Goal: Task Accomplishment & Management: Complete application form

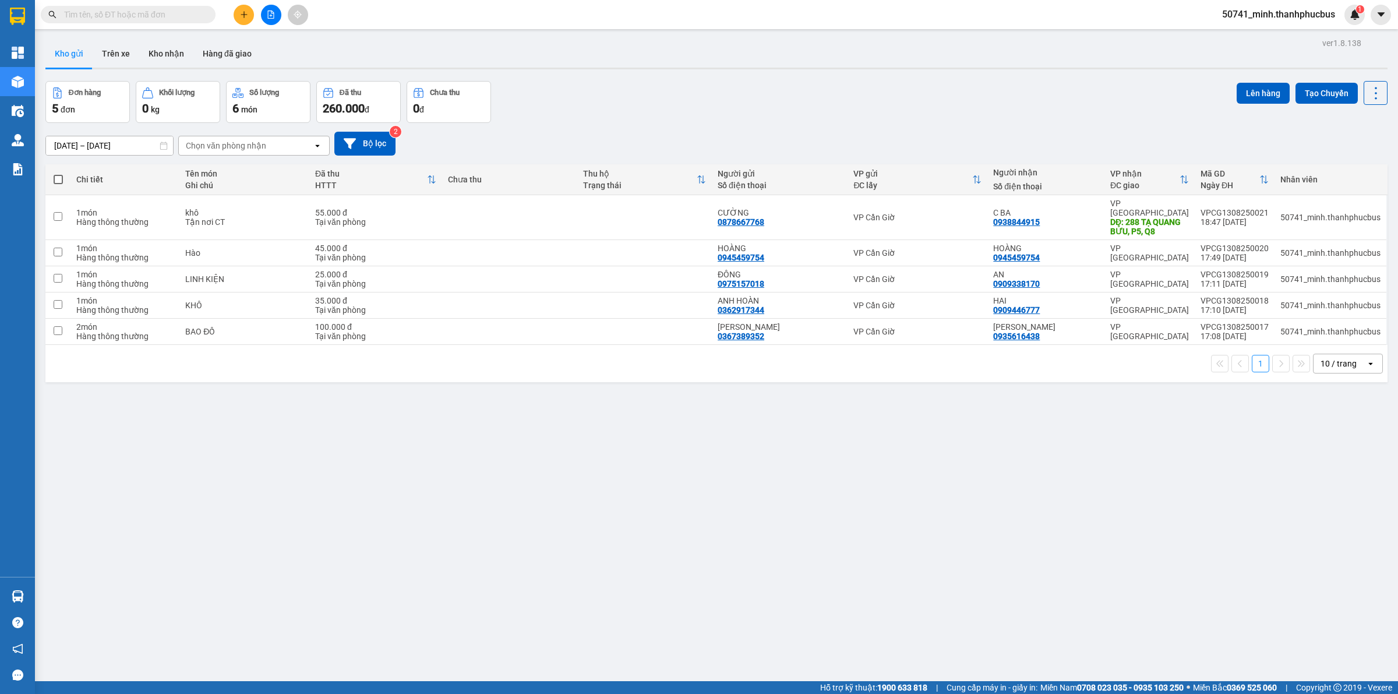
drag, startPoint x: 59, startPoint y: 174, endPoint x: 93, endPoint y: 174, distance: 34.4
click at [58, 175] on label at bounding box center [57, 180] width 13 height 12
click at [58, 174] on input "checkbox" at bounding box center [58, 174] width 0 height 0
checkbox input "true"
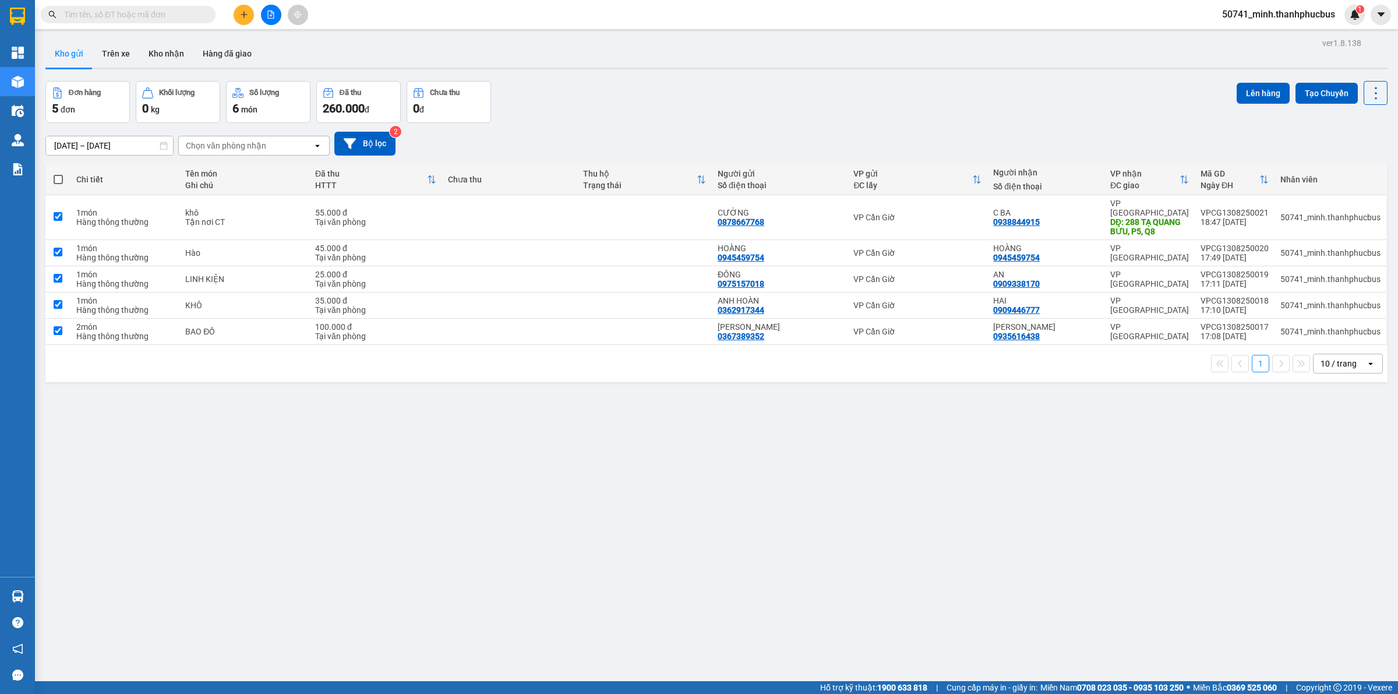
checkbox input "true"
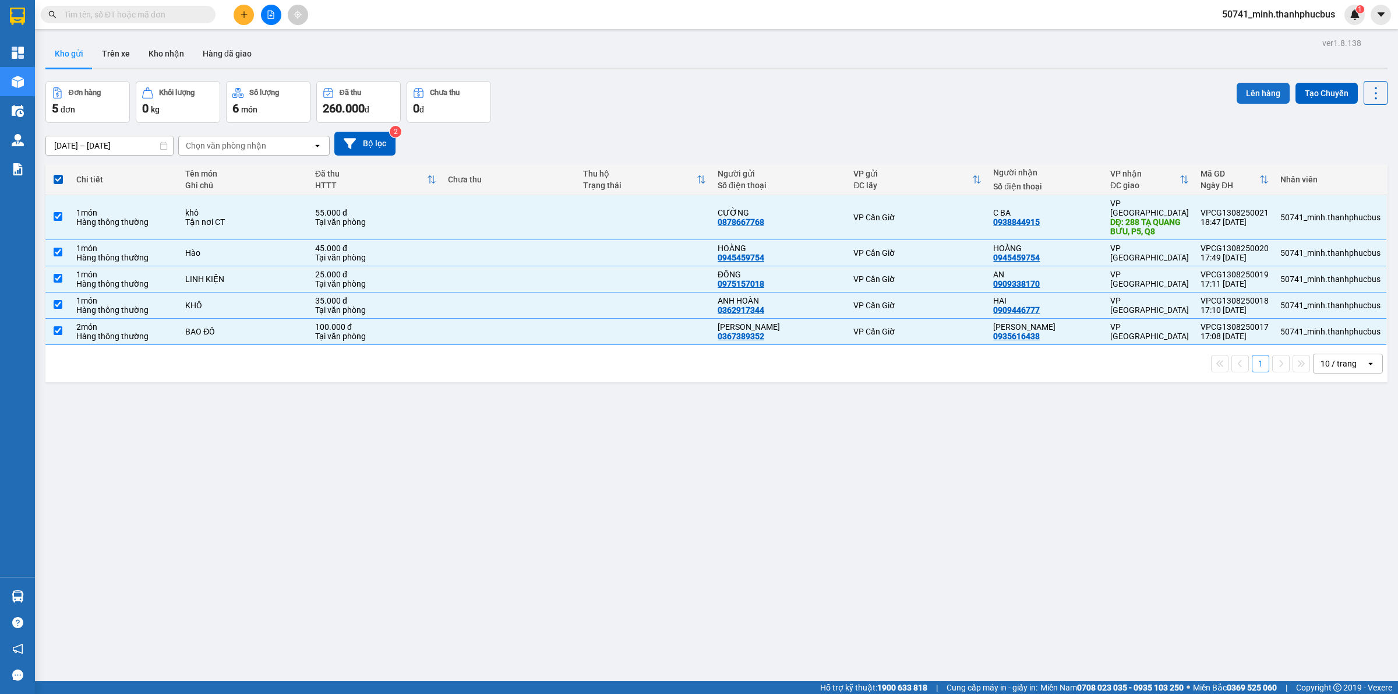
click at [1244, 85] on button "Lên hàng" at bounding box center [1263, 93] width 53 height 21
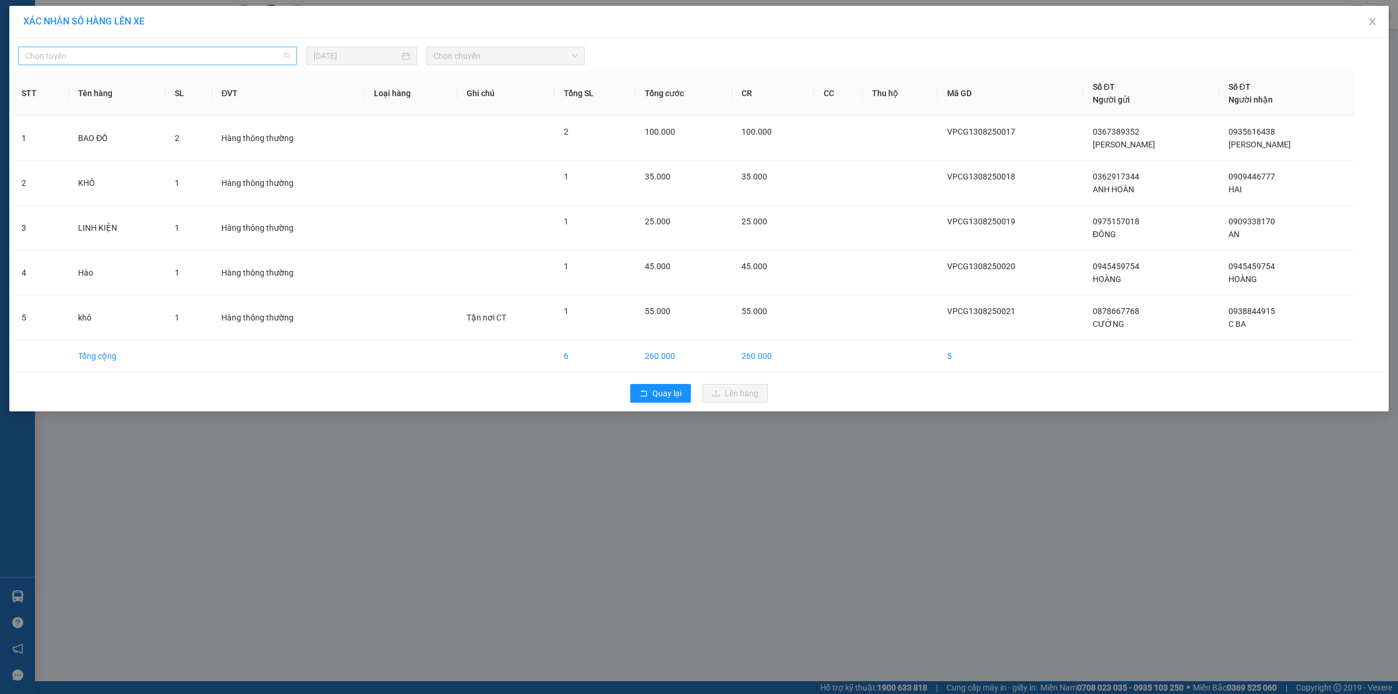
click at [217, 52] on span "Chọn tuyến" at bounding box center [157, 55] width 265 height 17
drag, startPoint x: 181, startPoint y: 97, endPoint x: 199, endPoint y: 96, distance: 18.1
click at [187, 98] on div "Cần Giờ - [GEOGRAPHIC_DATA]" at bounding box center [157, 97] width 265 height 13
drag, startPoint x: 514, startPoint y: 52, endPoint x: 520, endPoint y: 59, distance: 9.1
click at [520, 58] on span "Chọn chuyến" at bounding box center [505, 55] width 145 height 17
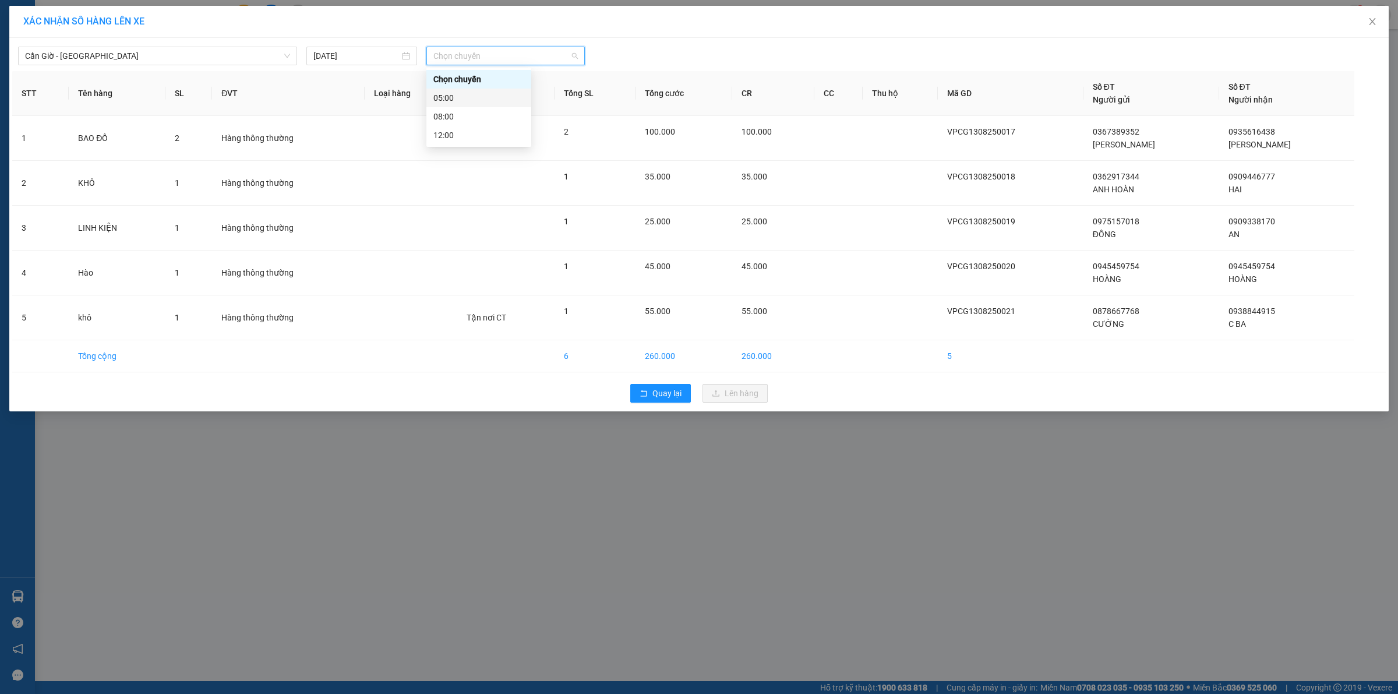
drag, startPoint x: 491, startPoint y: 91, endPoint x: 505, endPoint y: 112, distance: 25.5
click at [491, 91] on div "05:00" at bounding box center [478, 97] width 91 height 13
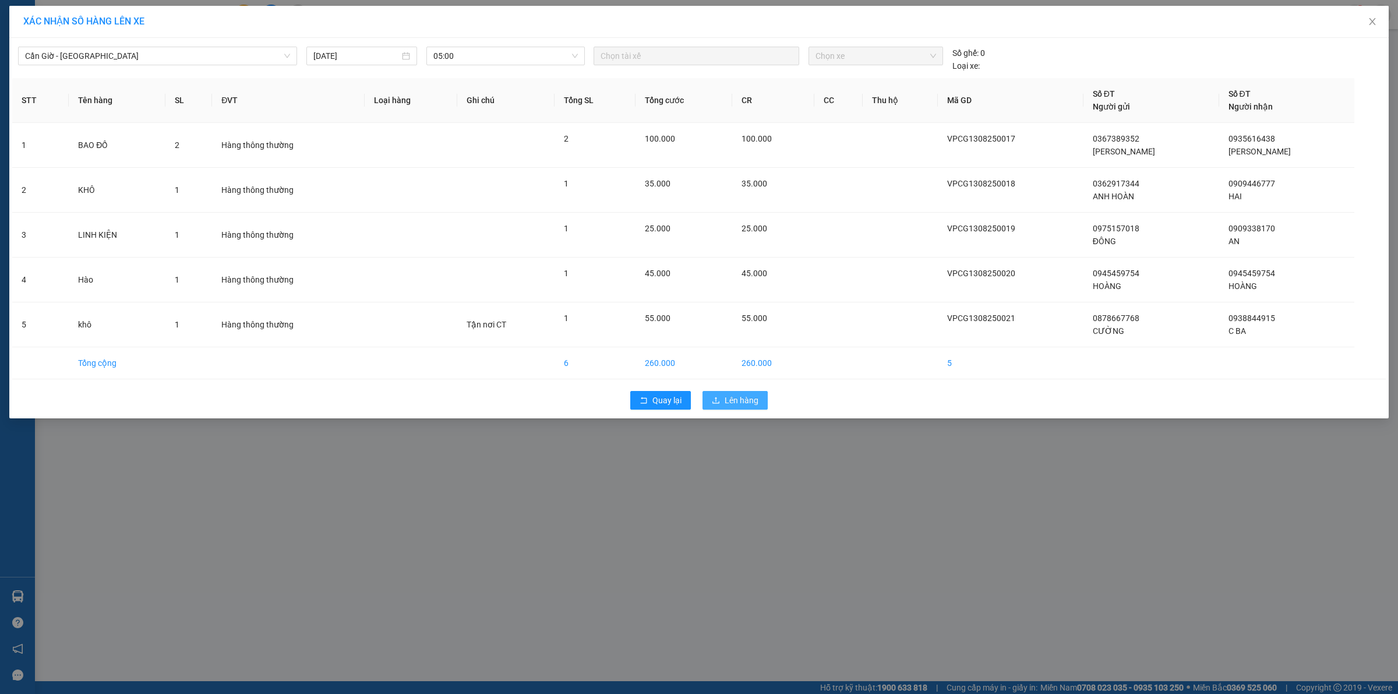
drag, startPoint x: 727, startPoint y: 407, endPoint x: 718, endPoint y: 411, distance: 9.9
click at [724, 411] on div "Quay lại Lên hàng" at bounding box center [699, 400] width 1374 height 30
click at [717, 408] on button "Lên hàng" at bounding box center [735, 400] width 65 height 19
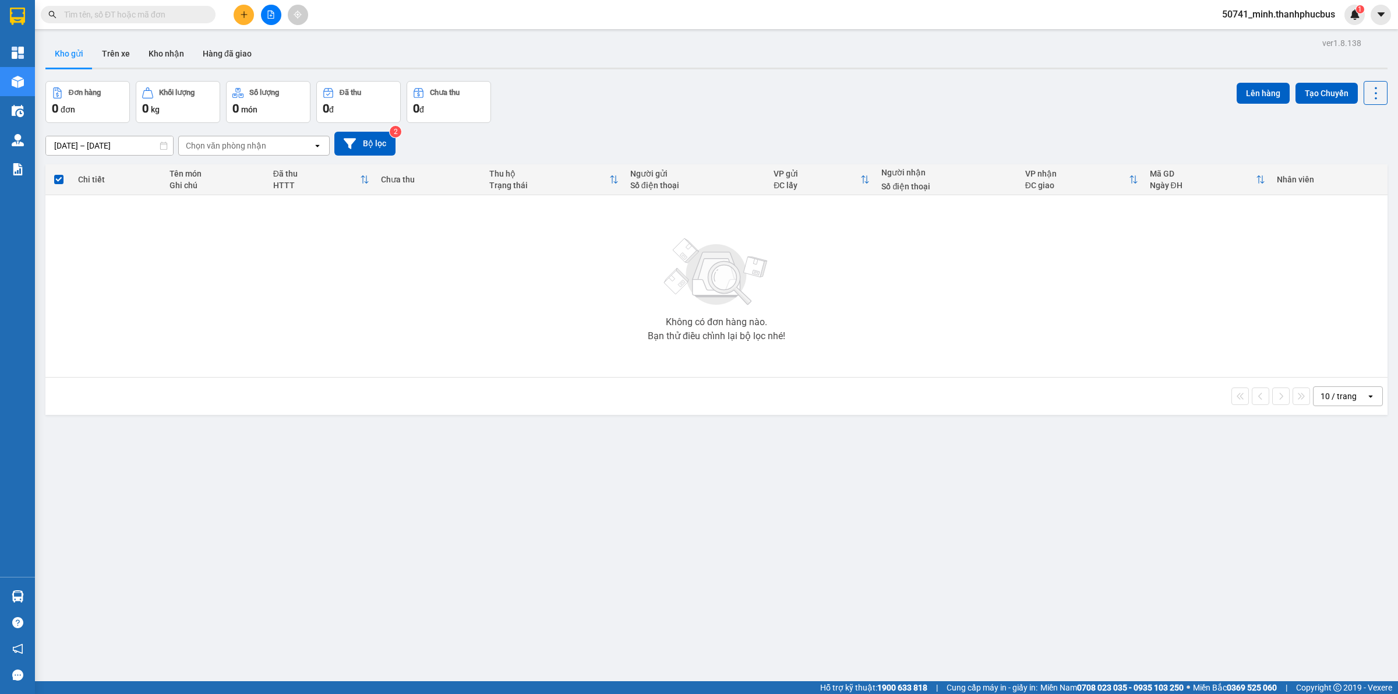
click at [274, 16] on icon "file-add" at bounding box center [271, 14] width 8 height 8
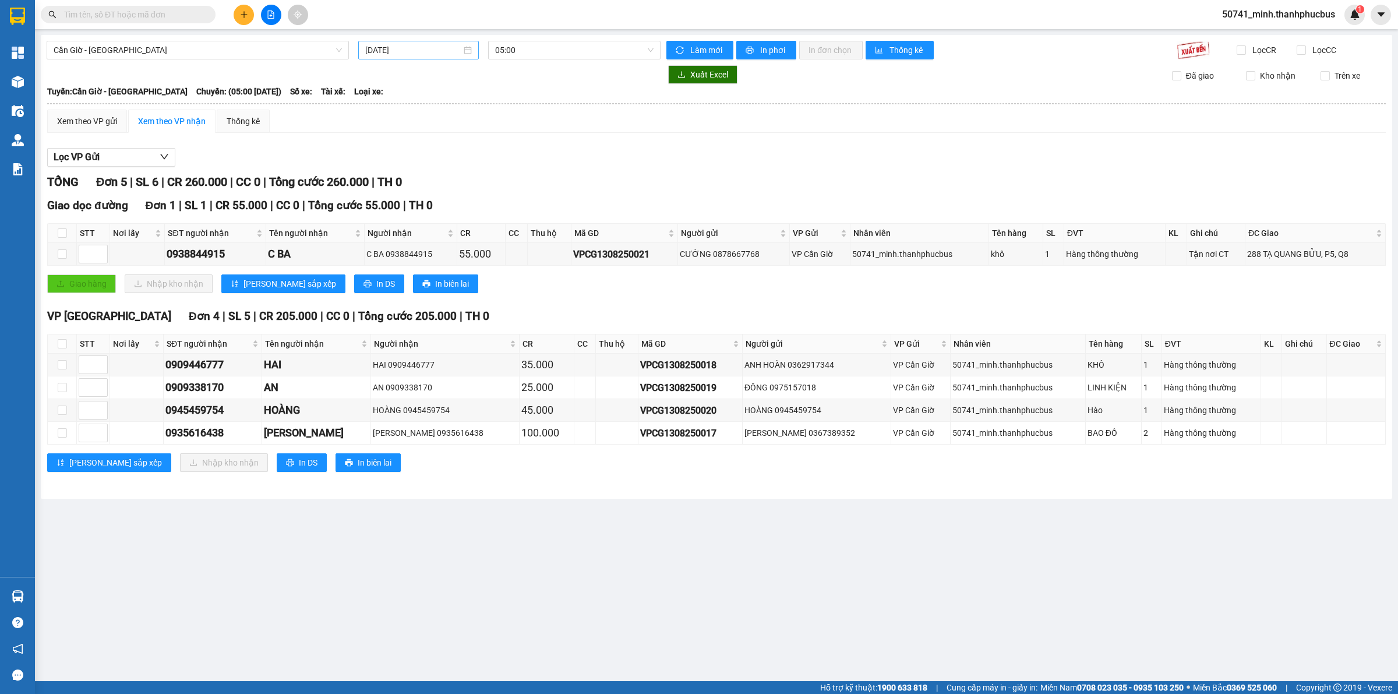
click at [396, 47] on input "[DATE]" at bounding box center [413, 50] width 96 height 13
click at [443, 149] on div "13" at bounding box center [439, 153] width 14 height 14
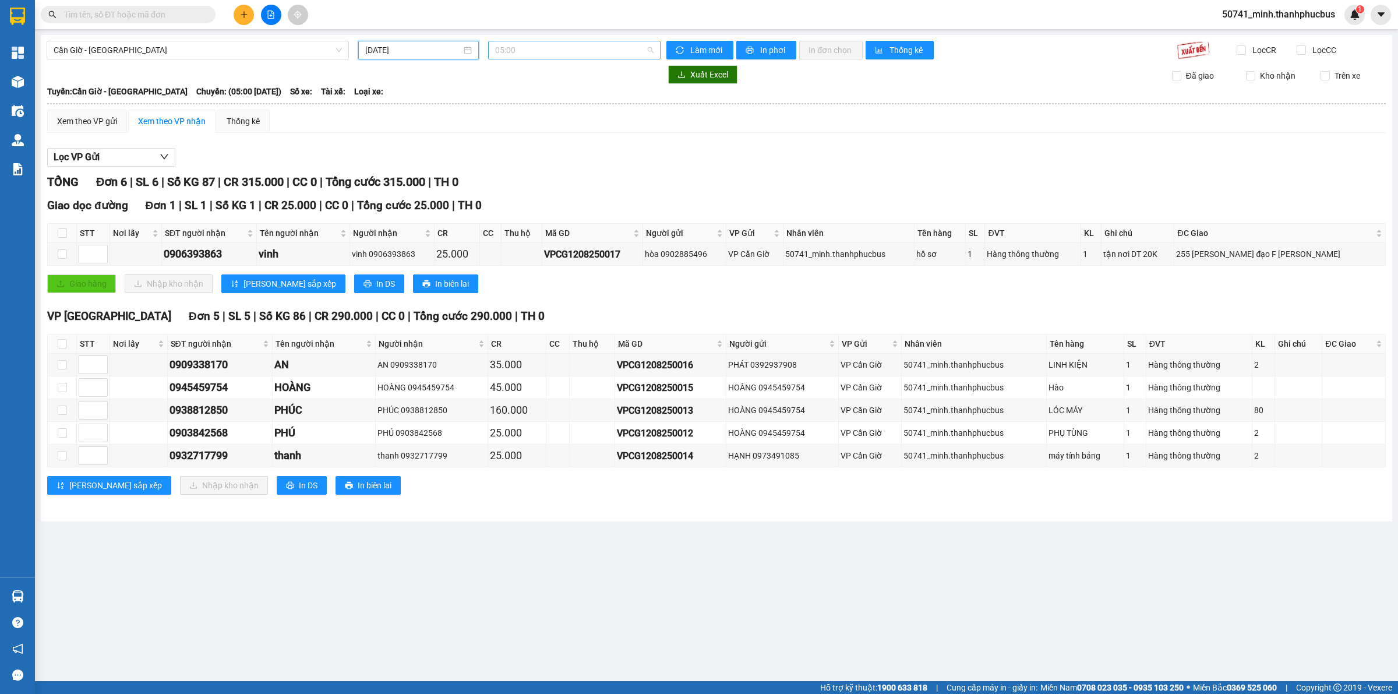
click at [601, 53] on span "05:00" at bounding box center [574, 49] width 158 height 17
click at [535, 110] on div "08:00 - 51B-180.16" at bounding box center [540, 110] width 91 height 13
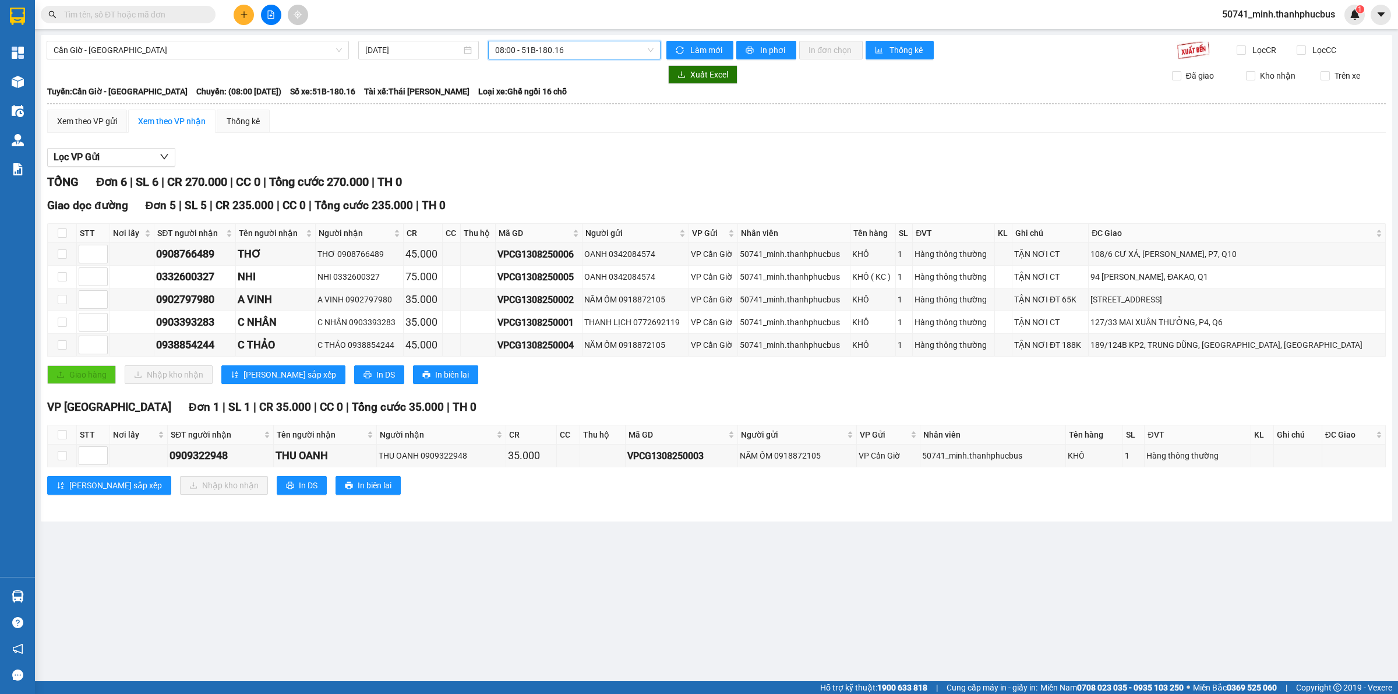
click at [572, 51] on span "08:00 - 51B-180.16" at bounding box center [574, 49] width 158 height 17
click at [535, 124] on div "12:00" at bounding box center [540, 129] width 91 height 13
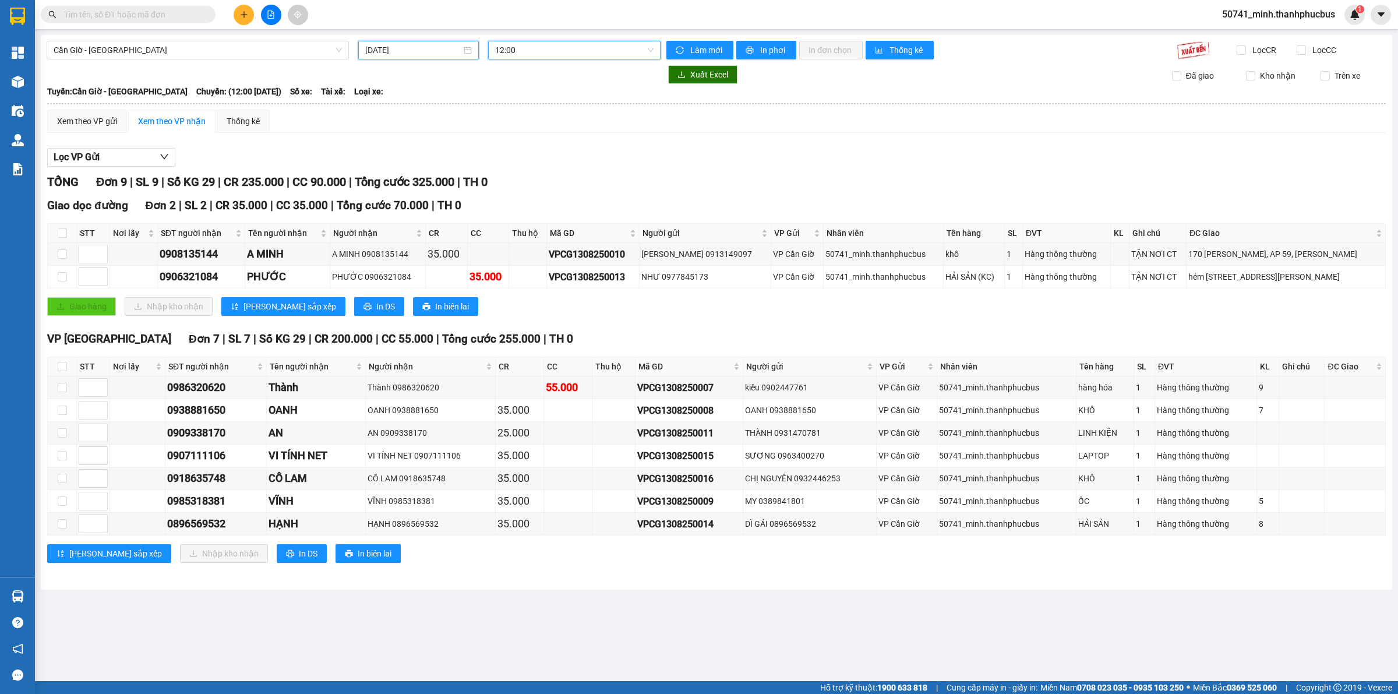
click at [459, 51] on input "[DATE]" at bounding box center [413, 50] width 96 height 13
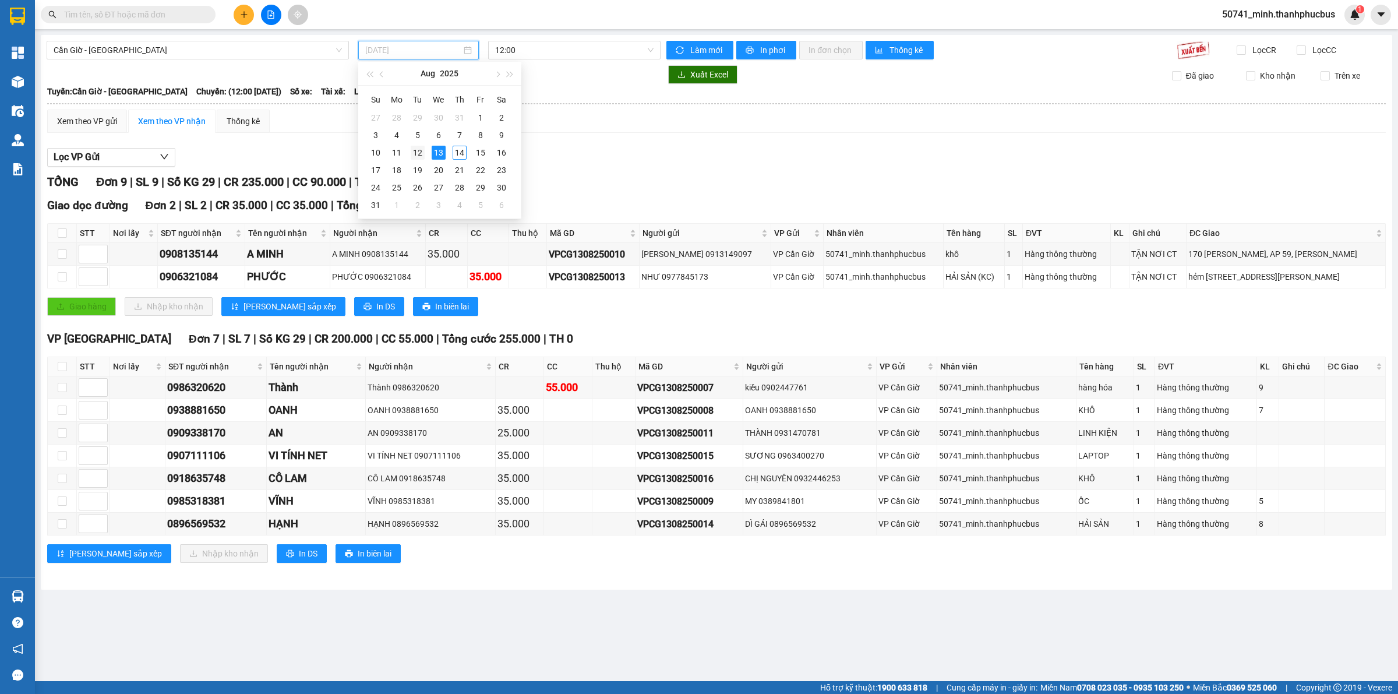
click at [424, 156] on div "12" at bounding box center [418, 153] width 14 height 14
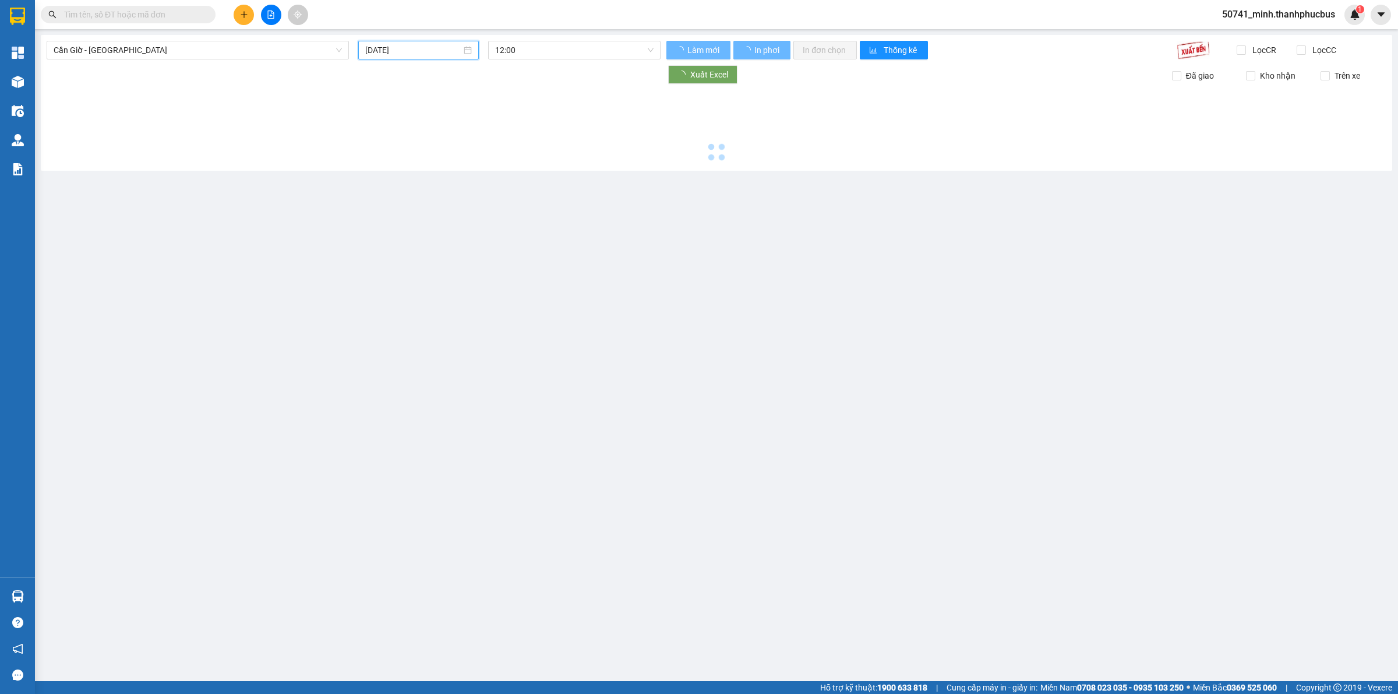
type input "[DATE]"
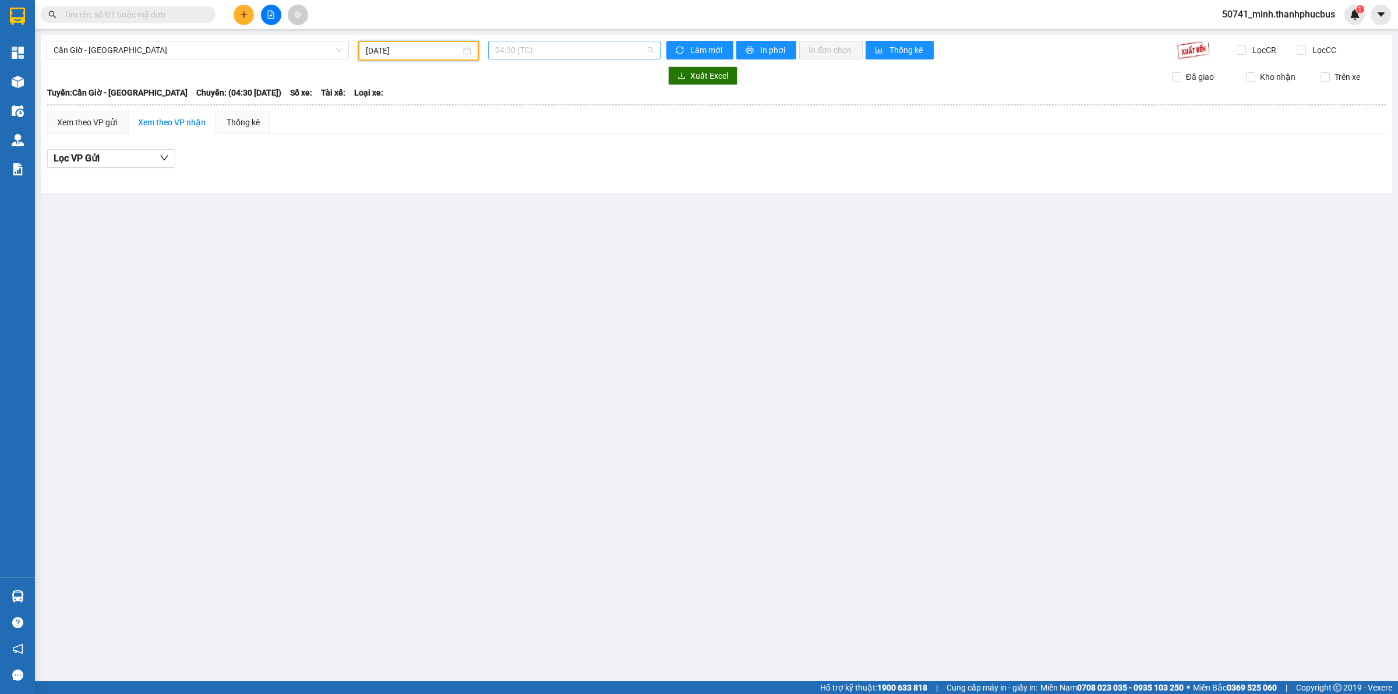
click at [584, 48] on span "04:30 (TC)" at bounding box center [574, 49] width 158 height 17
click at [545, 115] on div "05:00" at bounding box center [540, 110] width 91 height 13
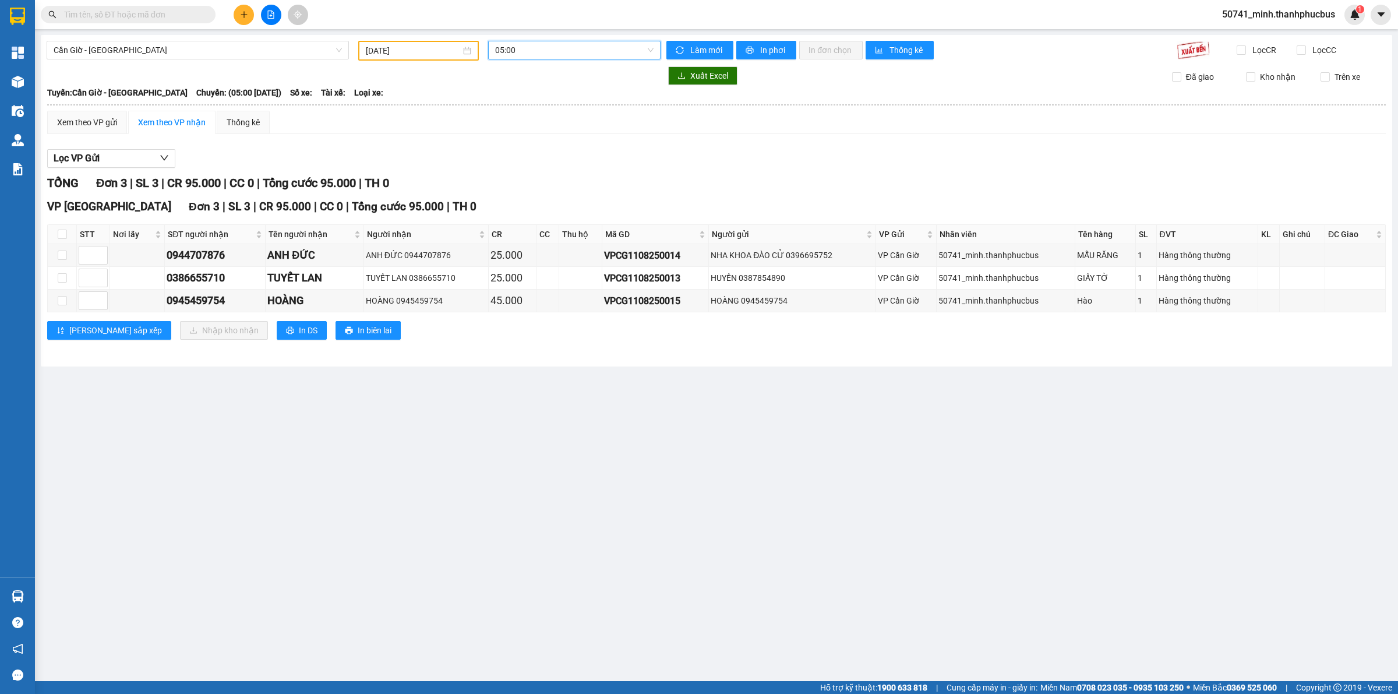
click at [572, 57] on span "05:00" at bounding box center [574, 49] width 158 height 17
click at [548, 128] on div "08:00" at bounding box center [540, 129] width 91 height 13
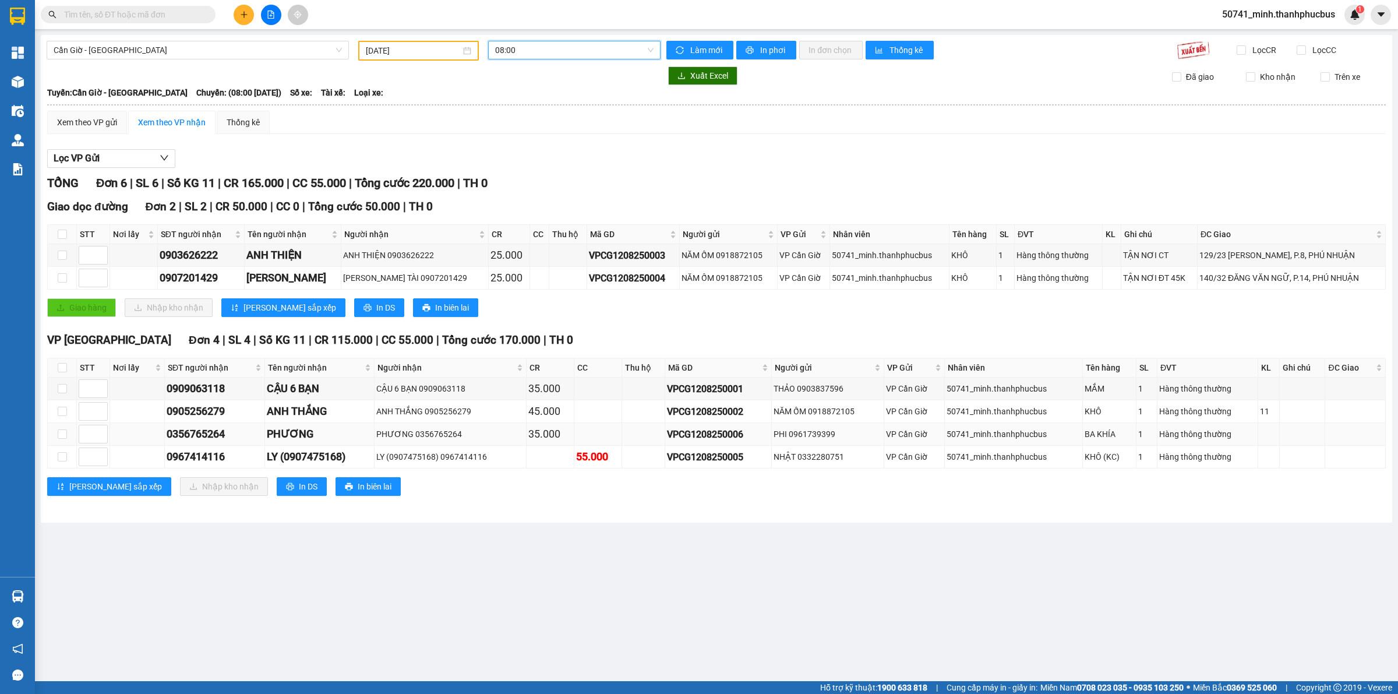
click at [833, 437] on div "PHI 0961739399" at bounding box center [828, 434] width 109 height 13
click at [812, 437] on div "PHI 0961739399" at bounding box center [828, 434] width 109 height 13
click at [811, 437] on div "PHI 0961739399" at bounding box center [828, 434] width 109 height 13
click at [794, 436] on div "PHI 0961739399" at bounding box center [828, 434] width 109 height 13
click at [805, 436] on div "PHI 0961739399" at bounding box center [828, 434] width 109 height 13
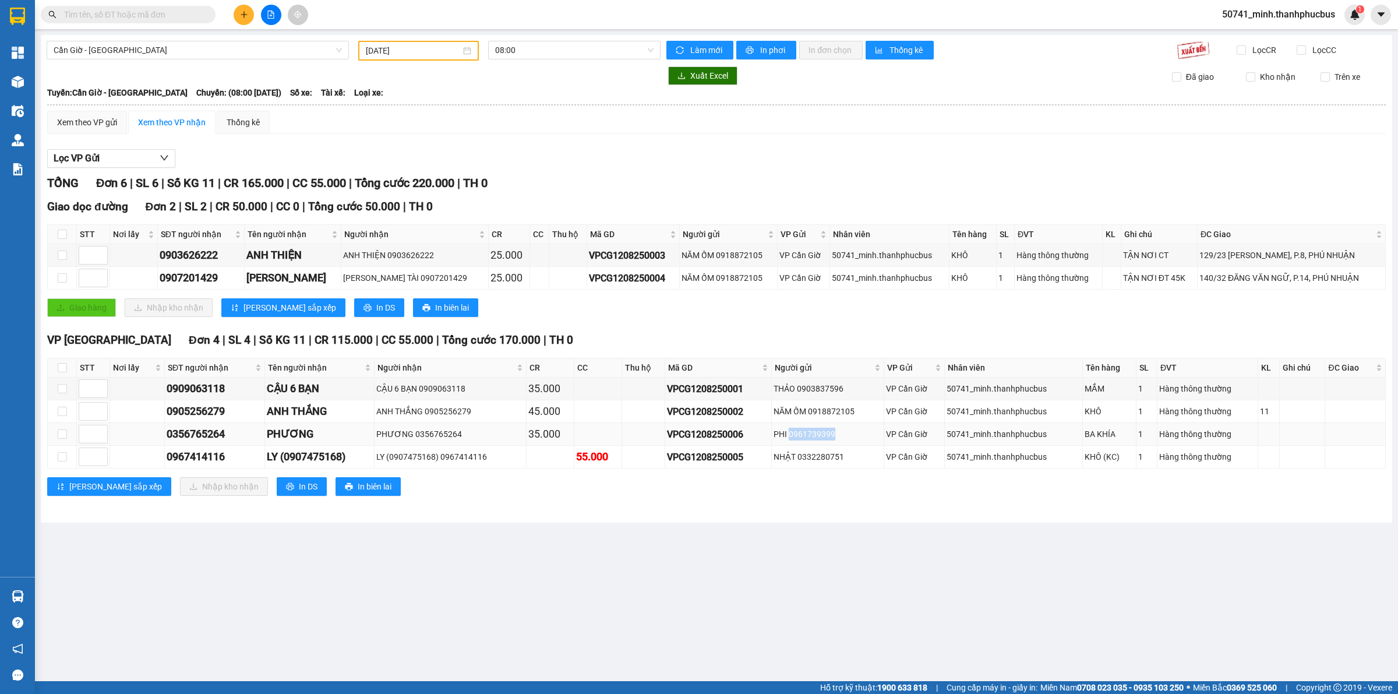
drag, startPoint x: 792, startPoint y: 436, endPoint x: 836, endPoint y: 437, distance: 43.7
click at [836, 437] on div "PHI 0961739399" at bounding box center [828, 434] width 109 height 13
copy div "0961739399"
click at [242, 18] on icon "plus" at bounding box center [244, 14] width 8 height 8
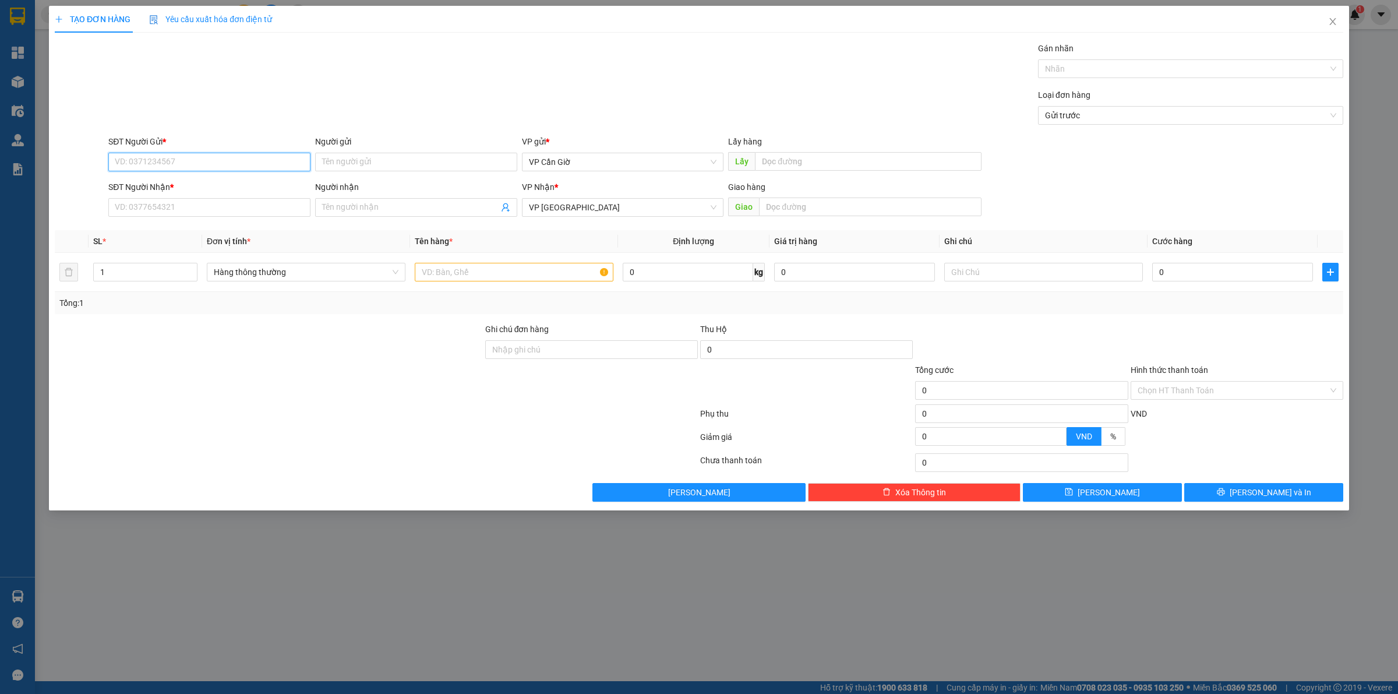
click at [210, 159] on input "SĐT Người Gửi *" at bounding box center [209, 162] width 202 height 19
paste input "0961739399"
type input "0961739399"
click at [219, 185] on div "0961739399 - PHI" at bounding box center [209, 185] width 188 height 13
type input "PHI"
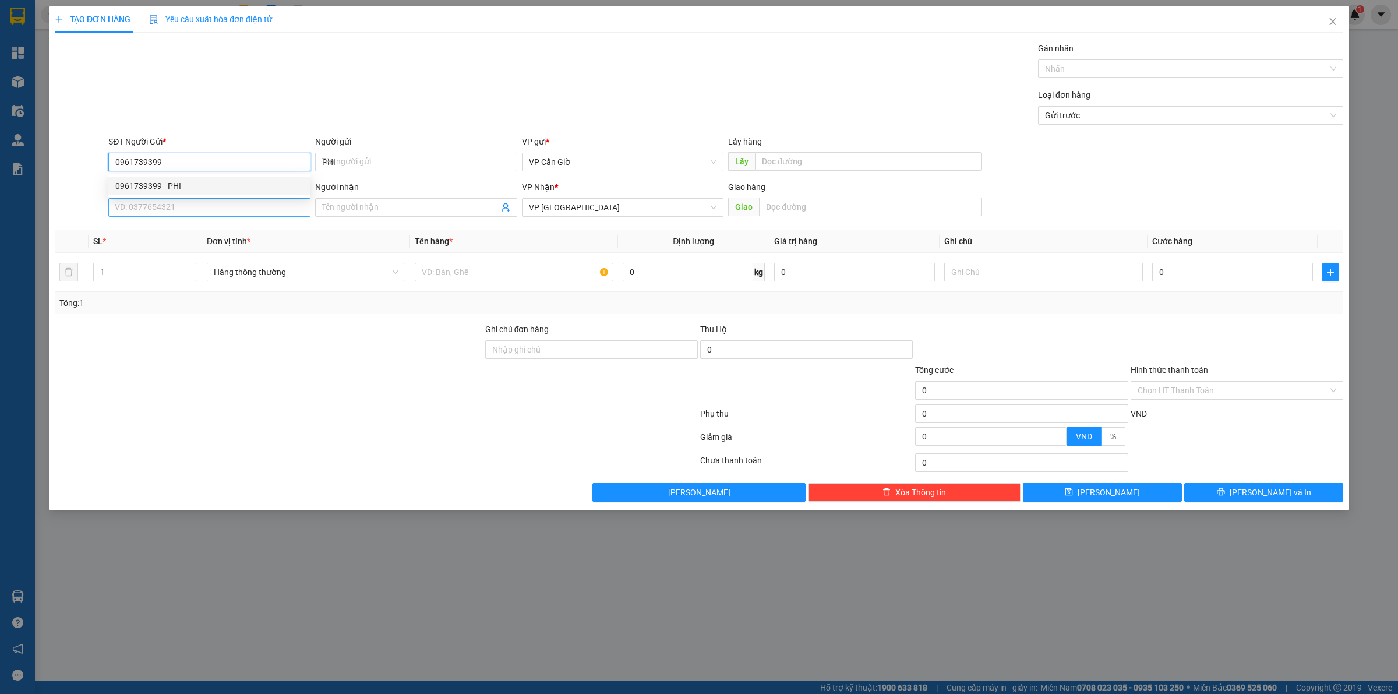
type input "35.000"
type input "0961739399"
click at [227, 216] on input "SĐT Người Nhận *" at bounding box center [209, 207] width 202 height 19
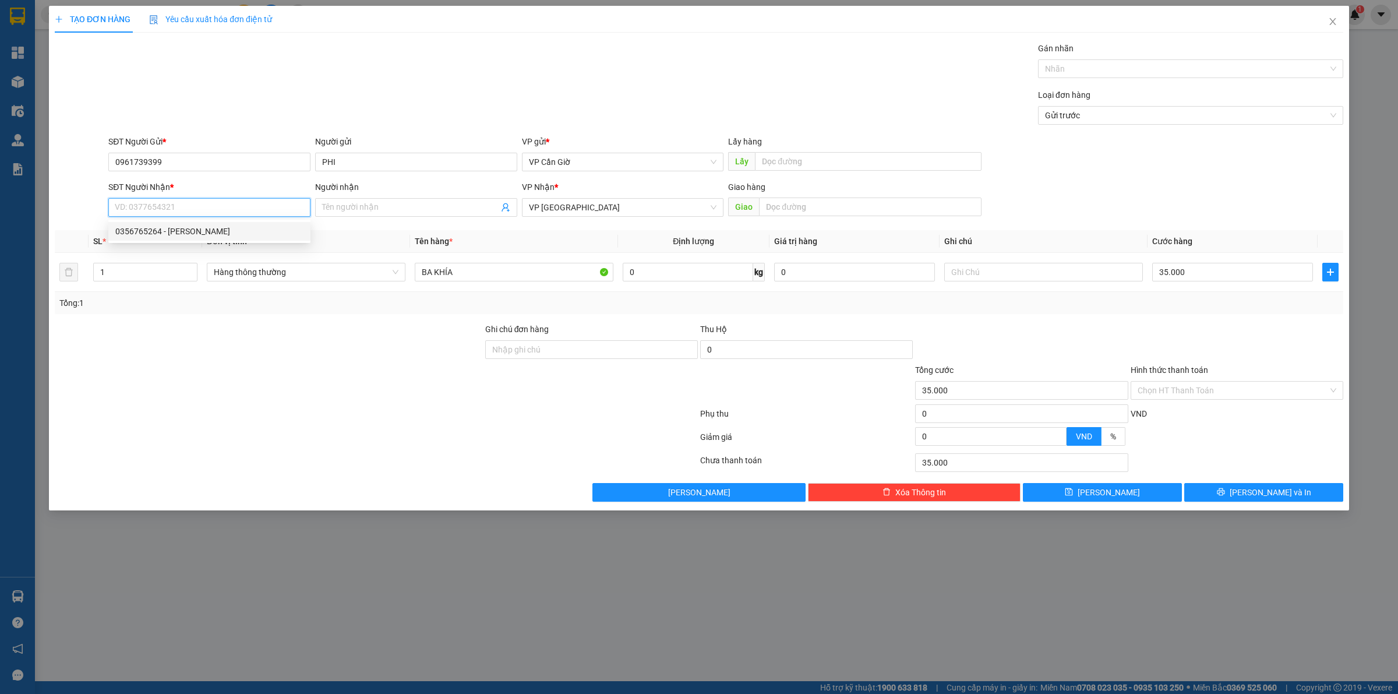
click at [207, 237] on div "0356765264 - [PERSON_NAME]" at bounding box center [209, 231] width 188 height 13
type input "0356765264"
type input "PHƯƠNG"
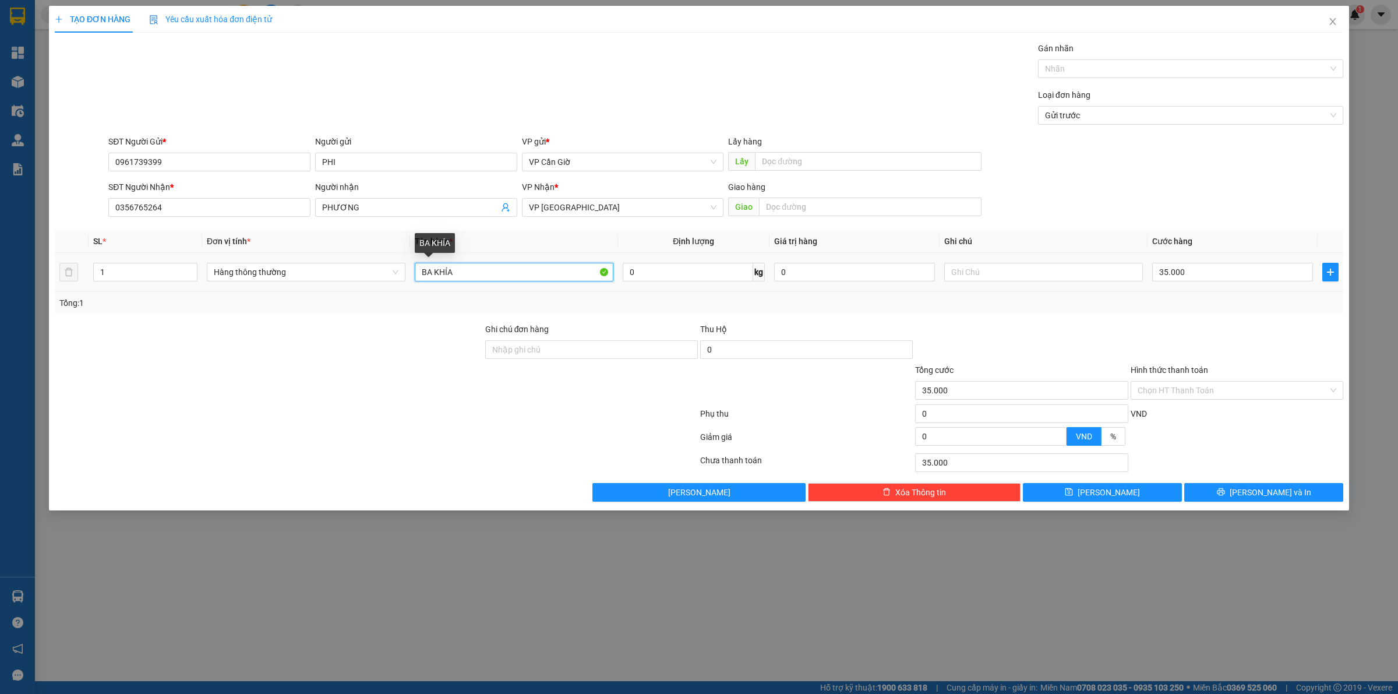
click at [489, 276] on input "BA KHÍA" at bounding box center [514, 272] width 199 height 19
type input "BA KHÍA + RAU"
click at [1225, 280] on input "35.000" at bounding box center [1232, 272] width 161 height 19
click at [157, 280] on input "1" at bounding box center [145, 271] width 103 height 17
type input "2"
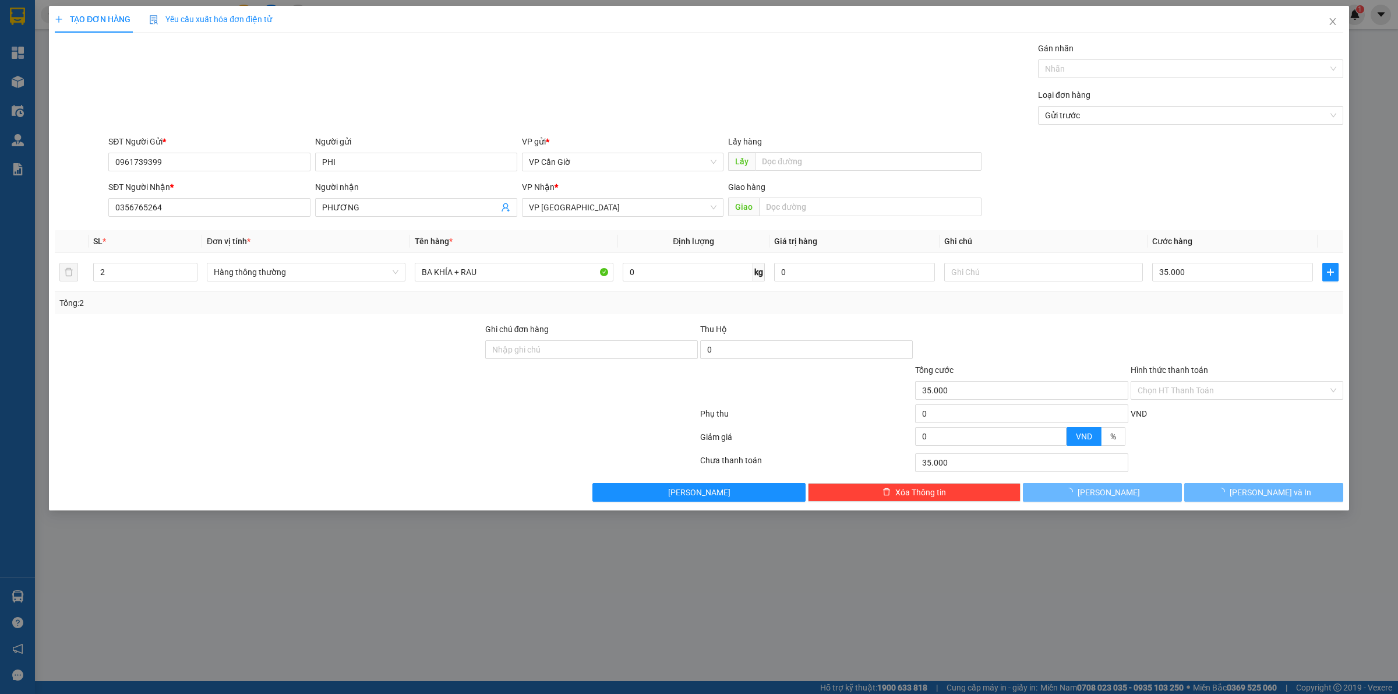
drag, startPoint x: 324, startPoint y: 389, endPoint x: 333, endPoint y: 392, distance: 9.0
click at [326, 390] on div at bounding box center [269, 384] width 431 height 41
type input "0"
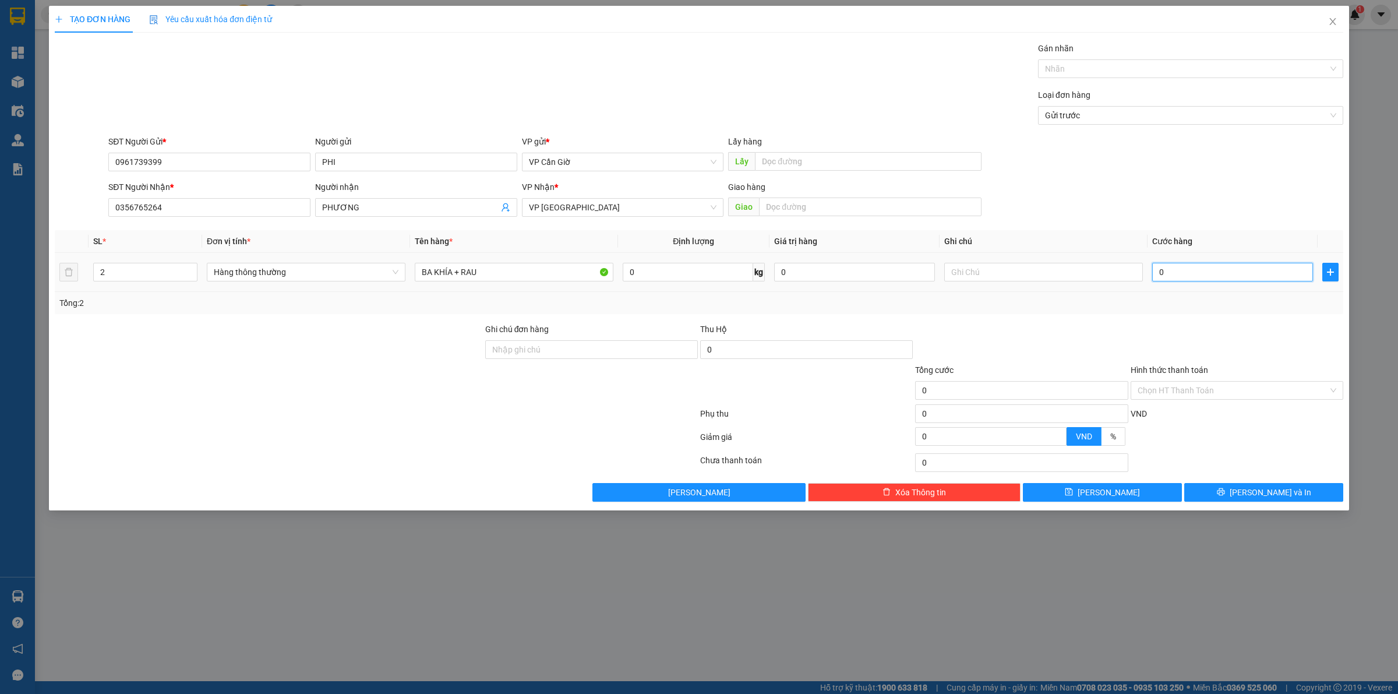
click at [1190, 277] on input "0" at bounding box center [1232, 272] width 161 height 19
type input "6"
type input "60"
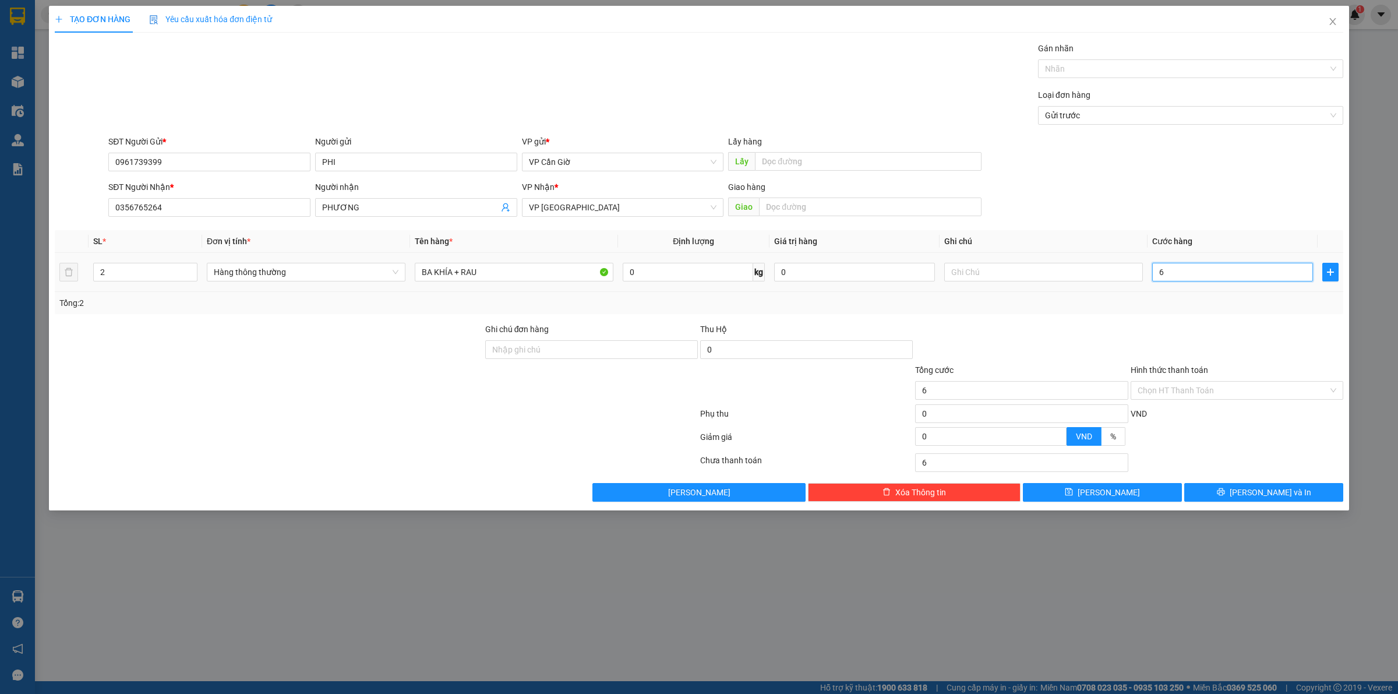
type input "60"
type input "600"
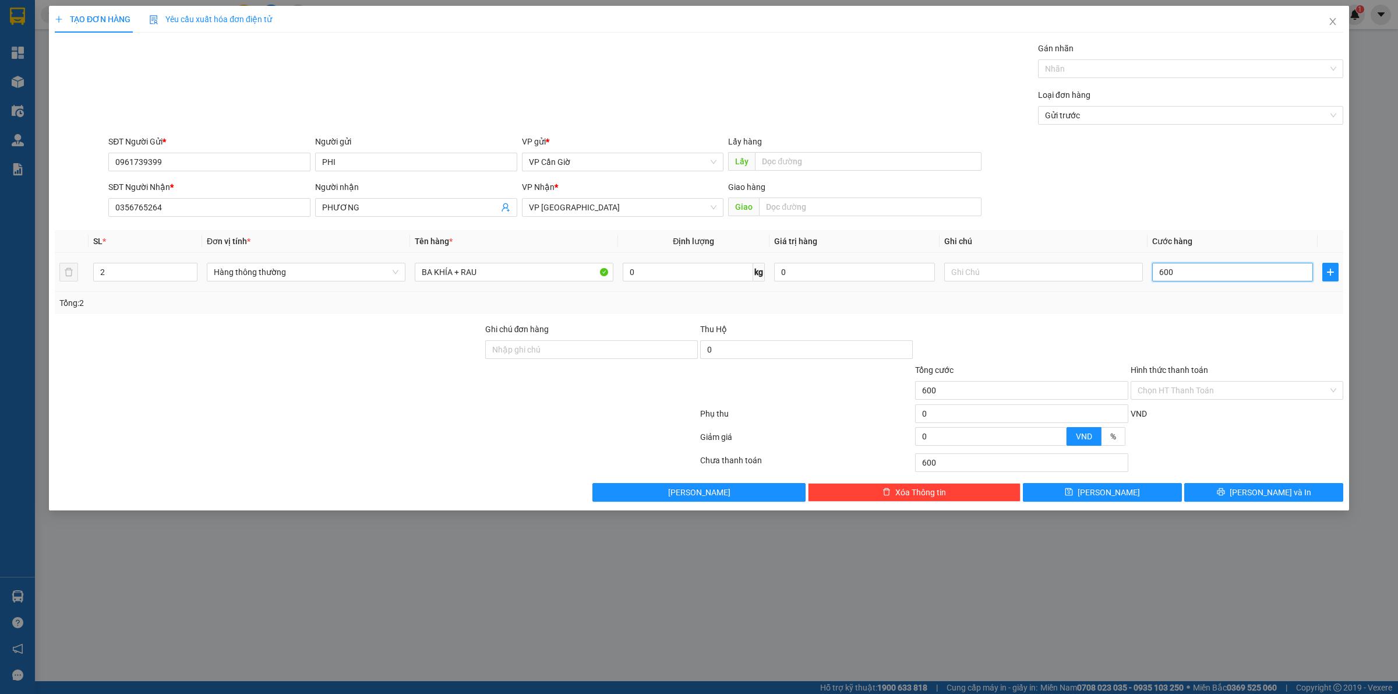
type input "6.000"
type input "60.000"
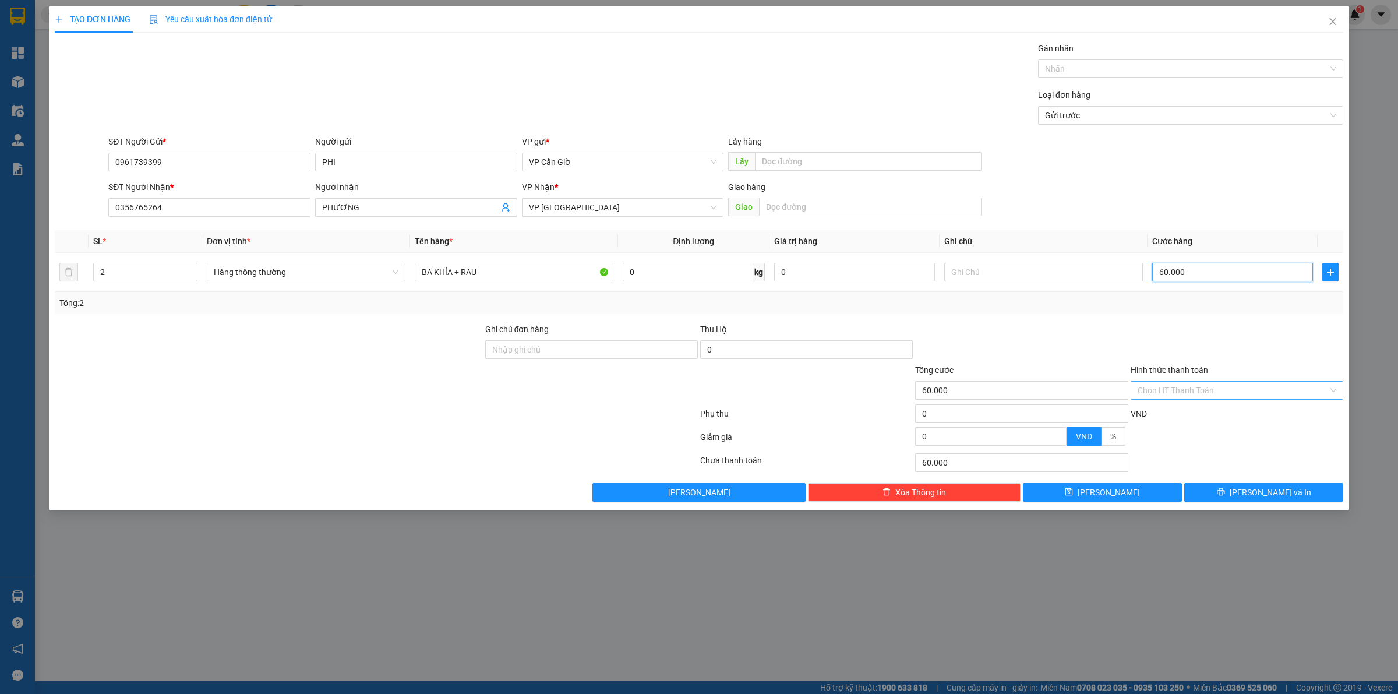
type input "60.000"
click at [1186, 394] on input "Hình thức thanh toán" at bounding box center [1233, 390] width 191 height 17
click at [1189, 417] on div "Tại văn phòng" at bounding box center [1237, 414] width 199 height 13
type input "0"
click at [1232, 491] on button "[PERSON_NAME] và In" at bounding box center [1263, 492] width 159 height 19
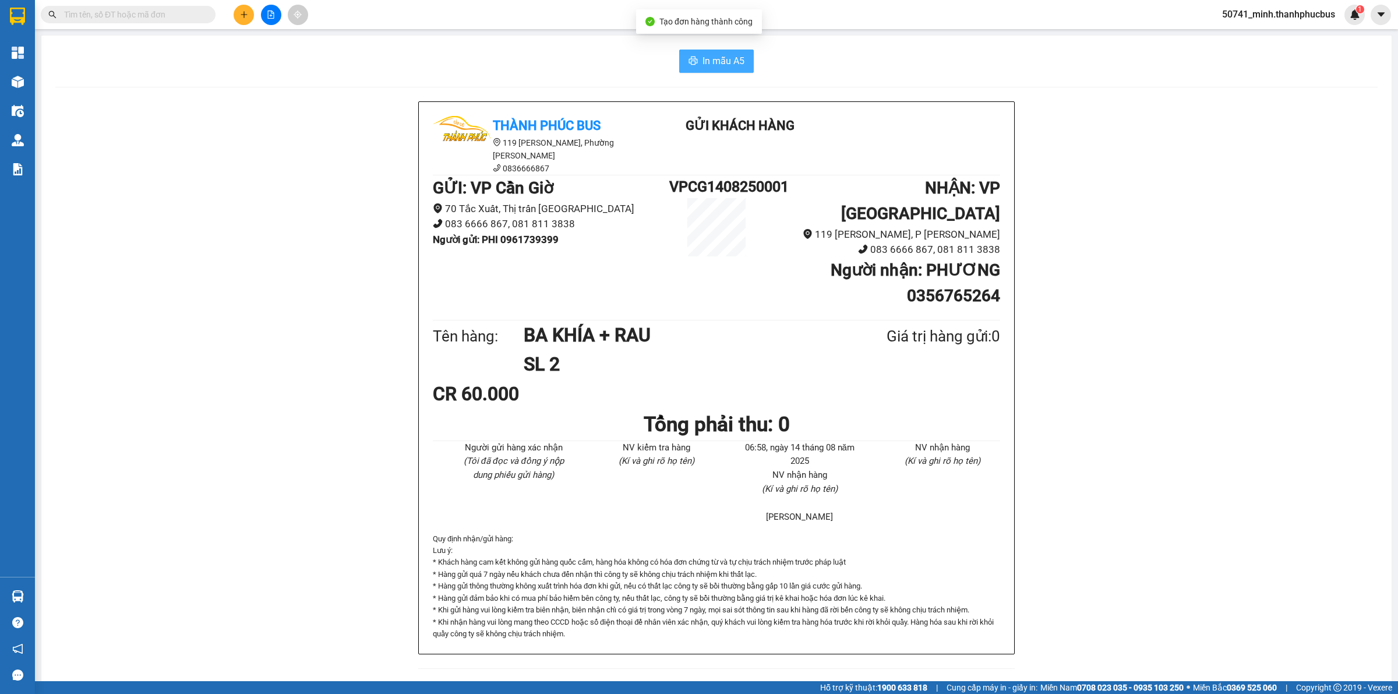
click at [718, 52] on button "In mẫu A5" at bounding box center [716, 61] width 75 height 23
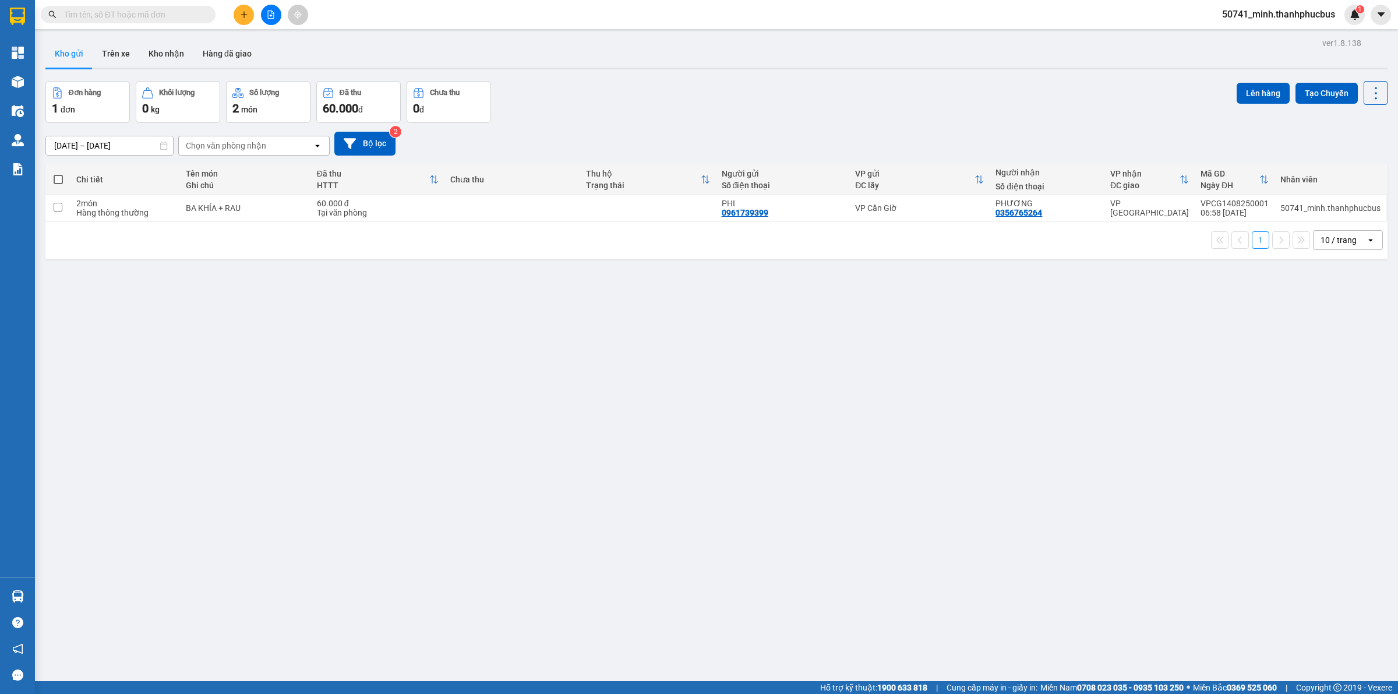
click at [245, 24] on div "Kết quả tìm kiếm ( 0 ) Bộ lọc No Data 50741_minh.thanhphucbus 1" at bounding box center [699, 14] width 1398 height 29
click at [244, 10] on icon "plus" at bounding box center [244, 14] width 8 height 8
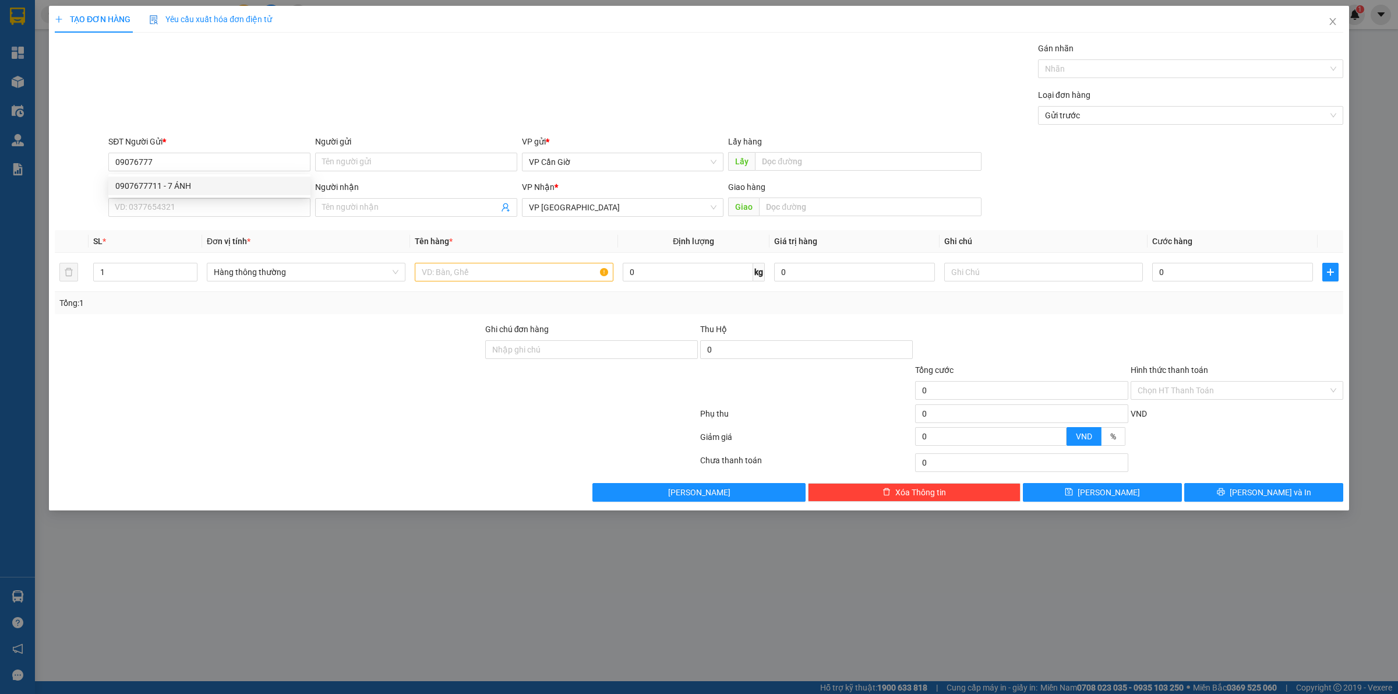
click at [208, 195] on div "0907677711 0907677711 - 7 ÁNH" at bounding box center [209, 185] width 202 height 23
click at [218, 159] on input "09076777" at bounding box center [209, 162] width 202 height 19
click at [202, 185] on div "0907677711 - 7 ÁNH" at bounding box center [209, 185] width 188 height 13
type input "0907677711"
type input "7 ÁNH"
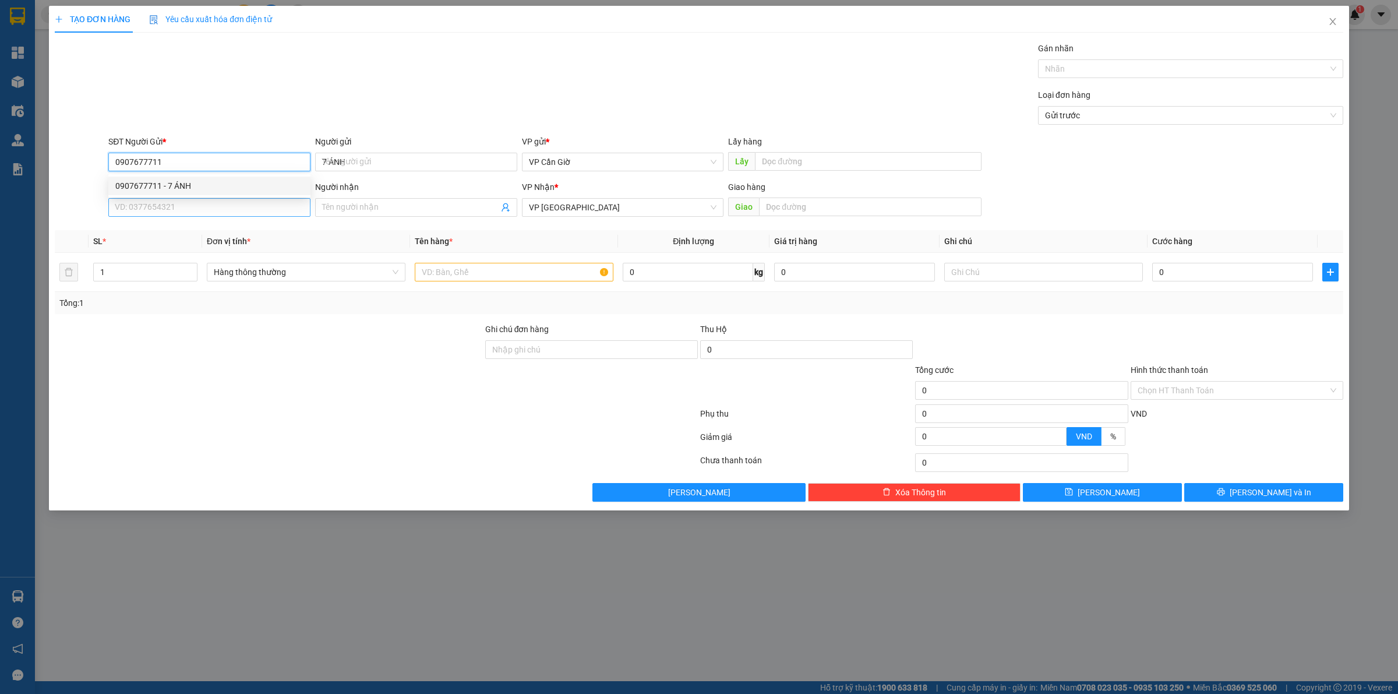
type input "35.000"
click at [202, 206] on input "SĐT Người Nhận *" at bounding box center [209, 207] width 202 height 19
type input "0974474838"
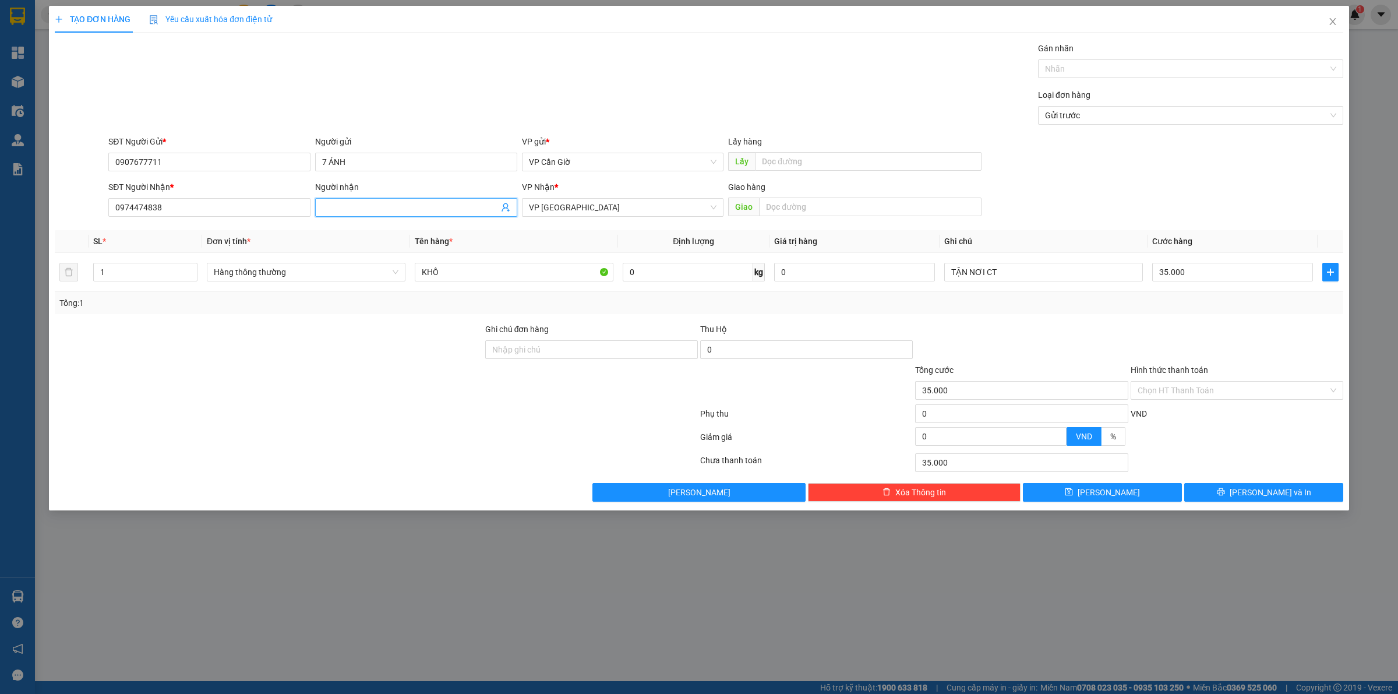
click at [376, 204] on input "Người nhận" at bounding box center [410, 207] width 177 height 13
type input "NGỌC (0983812296)"
click at [881, 205] on input "text" at bounding box center [870, 207] width 223 height 19
type input "506/8 LẠC LONG QUÂN, P.5, Q.11"
click at [1215, 280] on input "35.000" at bounding box center [1232, 272] width 161 height 19
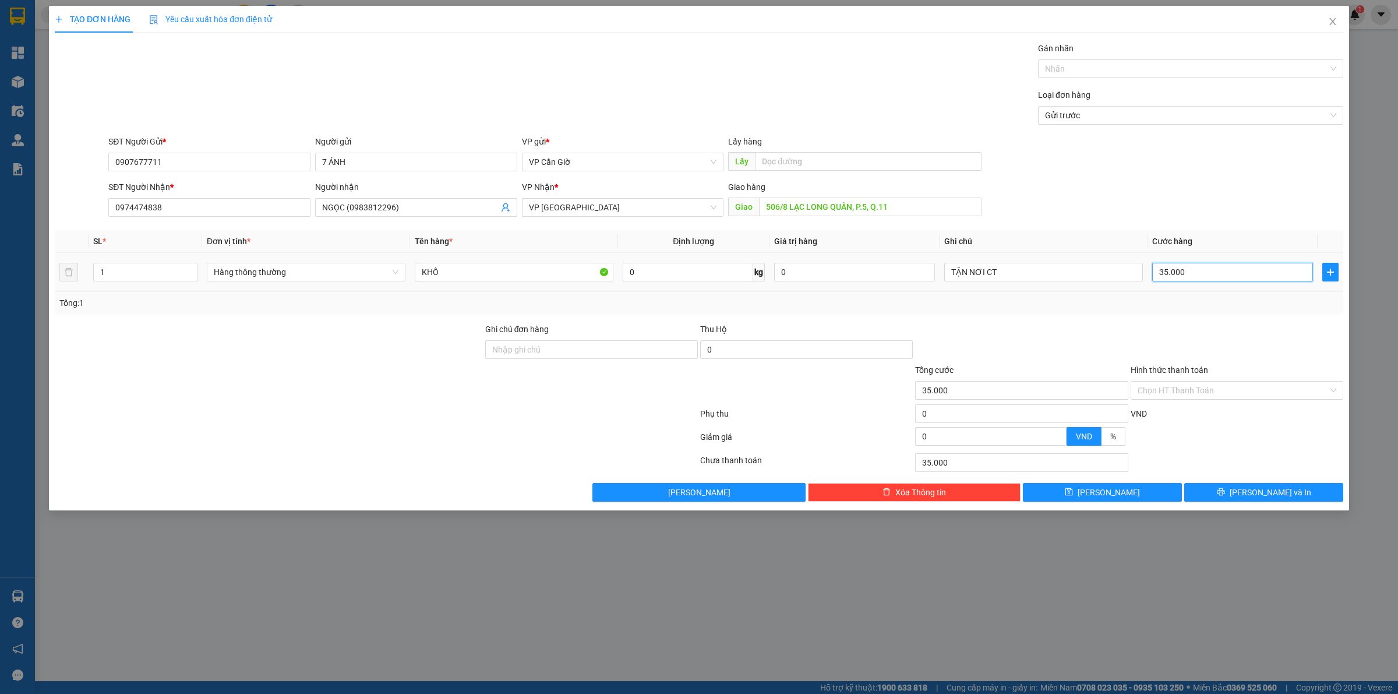
type input "5"
type input "55"
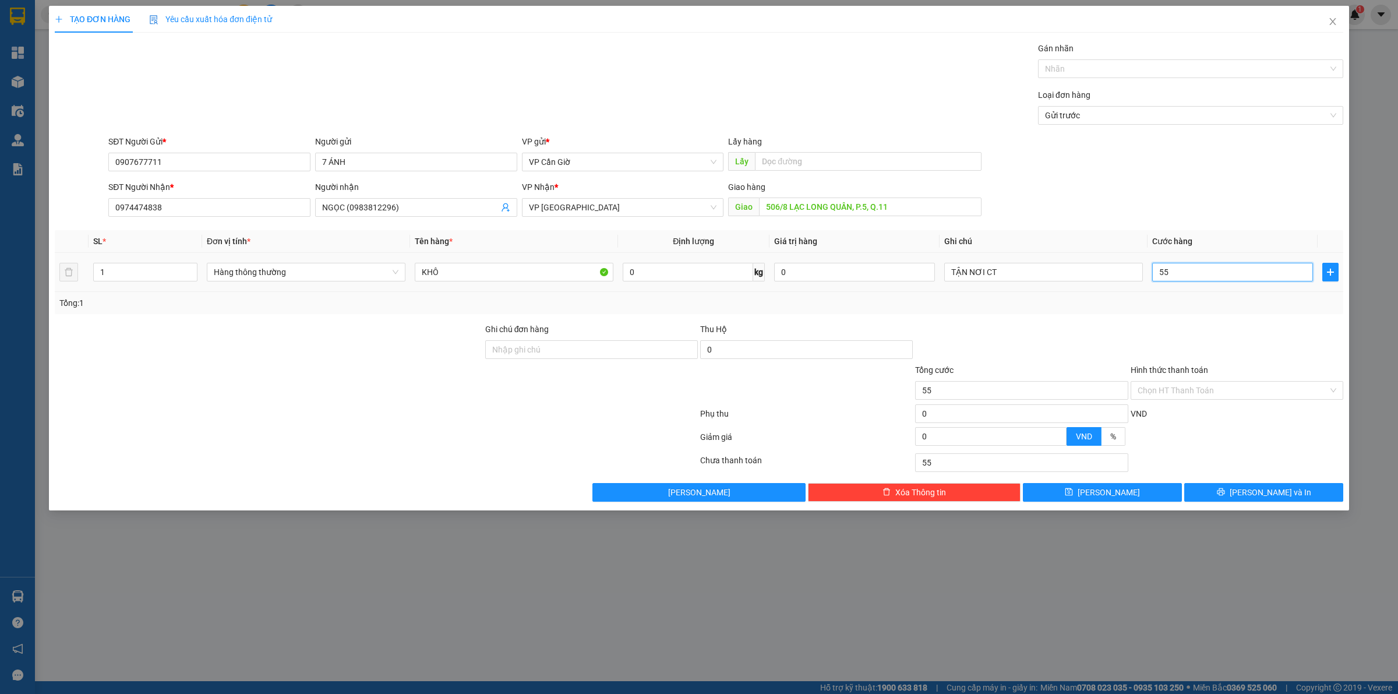
type input "550"
type input "5.500"
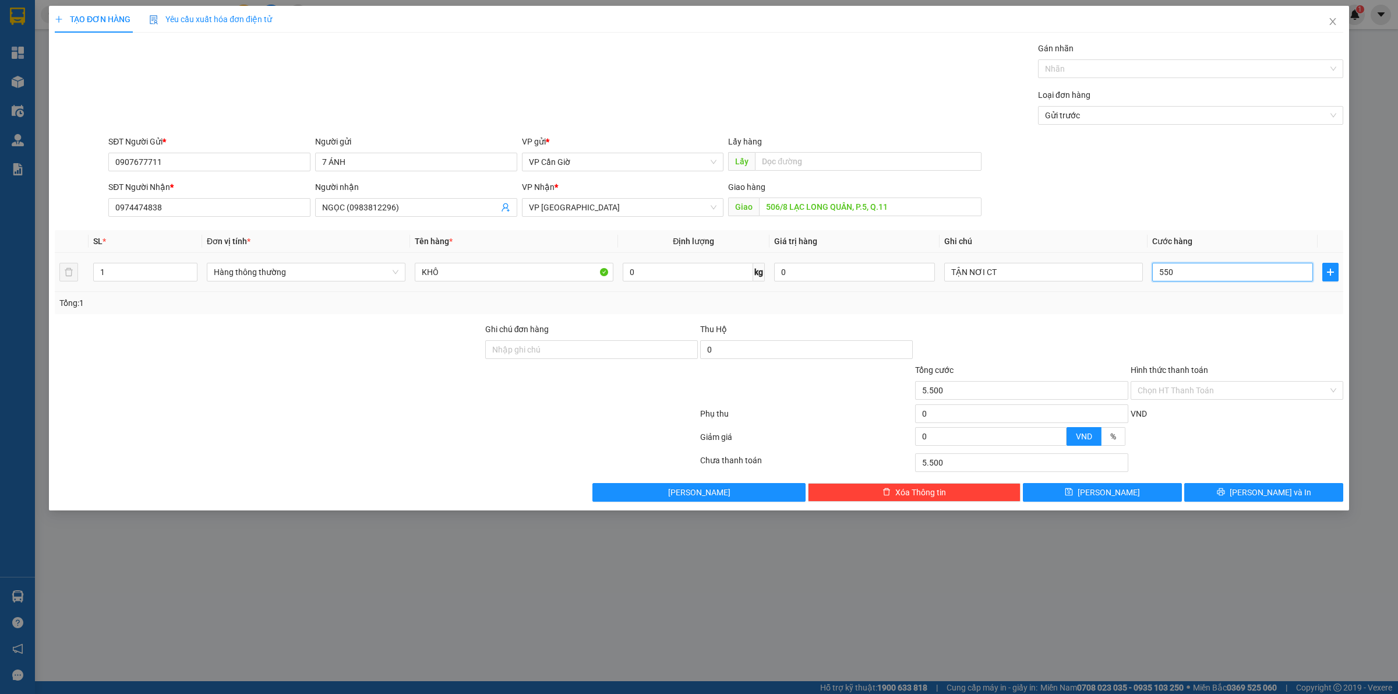
type input "5.500"
type input "55.000"
click at [1230, 382] on input "Hình thức thanh toán" at bounding box center [1233, 390] width 191 height 17
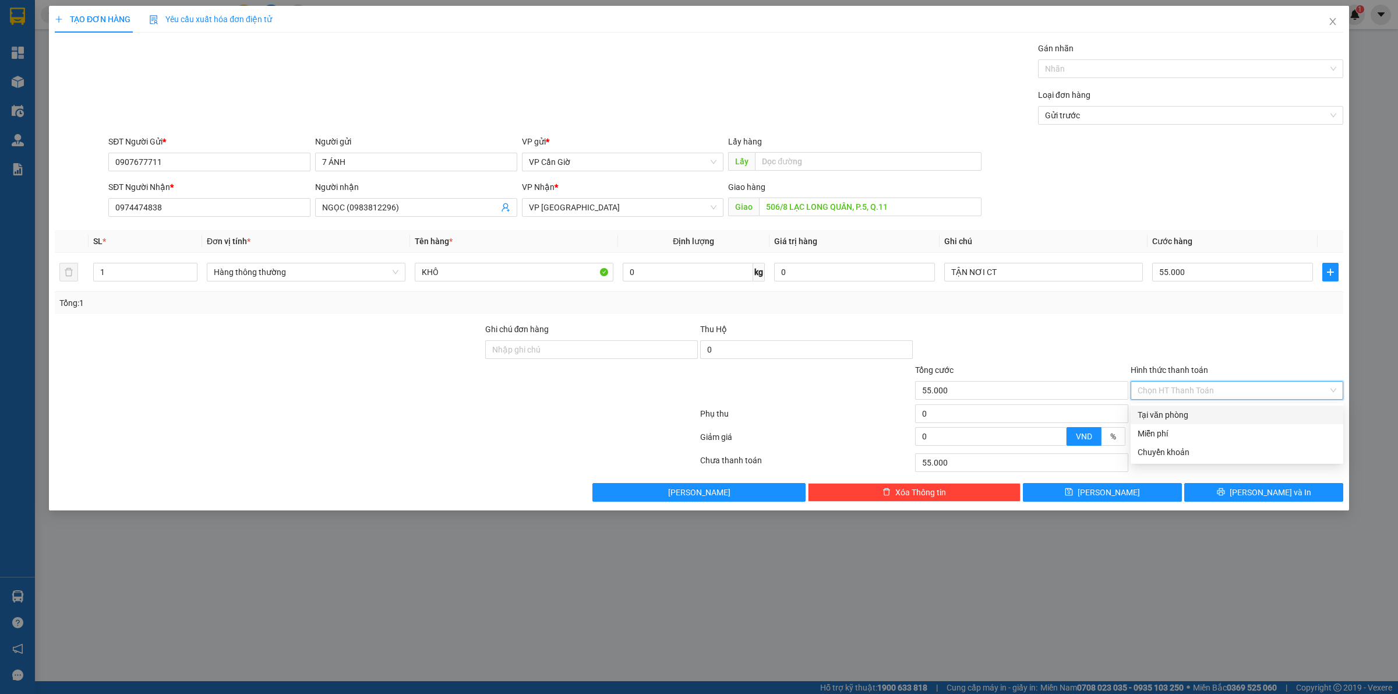
click at [1195, 411] on div "Tại văn phòng" at bounding box center [1237, 414] width 199 height 13
type input "0"
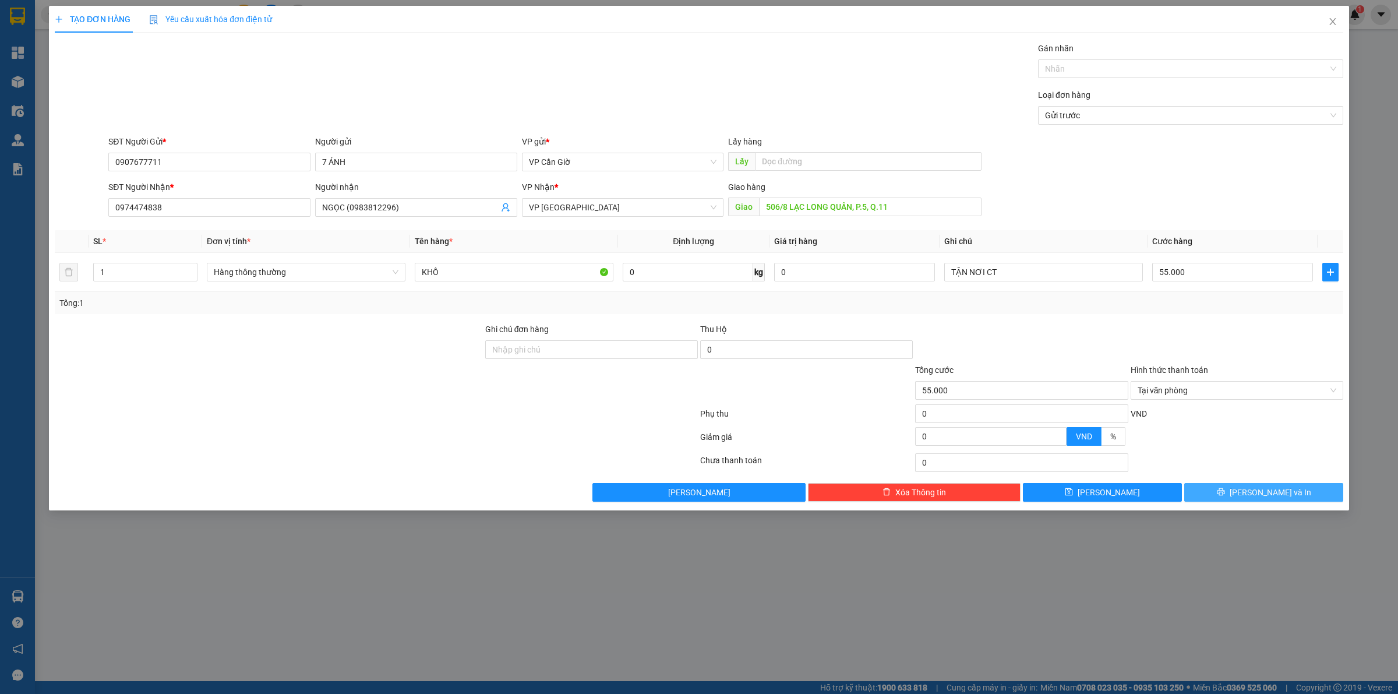
click at [1235, 496] on button "[PERSON_NAME] và In" at bounding box center [1263, 492] width 159 height 19
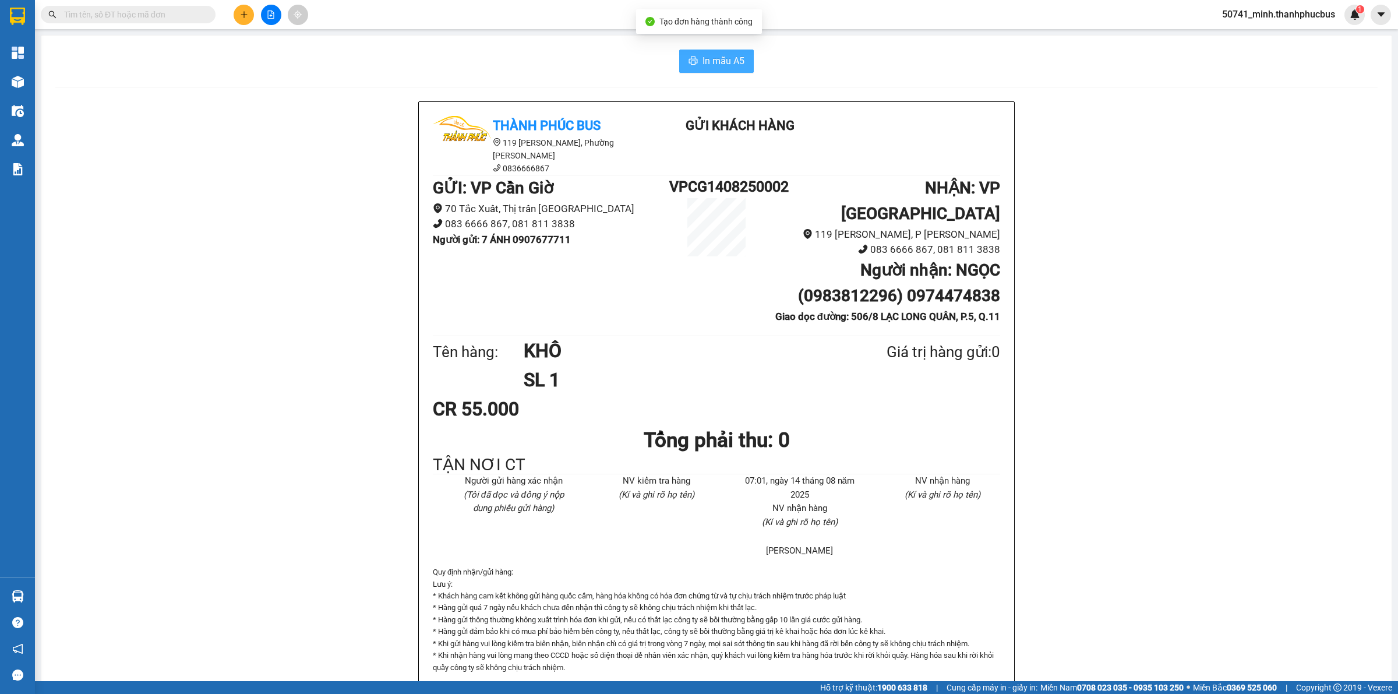
click at [720, 57] on span "In mẫu A5" at bounding box center [724, 61] width 42 height 15
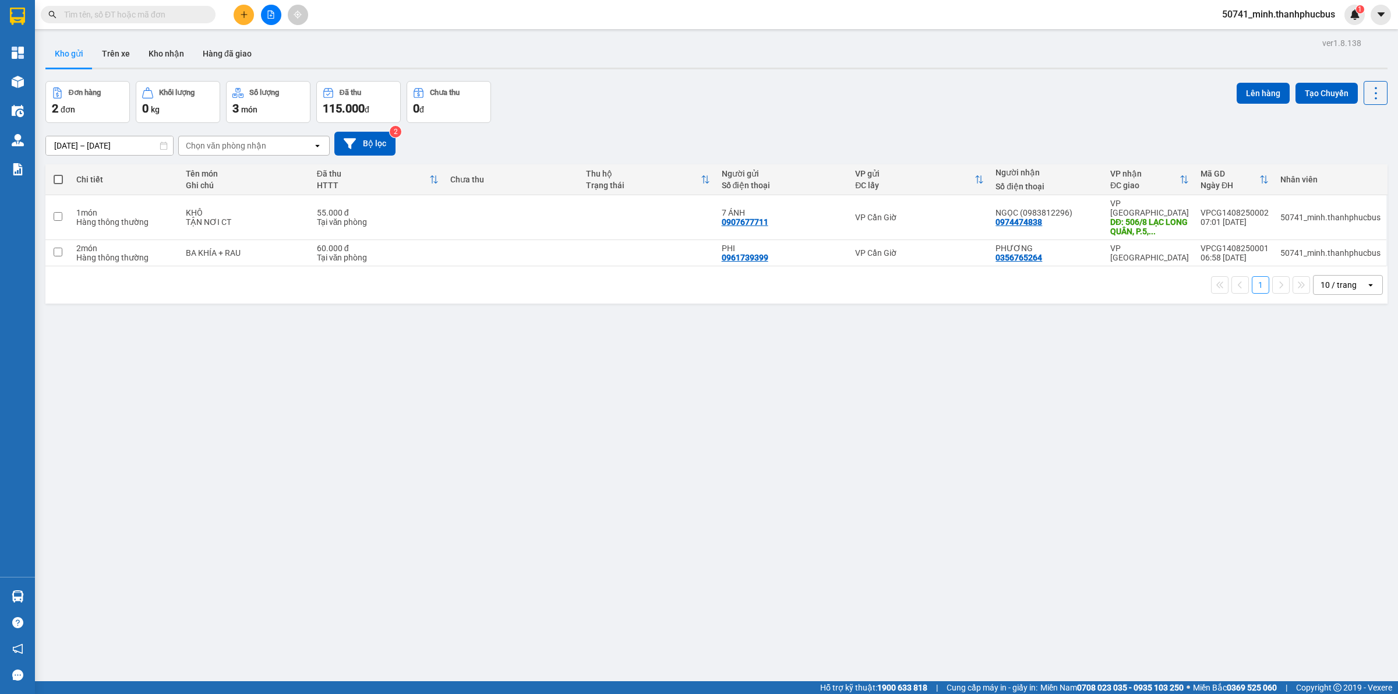
click at [246, 16] on icon "plus" at bounding box center [244, 14] width 8 height 8
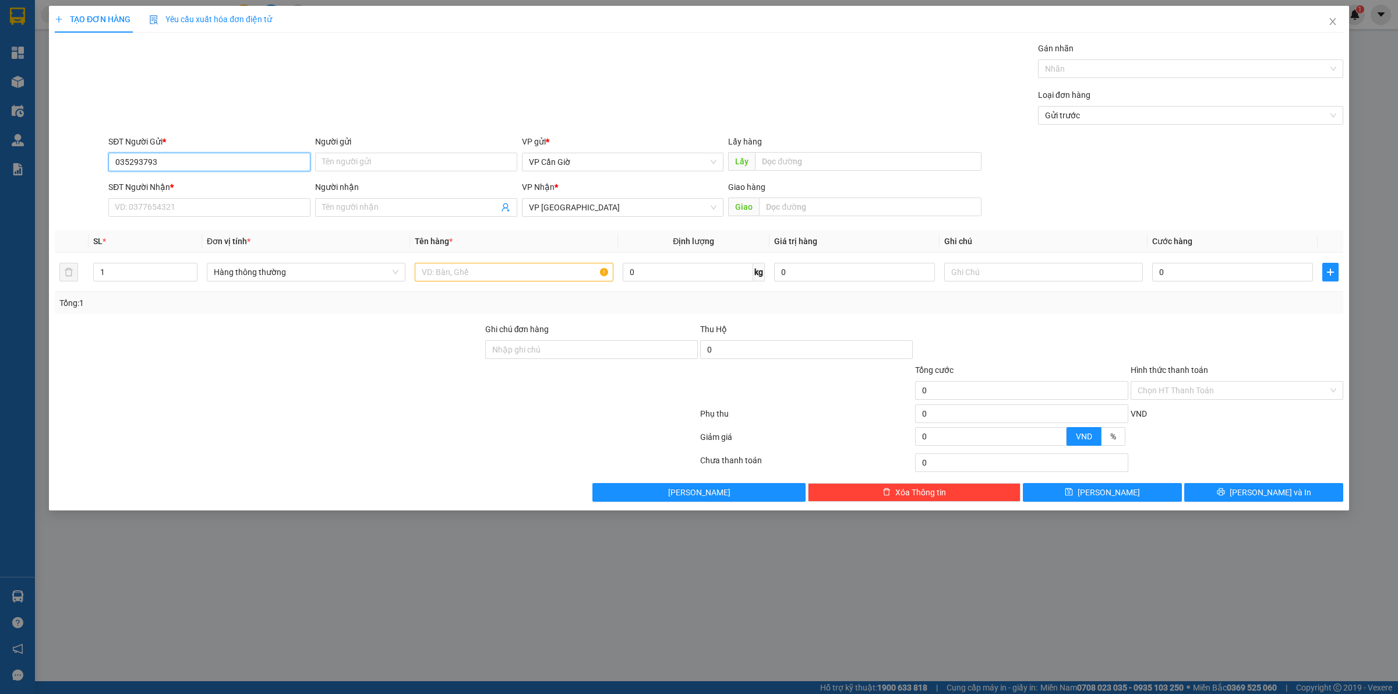
type input "0352937930"
drag, startPoint x: 256, startPoint y: 181, endPoint x: 258, endPoint y: 196, distance: 15.2
click at [256, 182] on div "0352937930 - DUNG" at bounding box center [209, 185] width 188 height 13
type input "DUNG"
type input "45.000"
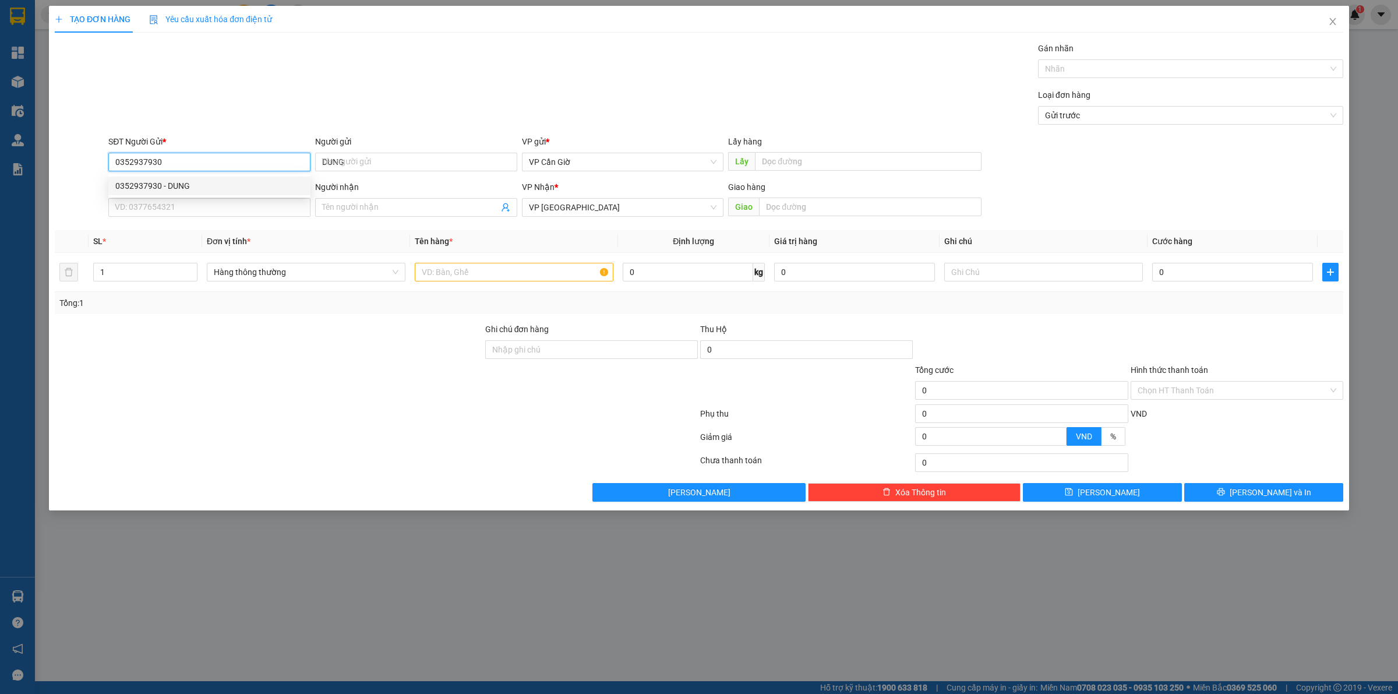
type input "45.000"
type input "0352937930"
click at [249, 222] on div "Transit Pickup Surcharge Ids Transit Deliver Surcharge Ids Transit Deliver Surc…" at bounding box center [699, 272] width 1289 height 460
click at [248, 213] on input "SĐT Người Nhận *" at bounding box center [209, 207] width 202 height 19
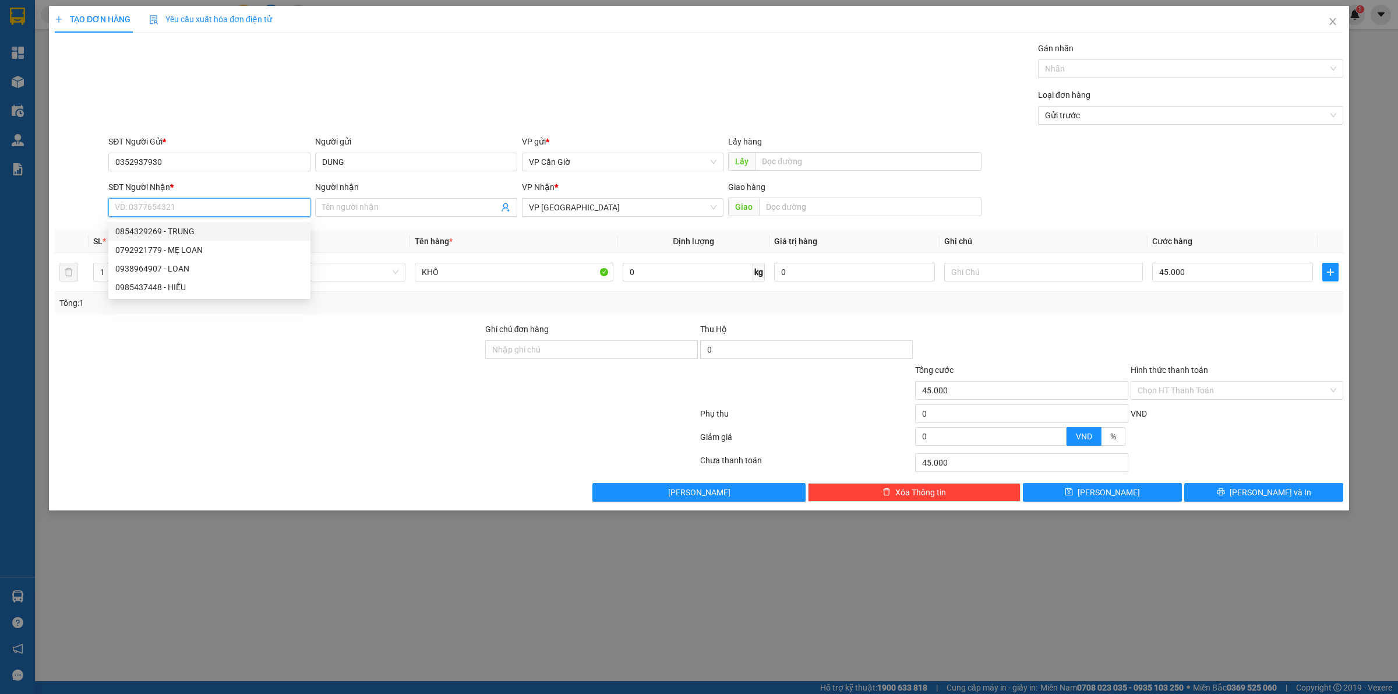
click at [185, 231] on div "0854329269 - TRUNG" at bounding box center [209, 231] width 188 height 13
type input "0854329269"
type input "TRUNG"
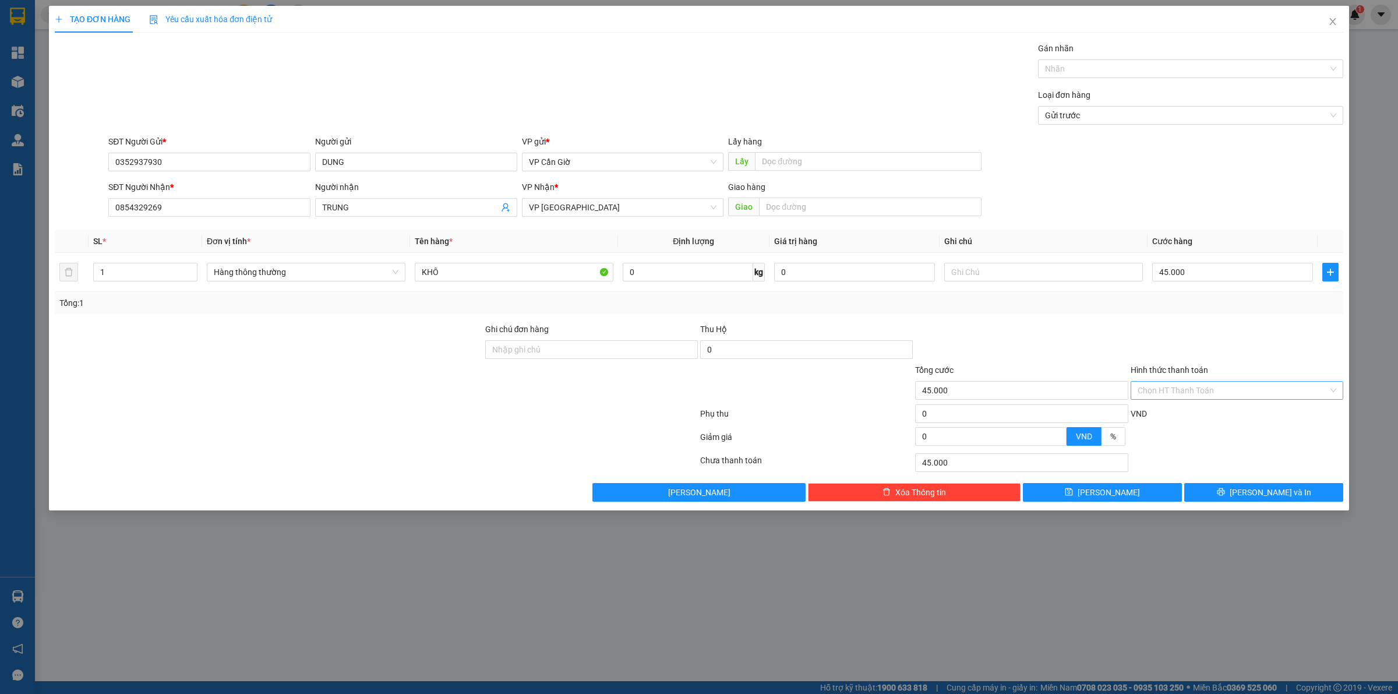
click at [1207, 385] on input "Hình thức thanh toán" at bounding box center [1233, 390] width 191 height 17
click at [1186, 415] on div "Tại văn phòng" at bounding box center [1237, 414] width 199 height 13
type input "0"
click at [1218, 495] on button "[PERSON_NAME] và In" at bounding box center [1263, 492] width 159 height 19
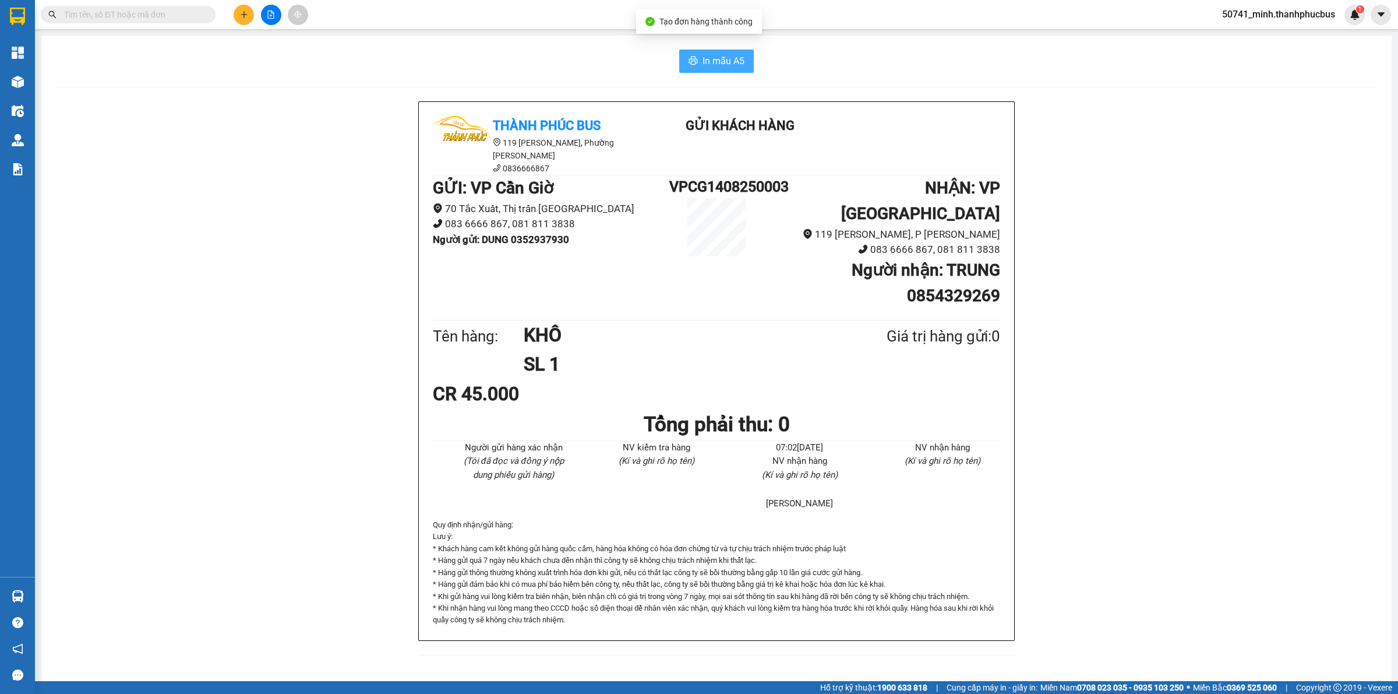
click at [724, 68] on span "In mẫu A5" at bounding box center [724, 61] width 42 height 15
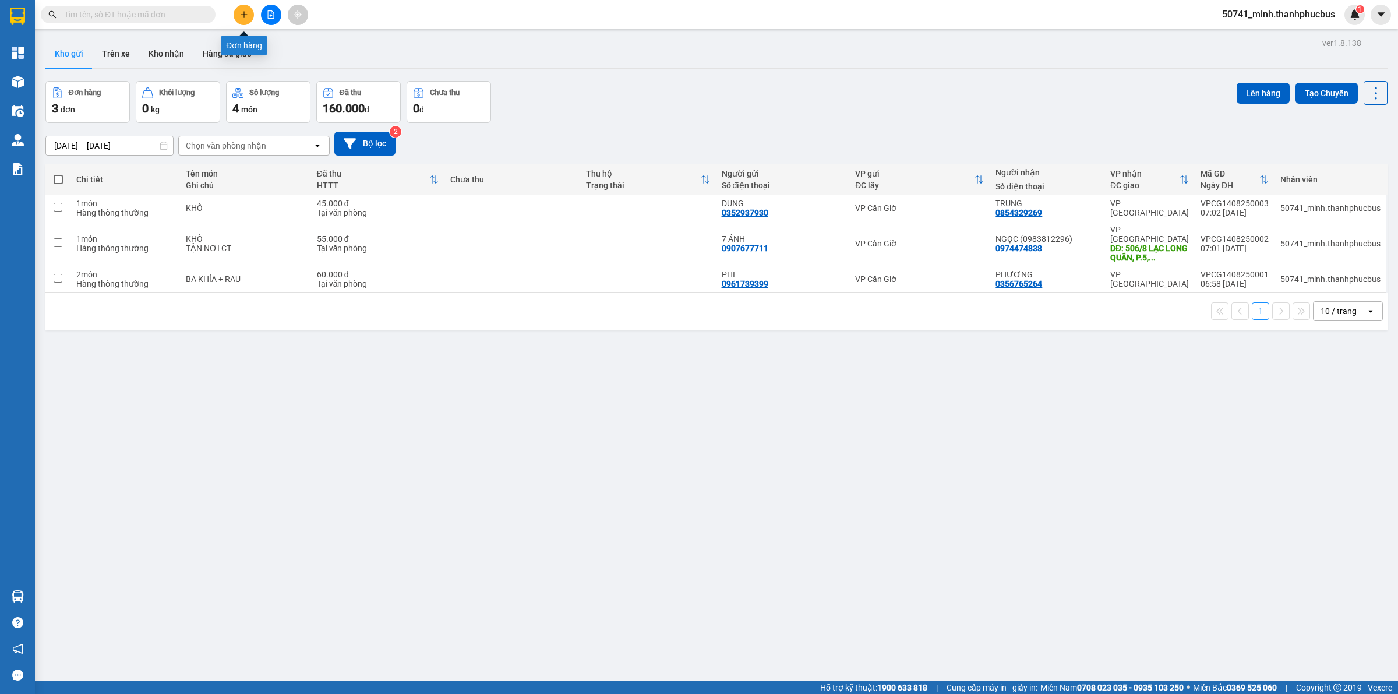
click at [249, 10] on button at bounding box center [244, 15] width 20 height 20
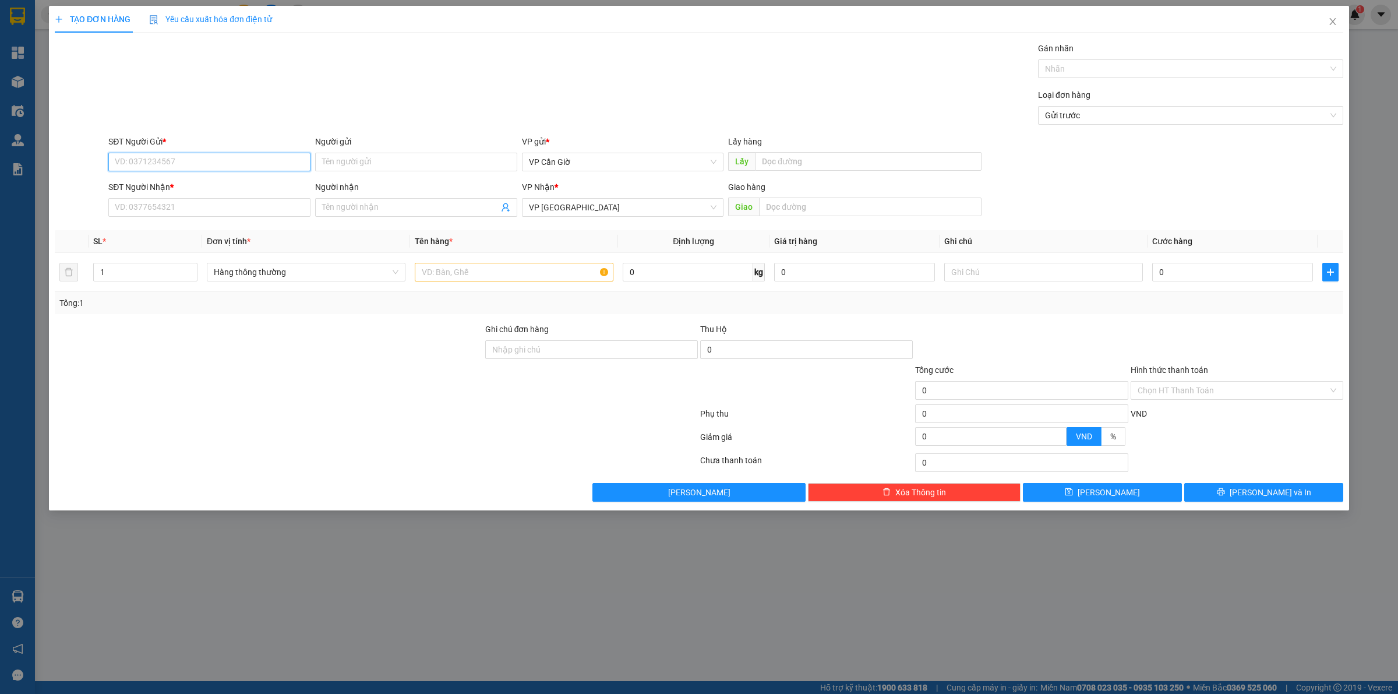
click at [234, 163] on input "SĐT Người Gửi *" at bounding box center [209, 162] width 202 height 19
click at [274, 156] on input "SĐT Người Gửi *" at bounding box center [209, 162] width 202 height 19
click at [202, 189] on div "0918872105 - NĂM ỐM" at bounding box center [209, 185] width 188 height 13
type input "0918872105"
type input "NĂM ỐM"
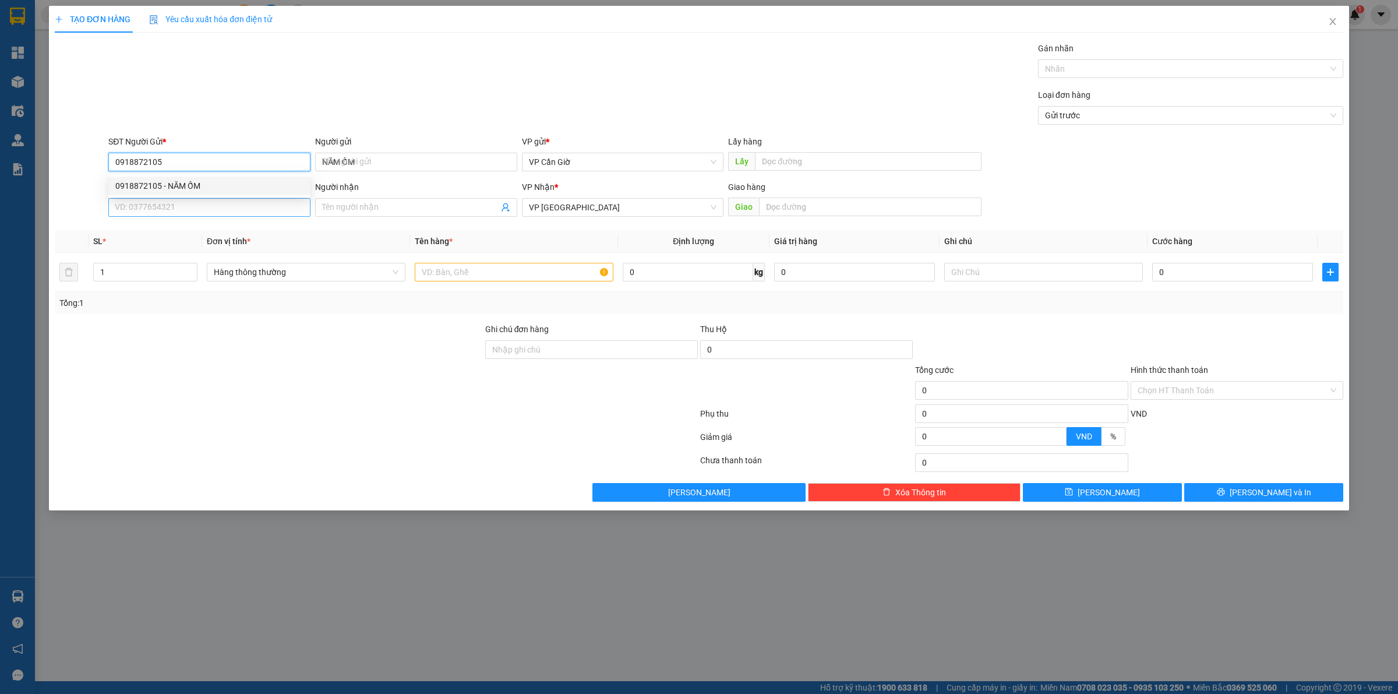
type input "45.000"
type input "0918872105"
click at [211, 210] on input "SĐT Người Nhận *" at bounding box center [209, 207] width 202 height 19
type input "0916600419"
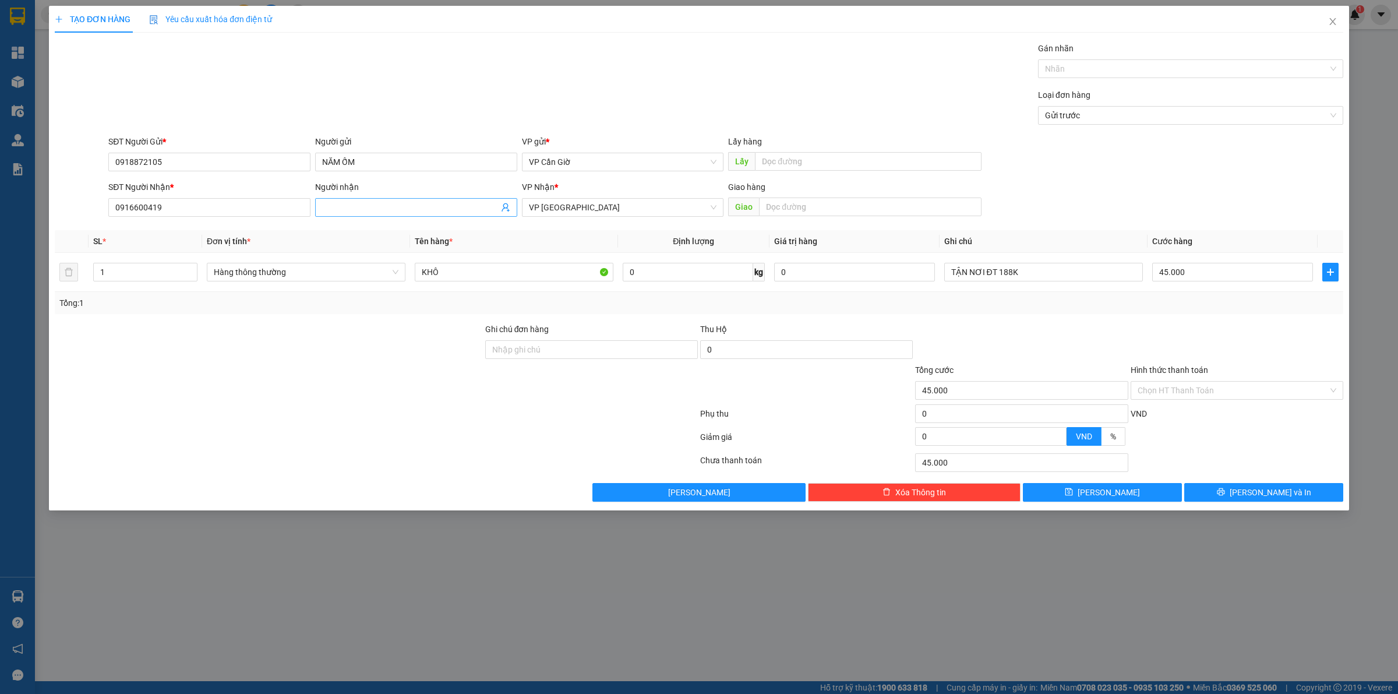
click at [403, 202] on input "Người nhận" at bounding box center [410, 207] width 177 height 13
type input "CHỊ TIÊN"
click at [336, 390] on div at bounding box center [269, 384] width 431 height 41
click at [1079, 277] on input "TẬN NƠI ĐT 188K" at bounding box center [1043, 272] width 199 height 19
type input "T"
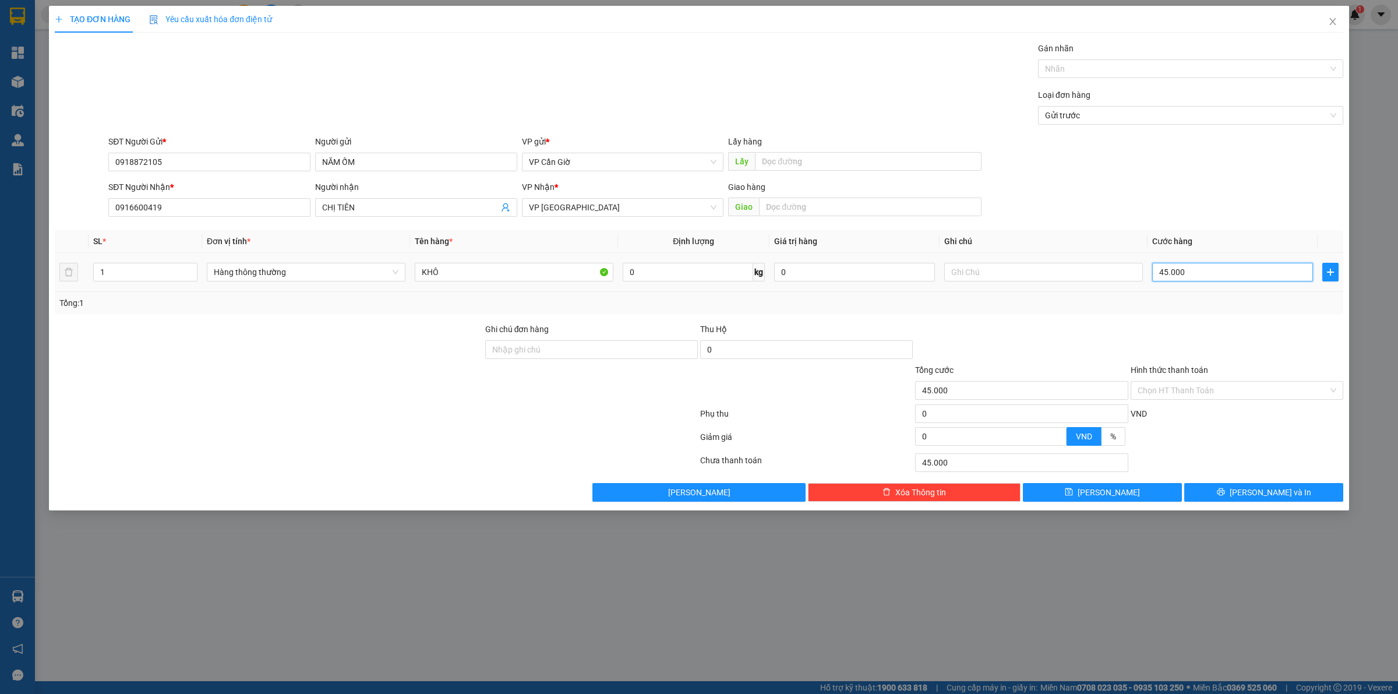
click at [1226, 274] on input "45.000" at bounding box center [1232, 272] width 161 height 19
type input "2"
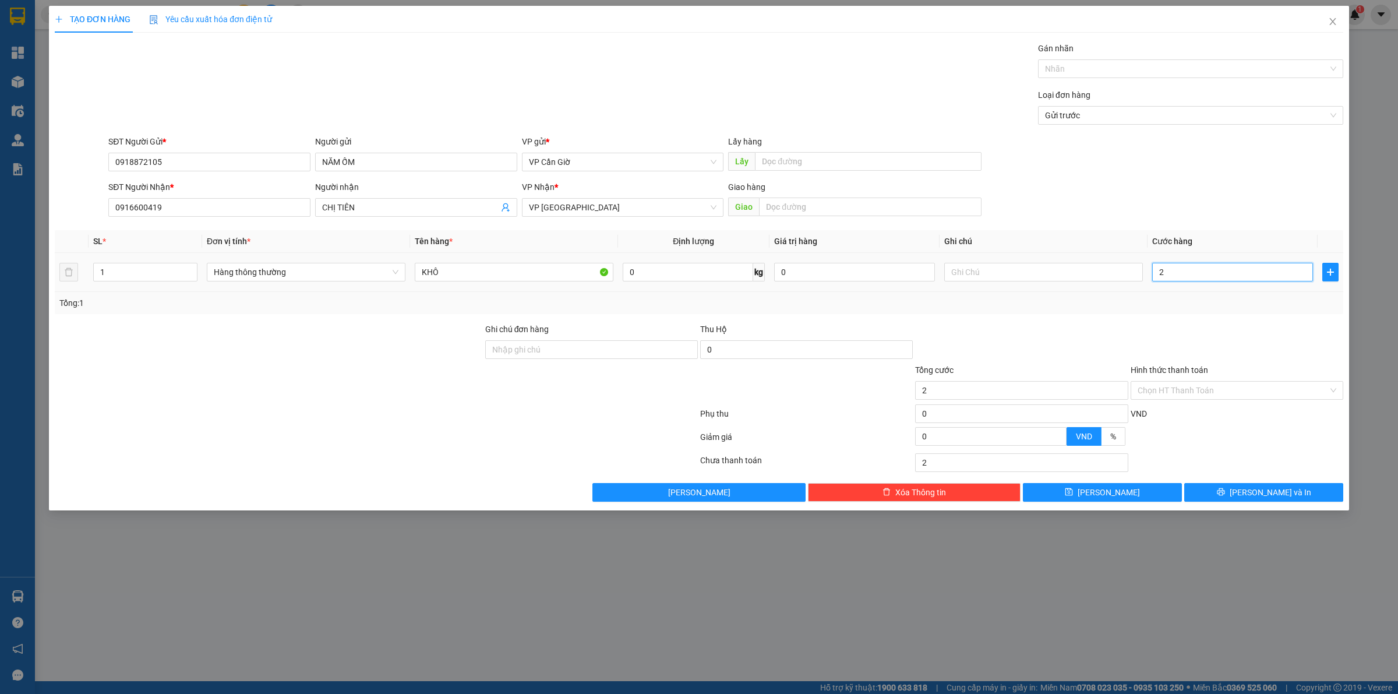
type input "25"
type input "250"
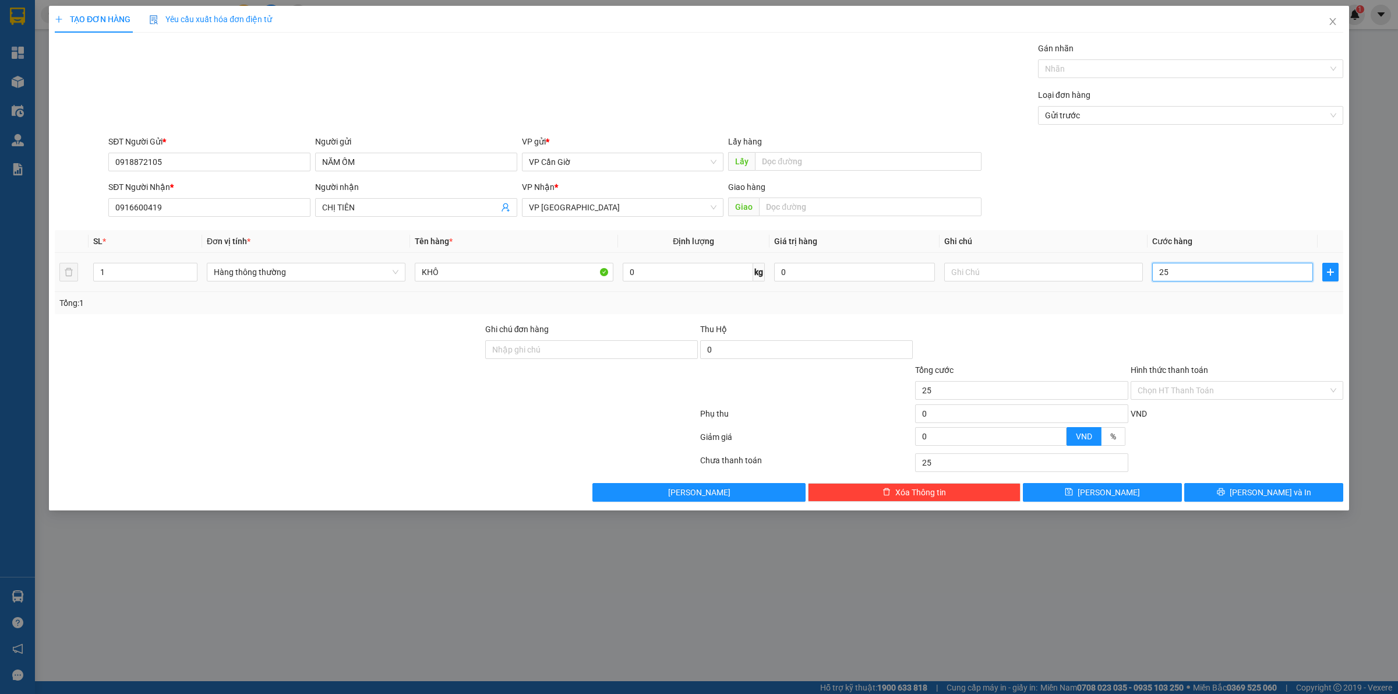
type input "250"
type input "2.500"
type input "25.000"
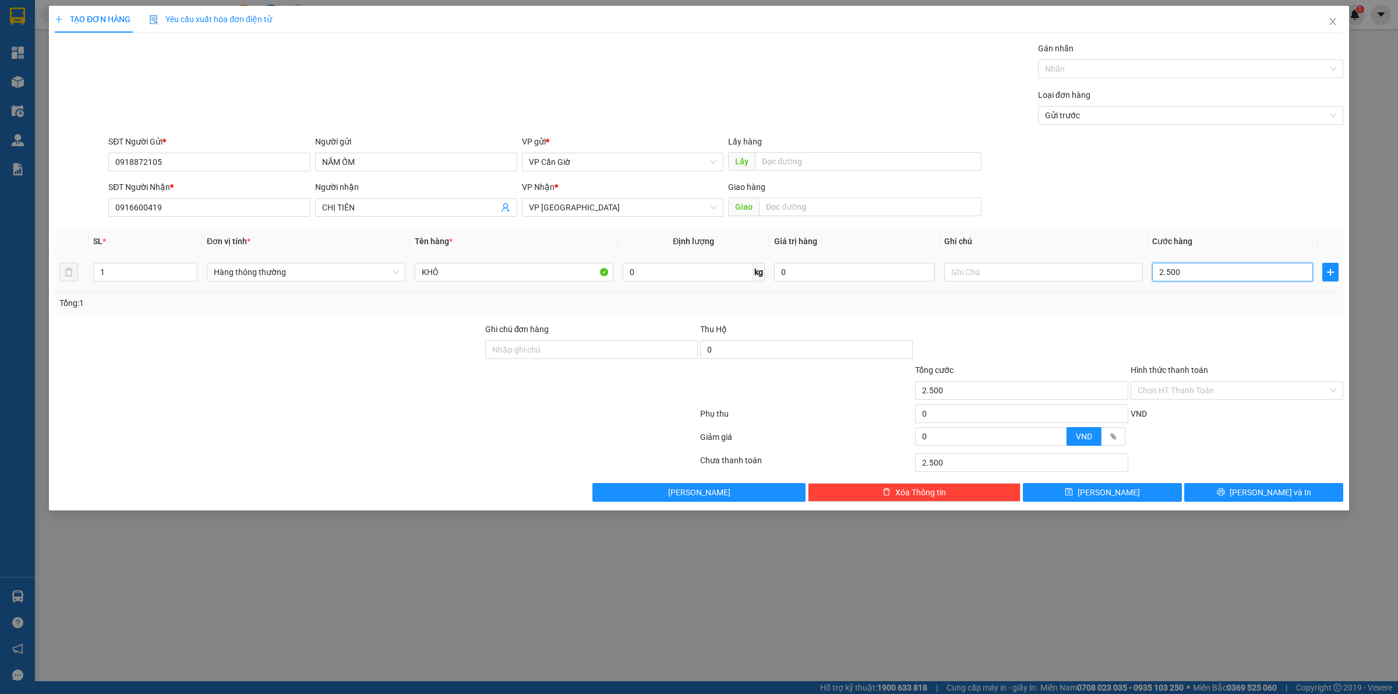
type input "25.000"
click at [1235, 399] on input "Hình thức thanh toán" at bounding box center [1233, 390] width 191 height 17
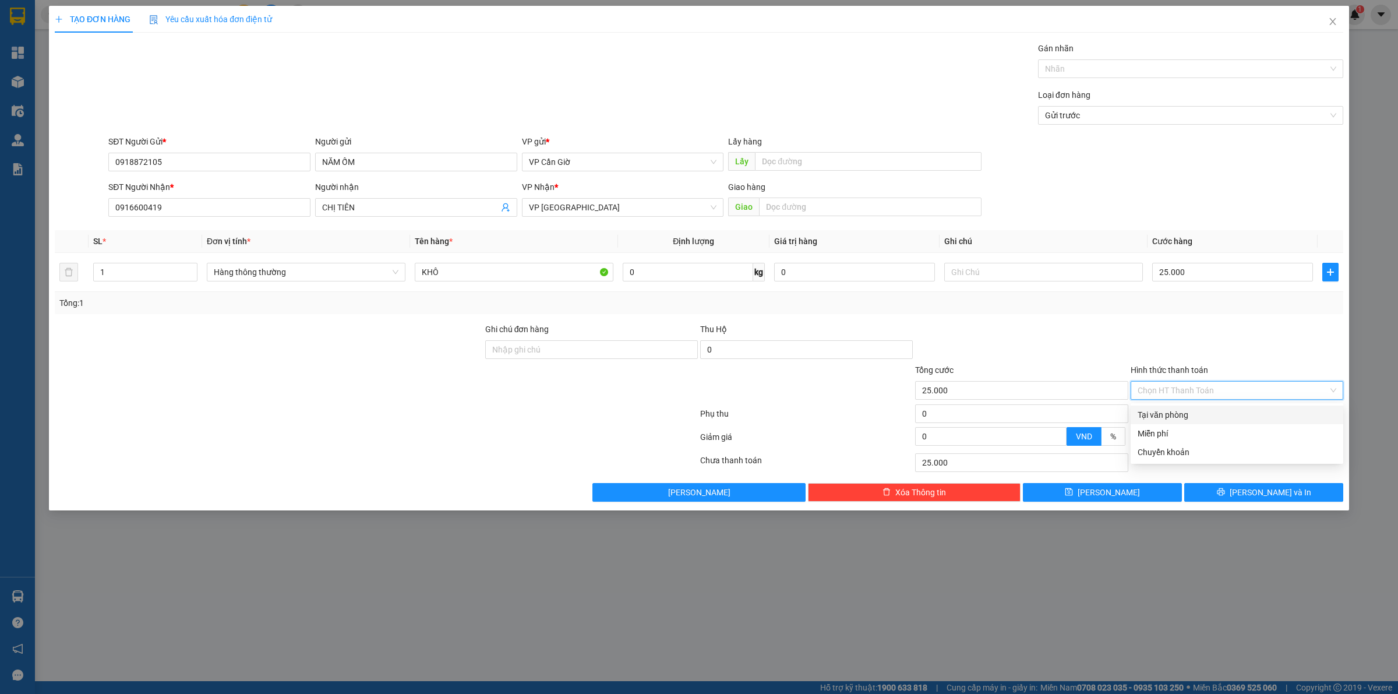
click at [1172, 412] on div "Tại văn phòng" at bounding box center [1237, 414] width 199 height 13
type input "0"
click at [1221, 491] on button "[PERSON_NAME] và In" at bounding box center [1263, 492] width 159 height 19
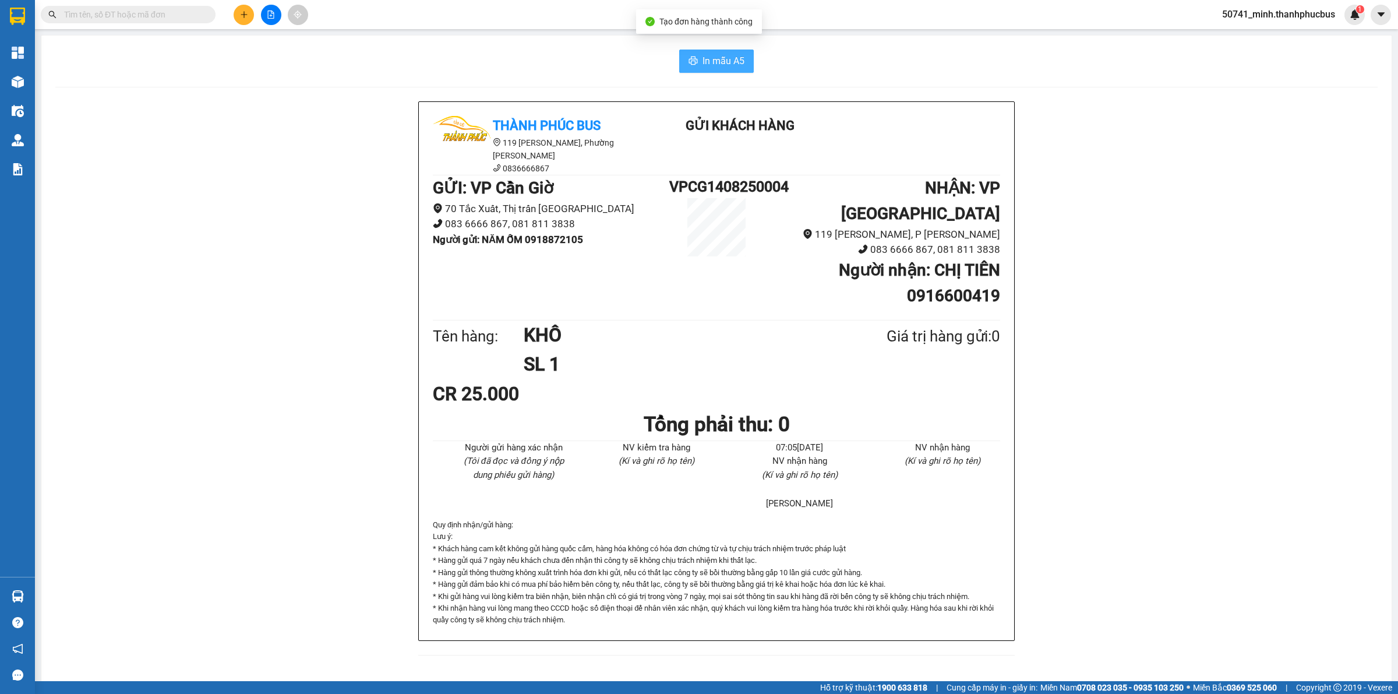
click at [714, 60] on span "In mẫu A5" at bounding box center [724, 61] width 42 height 15
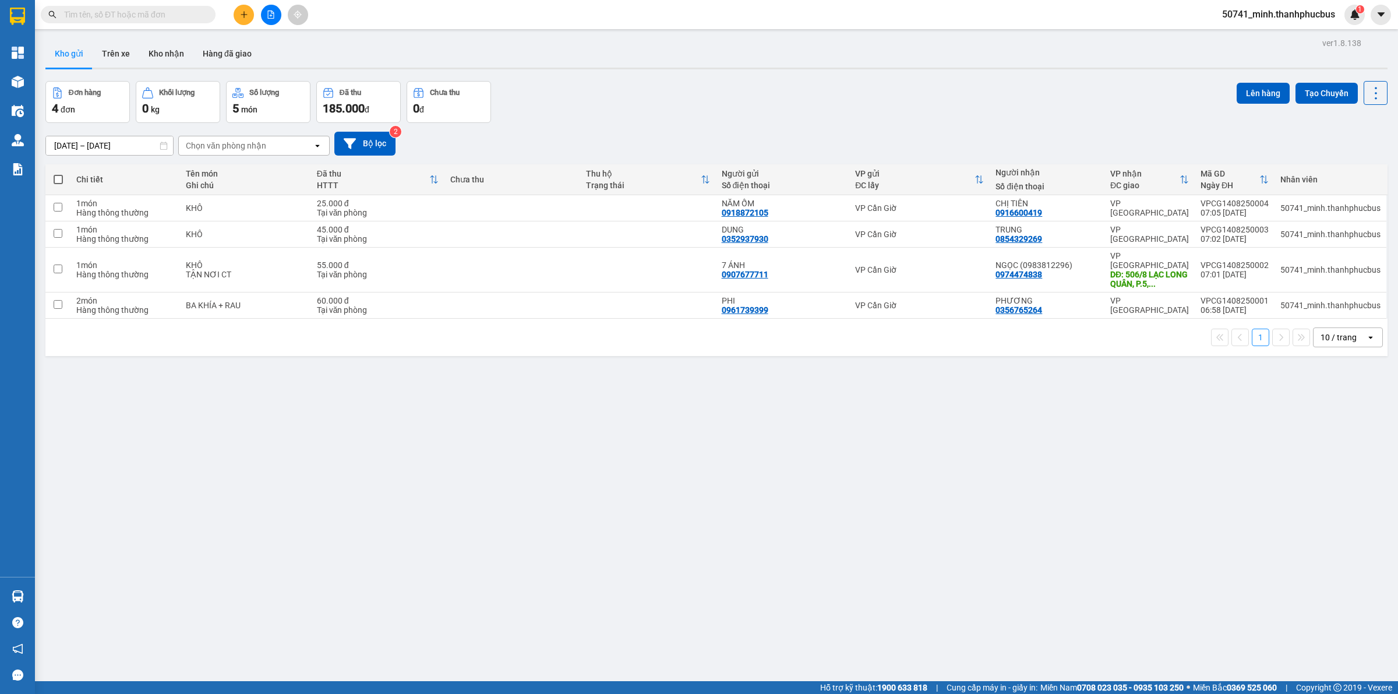
click at [242, 13] on icon "plus" at bounding box center [244, 14] width 8 height 8
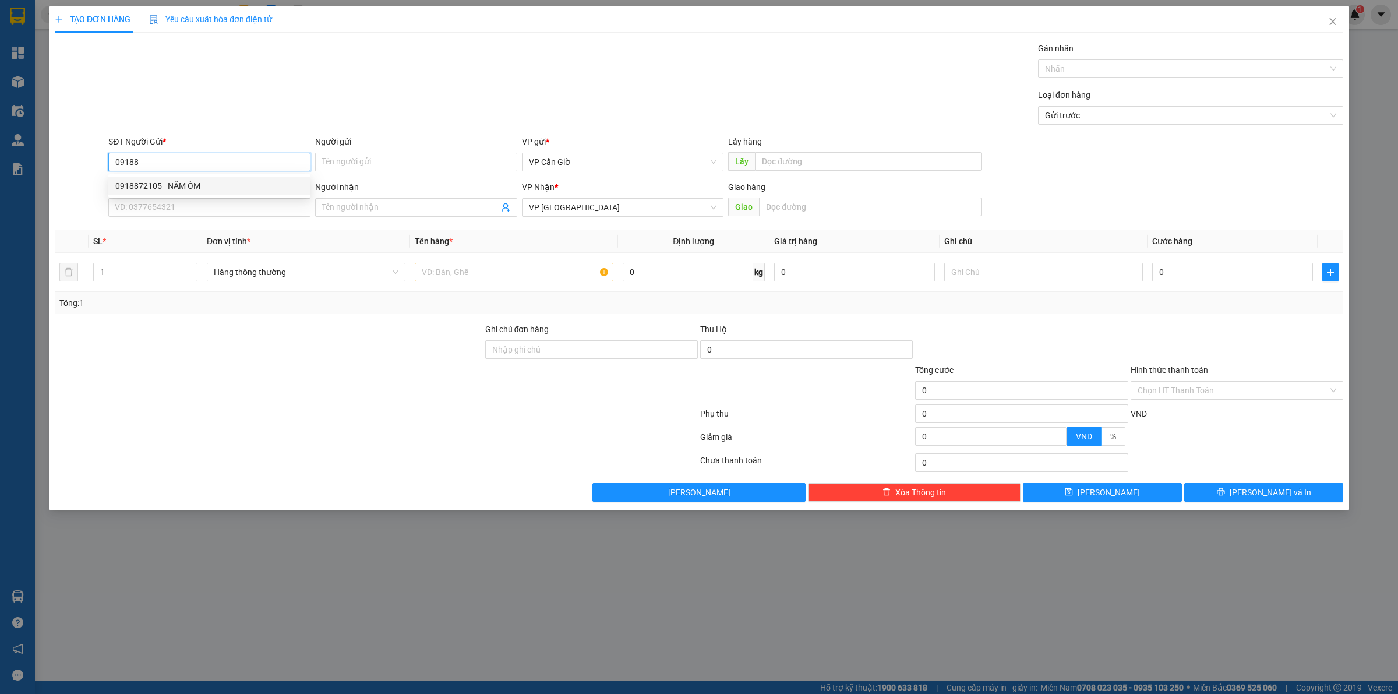
click at [234, 178] on div "0918872105 - NĂM ỐM" at bounding box center [209, 186] width 202 height 19
type input "0918872105"
type input "NĂM ỐM"
type input "25.000"
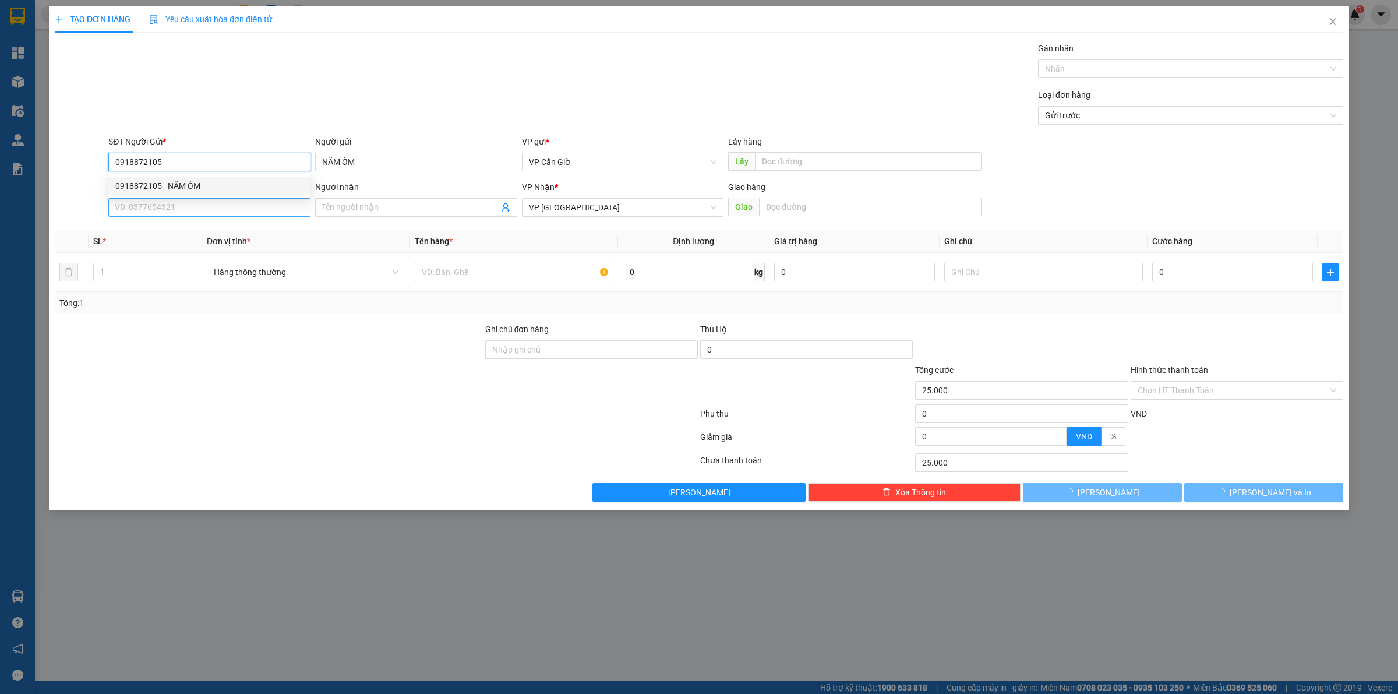
type input "0918872105"
click at [206, 207] on input "SĐT Người Nhận *" at bounding box center [209, 207] width 202 height 19
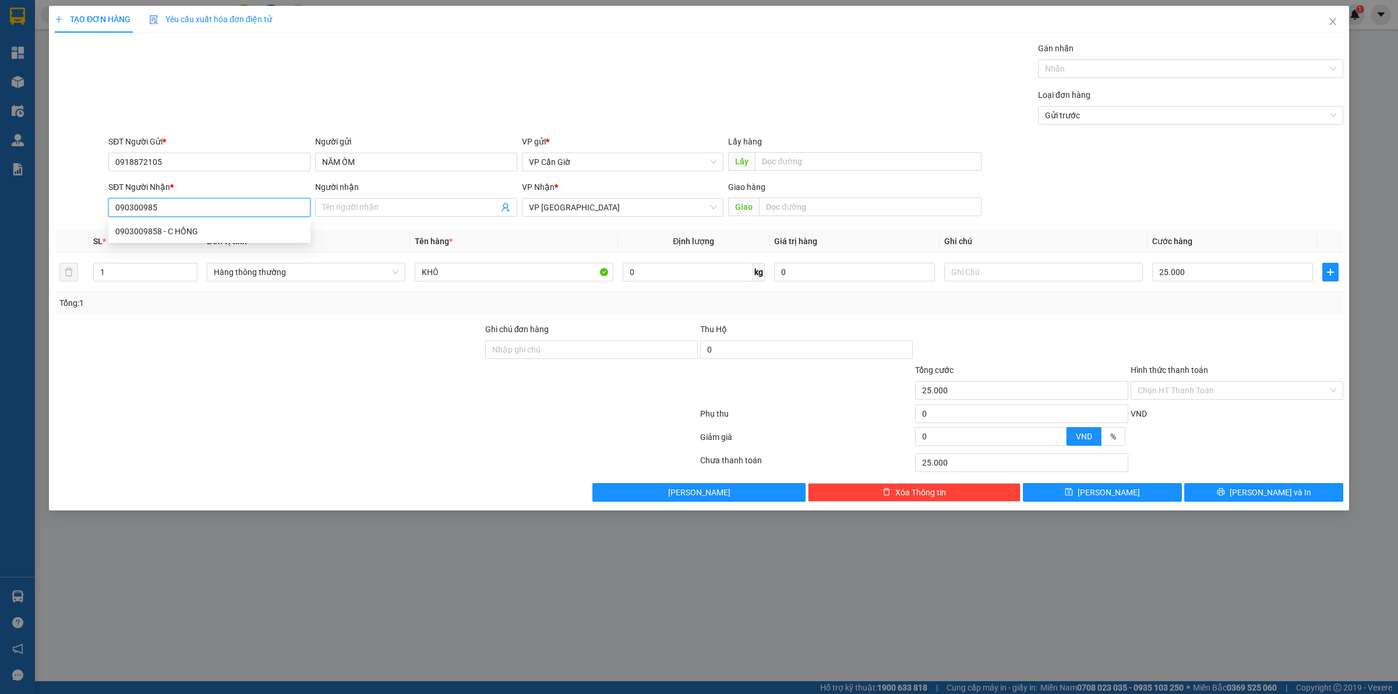
type input "0903009858"
click at [208, 225] on div "0903009858 - C HỒNG" at bounding box center [209, 231] width 188 height 13
type input "C HỒNG"
type input "A119/1 KP2, [GEOGRAPHIC_DATA], [GEOGRAPHIC_DATA]"
type input "24.000"
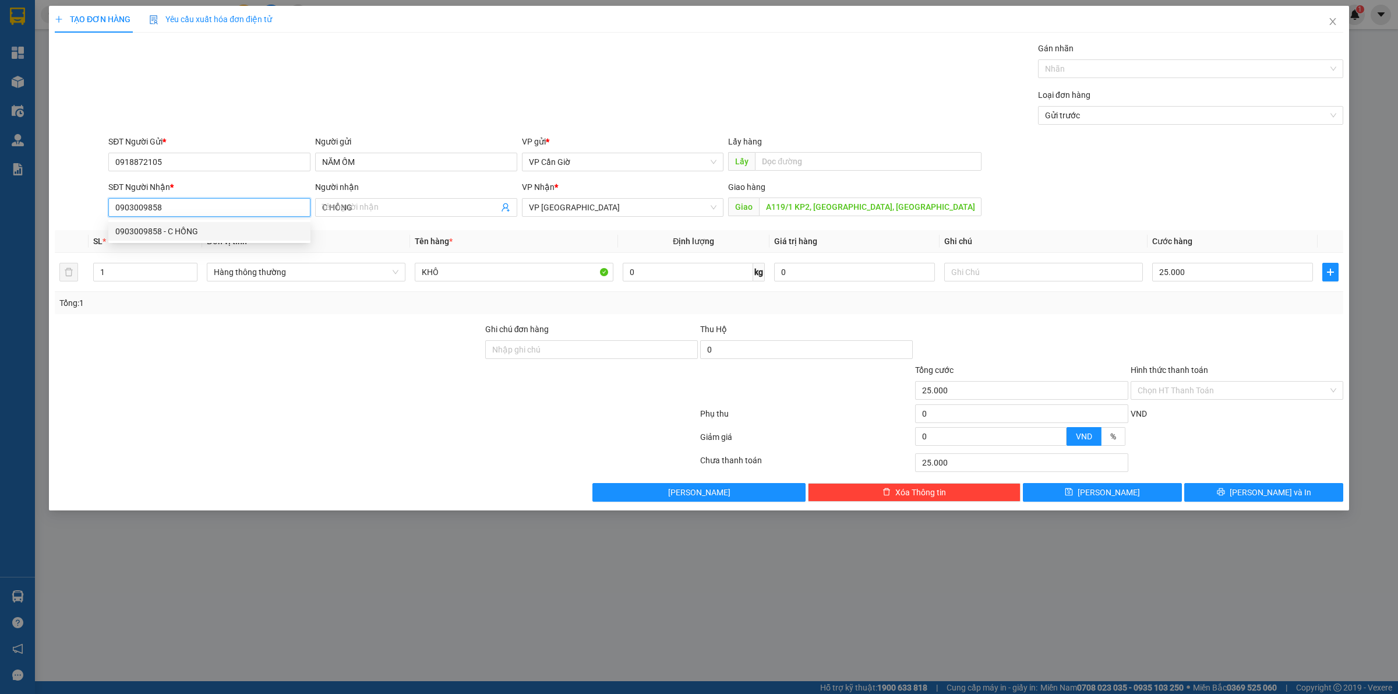
type input "24.000"
type input "0903009858"
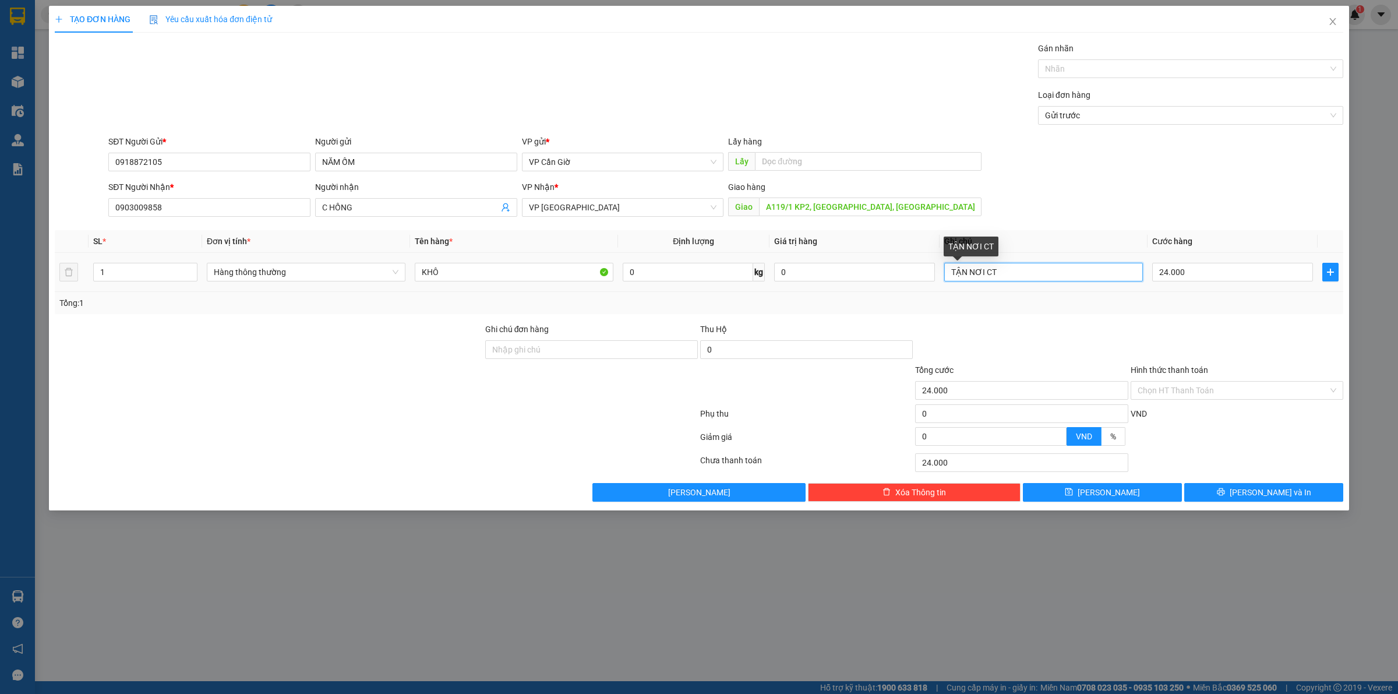
click at [1080, 274] on input "TẬN NƠI CT" at bounding box center [1043, 272] width 199 height 19
type input "TẬN NƠI ĐT 90K"
click at [1222, 273] on input "24.000" at bounding box center [1232, 272] width 161 height 19
type input "6"
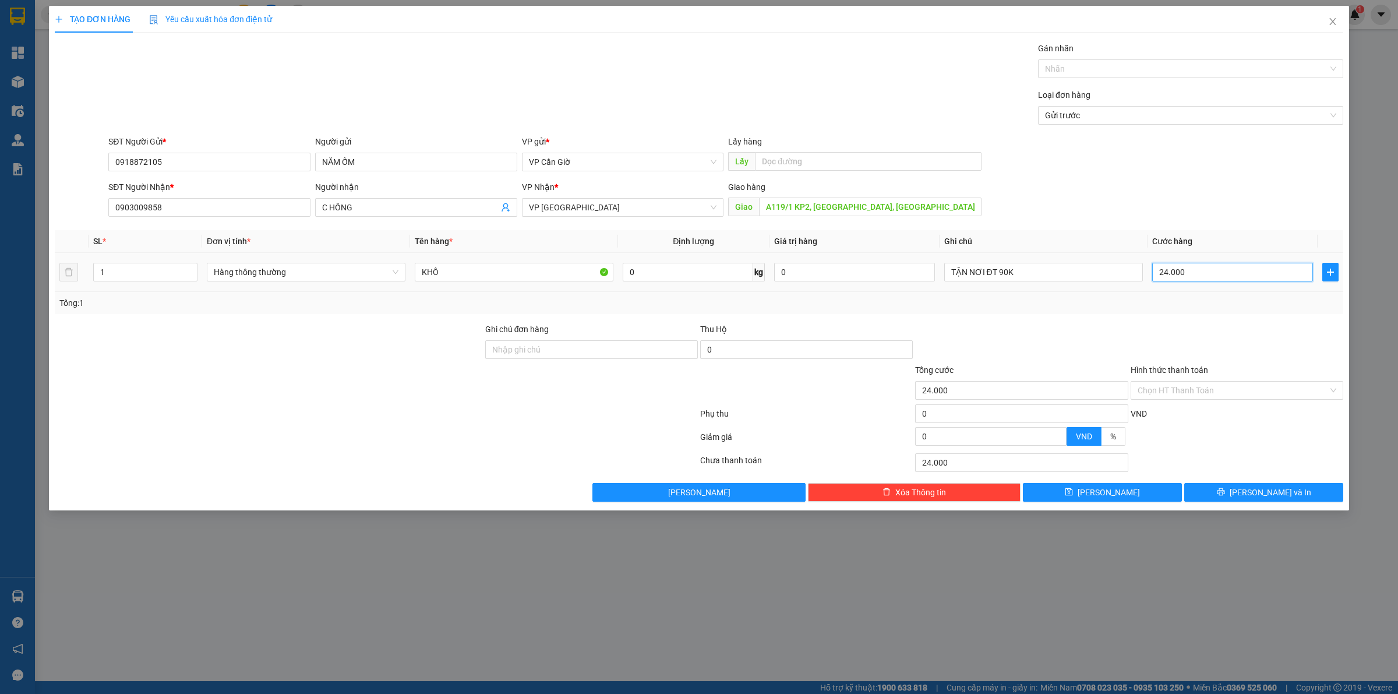
type input "6"
type input "65"
type input "650"
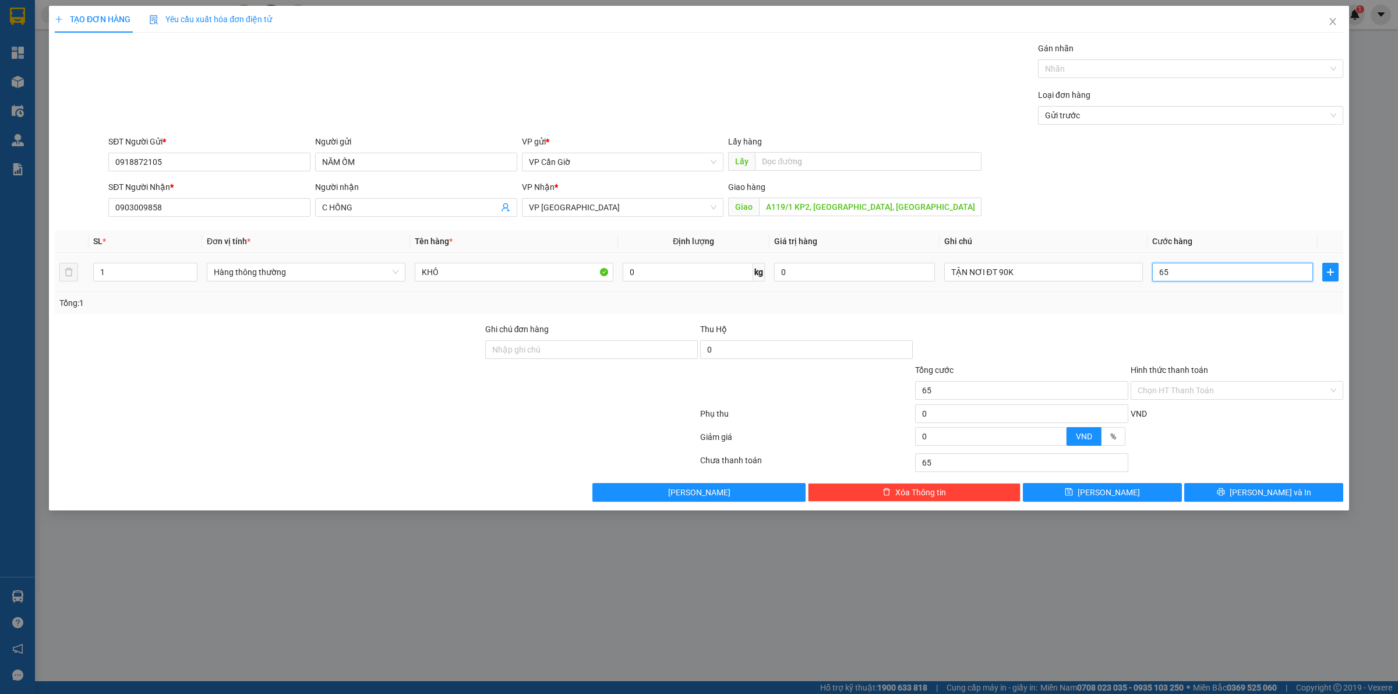
type input "650"
type input "6.500"
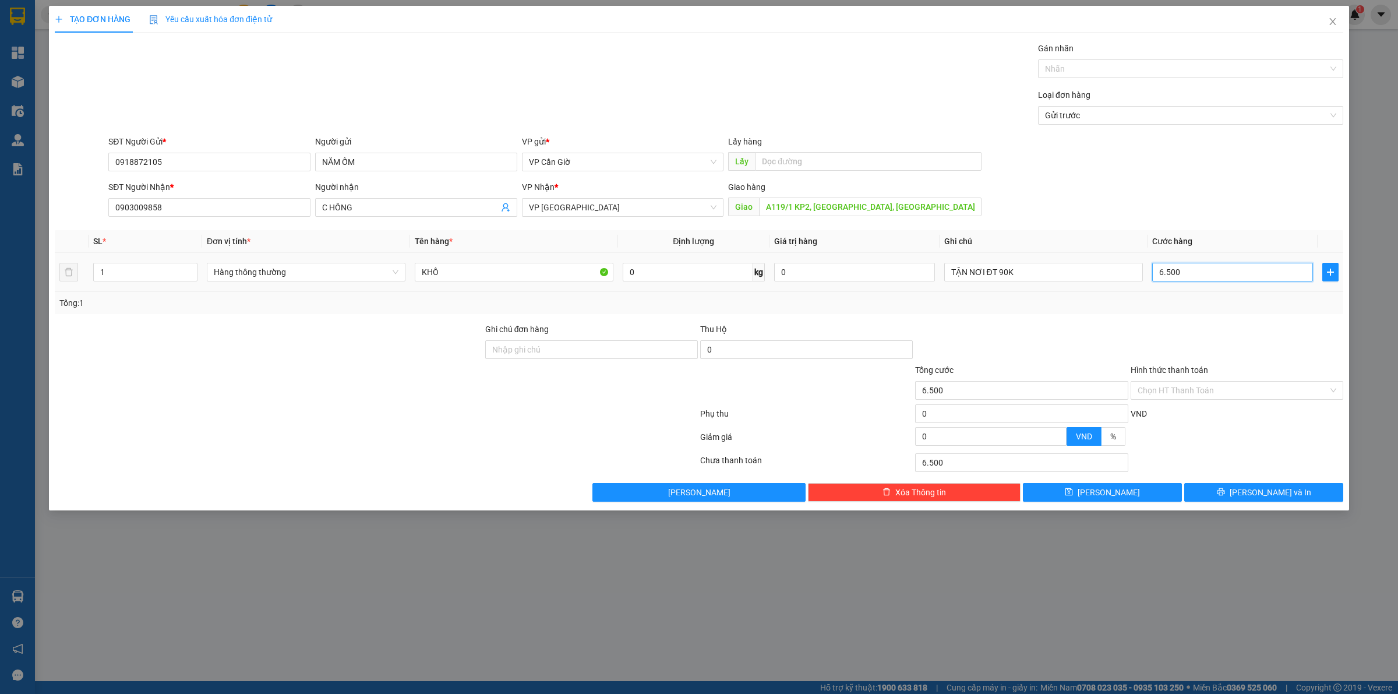
type input "65.000"
type input "650.000"
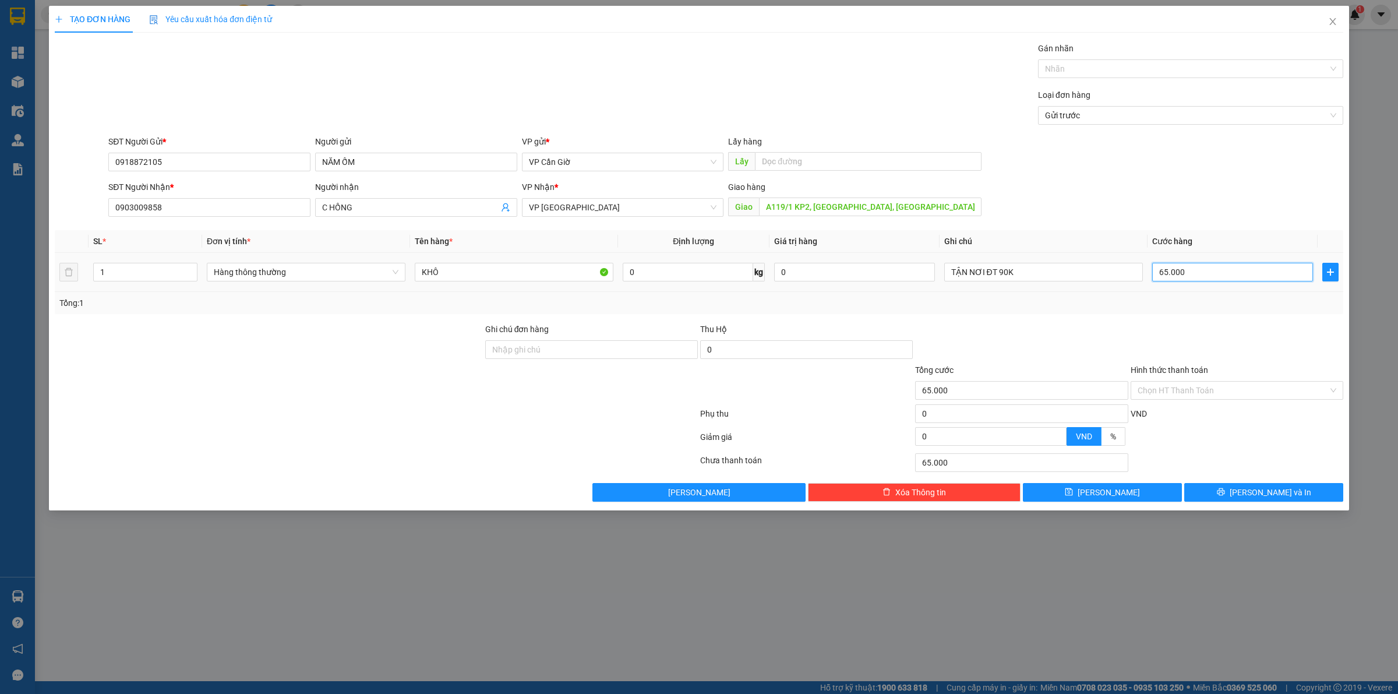
type input "650.000"
type input "65.000"
click at [1237, 386] on input "Hình thức thanh toán" at bounding box center [1233, 390] width 191 height 17
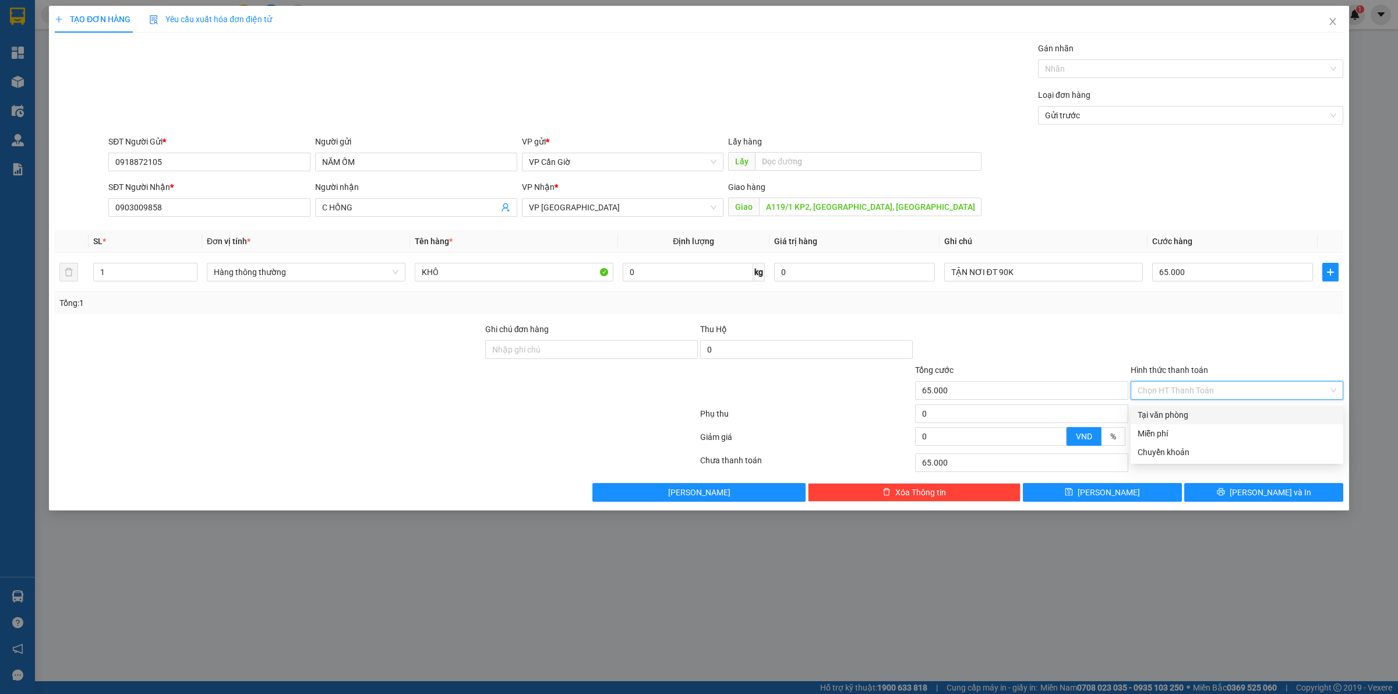
click at [1213, 412] on div "Tại văn phòng" at bounding box center [1237, 414] width 199 height 13
type input "0"
click at [1257, 492] on span "[PERSON_NAME] và In" at bounding box center [1271, 492] width 82 height 13
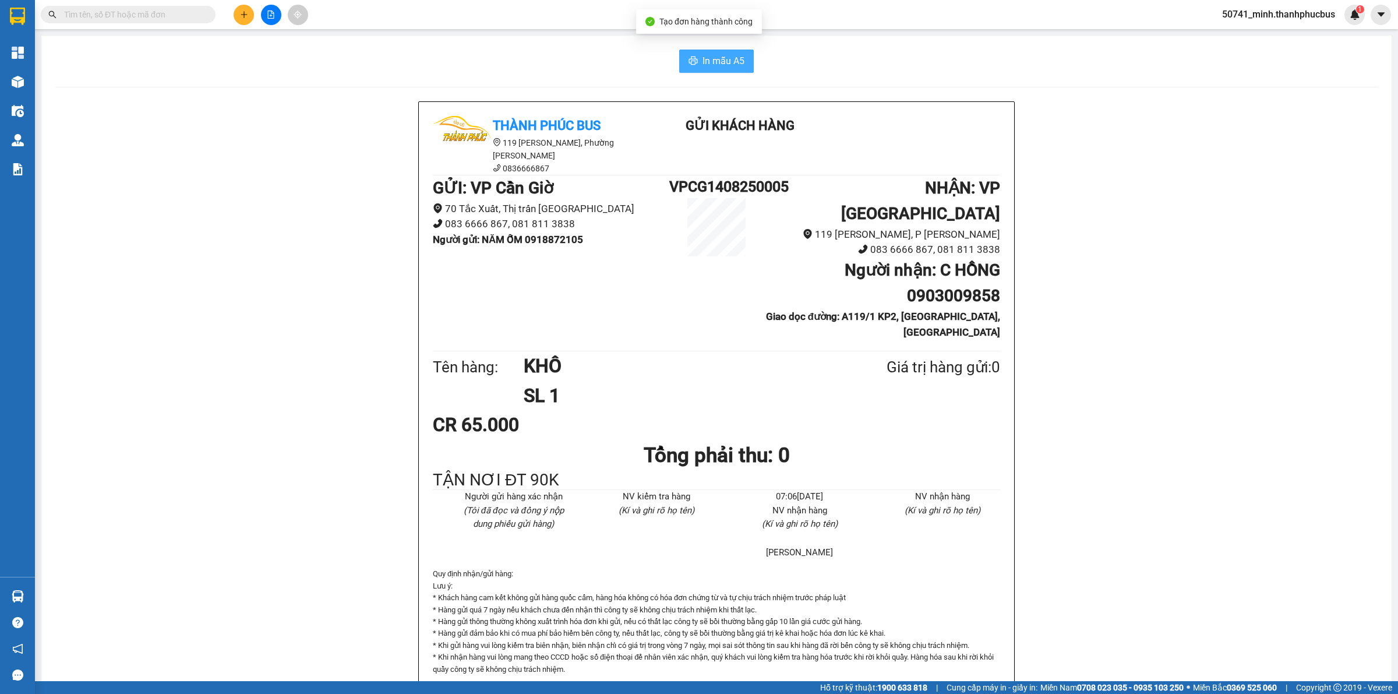
click at [702, 52] on button "In mẫu A5" at bounding box center [716, 61] width 75 height 23
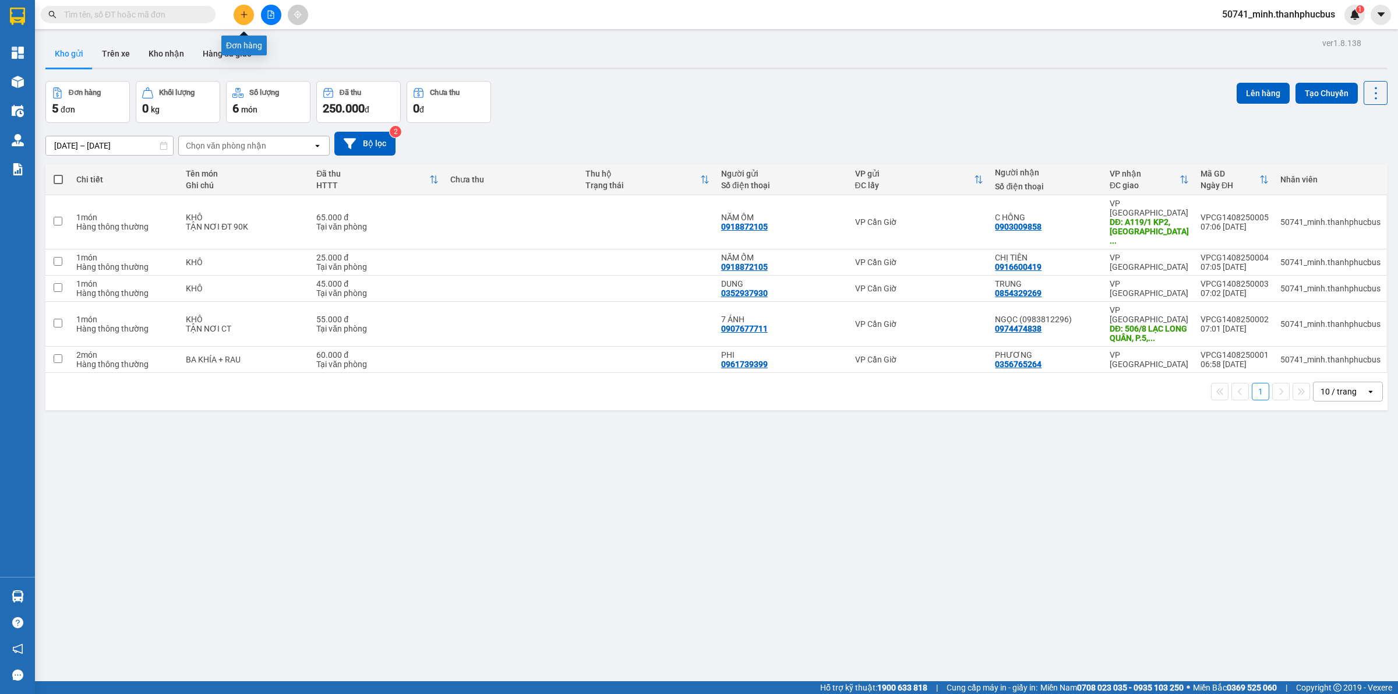
click at [239, 16] on button at bounding box center [244, 15] width 20 height 20
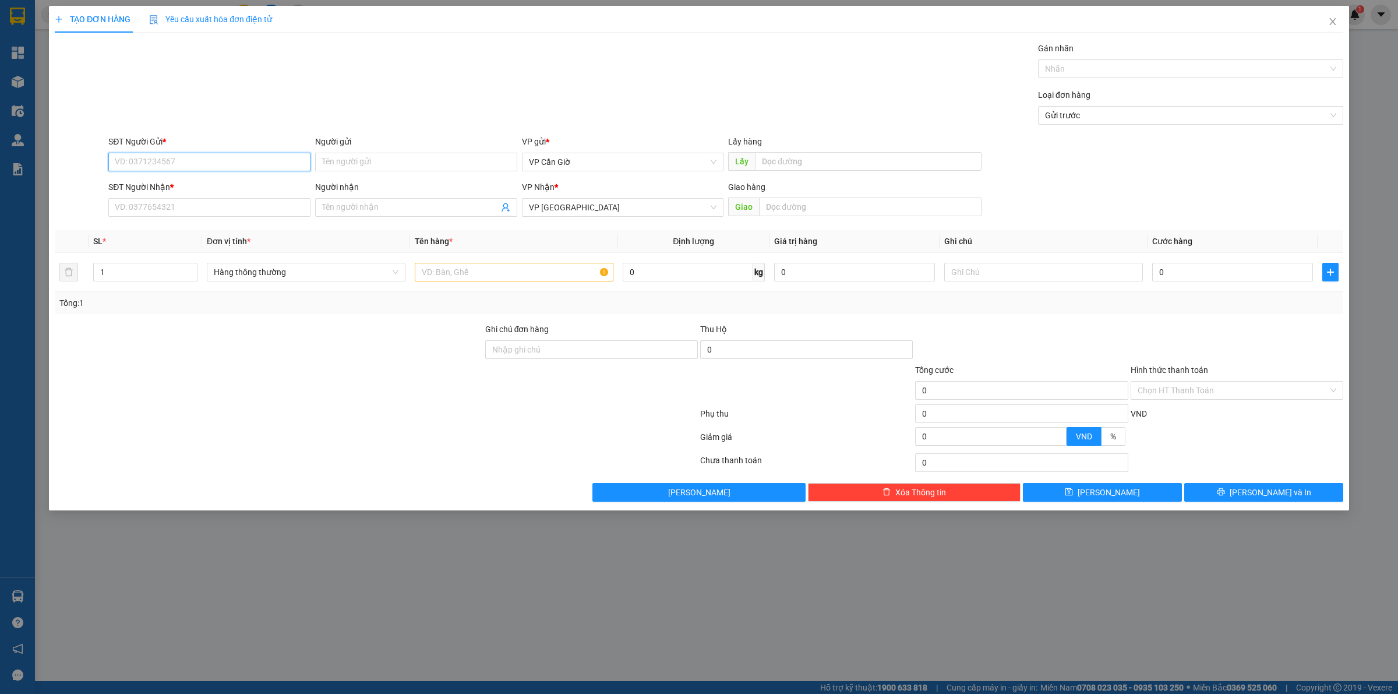
click at [199, 161] on input "SĐT Người Gửi *" at bounding box center [209, 162] width 202 height 19
click at [188, 185] on div "0938881650 - OANH" at bounding box center [209, 185] width 188 height 13
type input "0938881650"
type input "OANH"
type input "35.000"
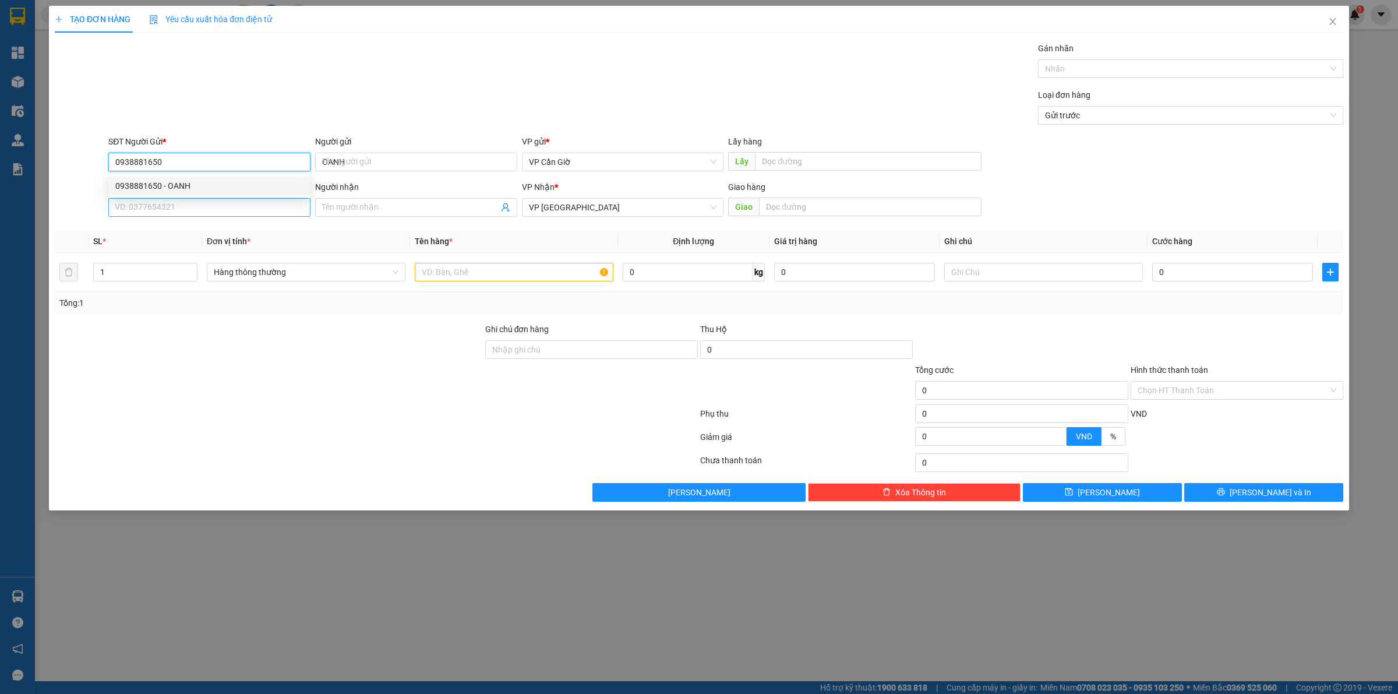
type input "35.000"
type input "0938881650"
click at [185, 209] on input "SĐT Người Nhận *" at bounding box center [209, 207] width 202 height 19
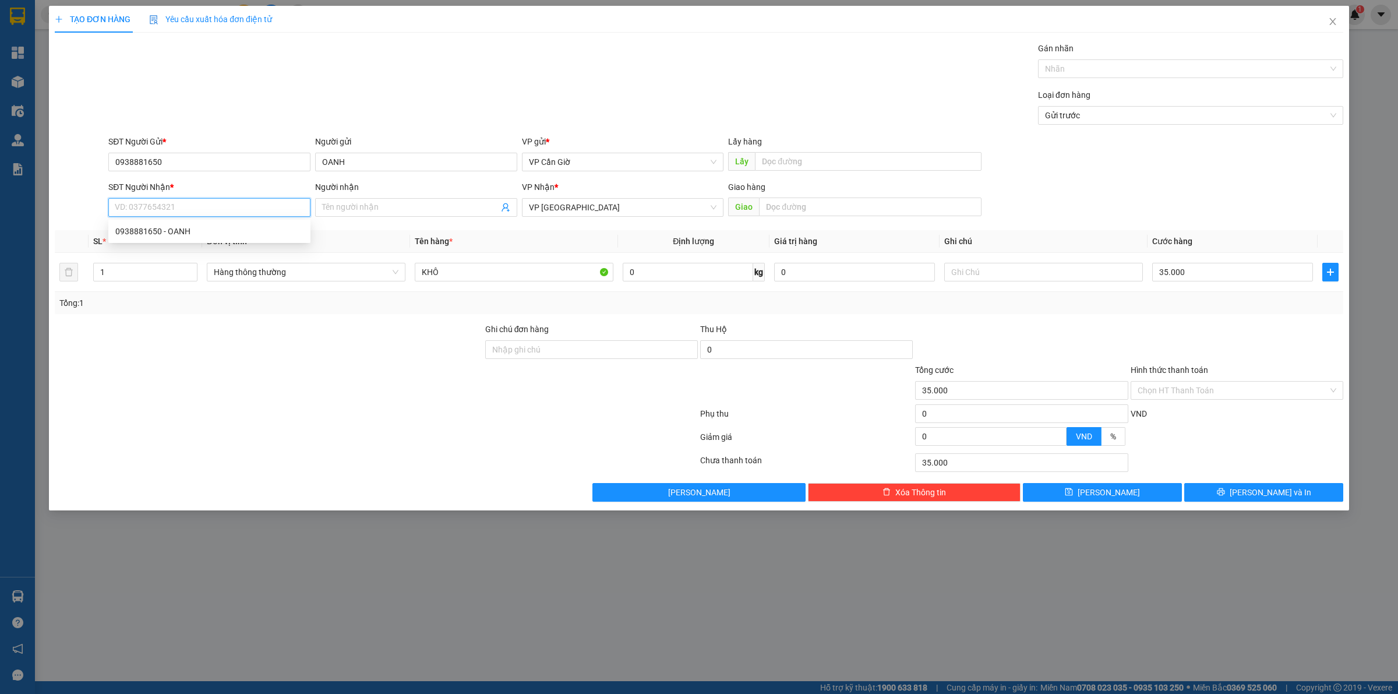
click at [191, 235] on div "0938881650 - OANH" at bounding box center [209, 231] width 188 height 13
type input "0938881650"
type input "OANH"
click at [1234, 263] on input "35.000" at bounding box center [1232, 272] width 161 height 19
type input "2"
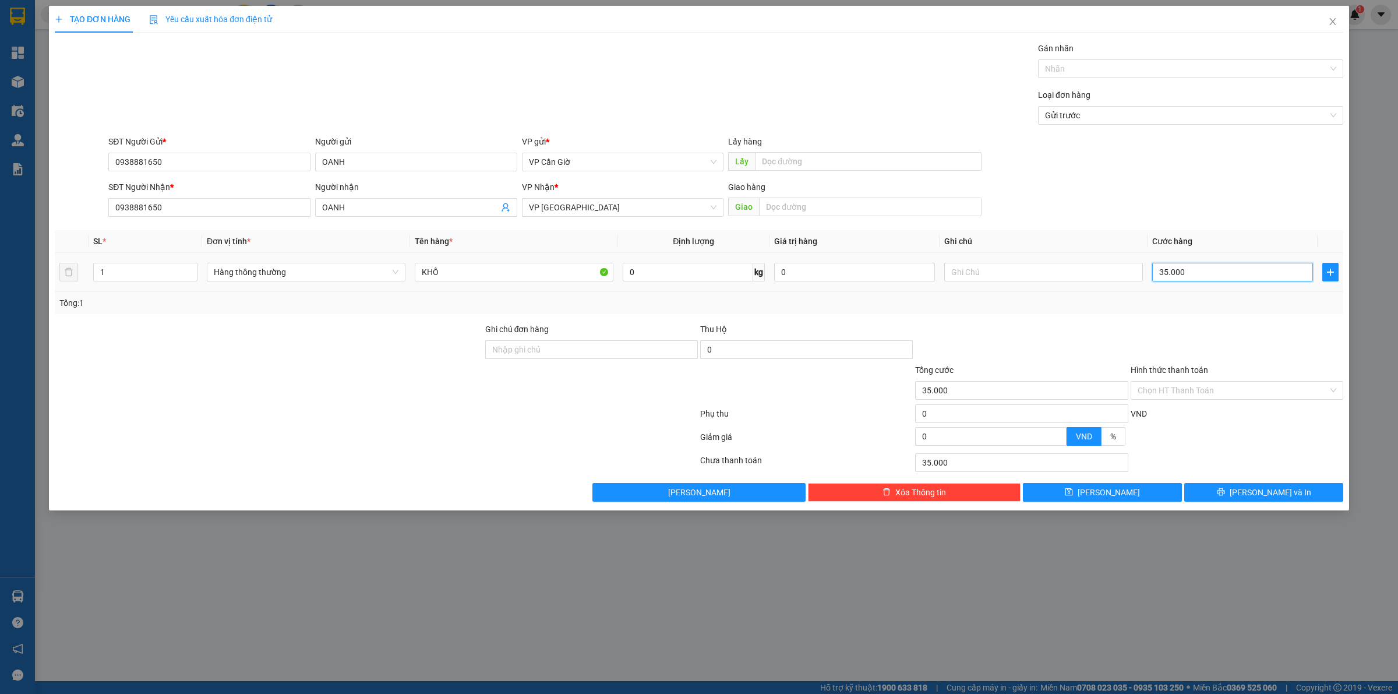
type input "2"
type input "25"
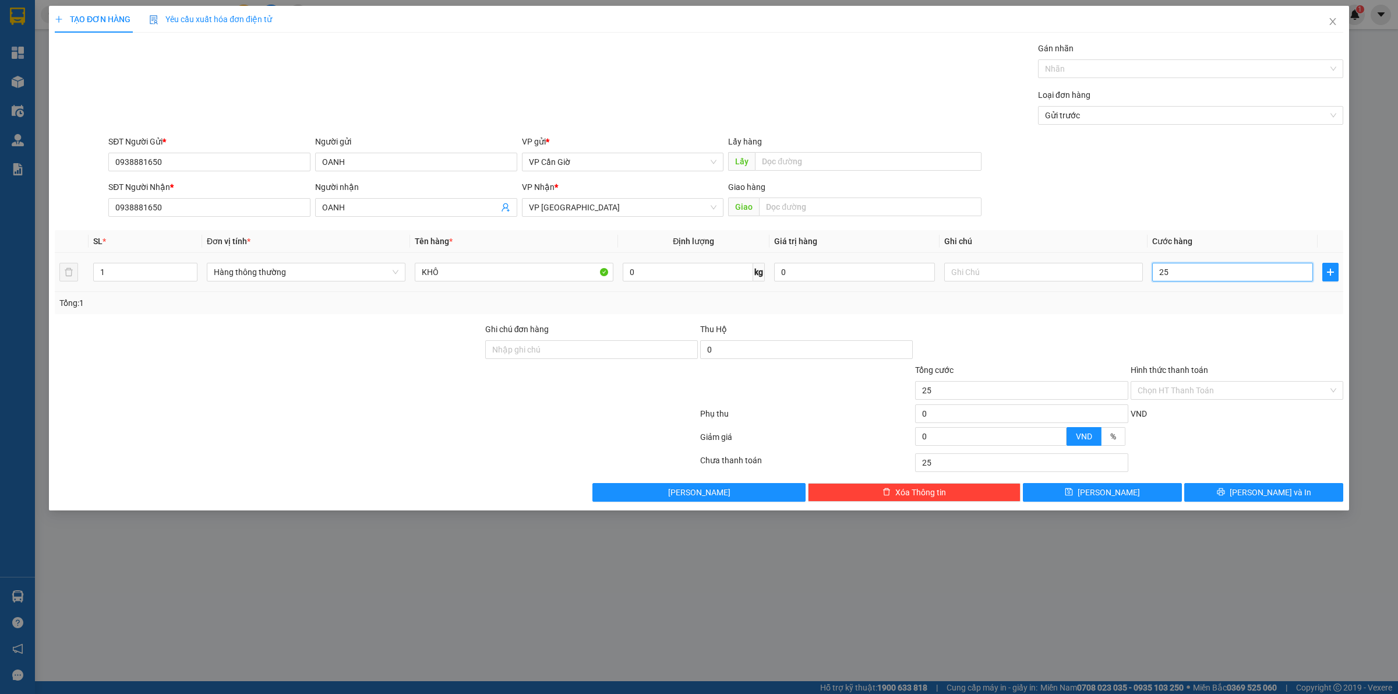
type input "250"
type input "2.500"
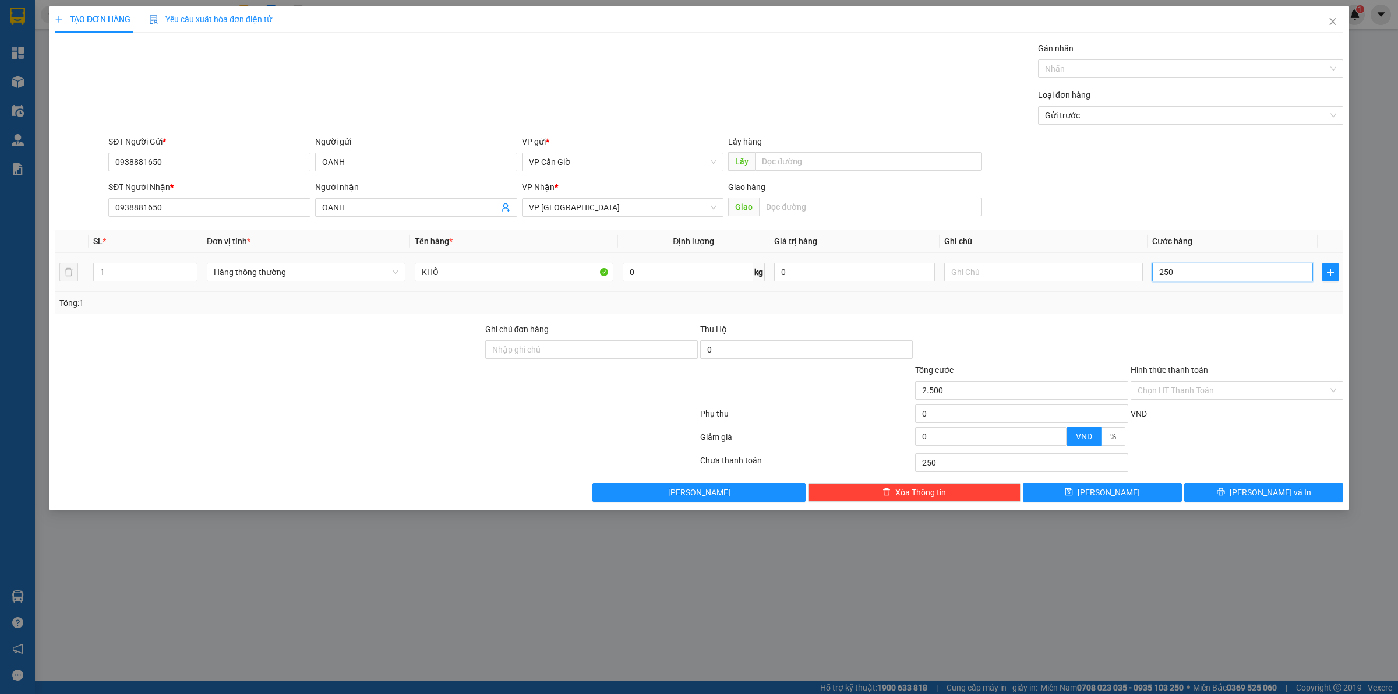
type input "2.500"
type input "25.000"
click at [1196, 402] on div "Hình thức thanh toán Chọn HT Thanh Toán" at bounding box center [1237, 384] width 213 height 41
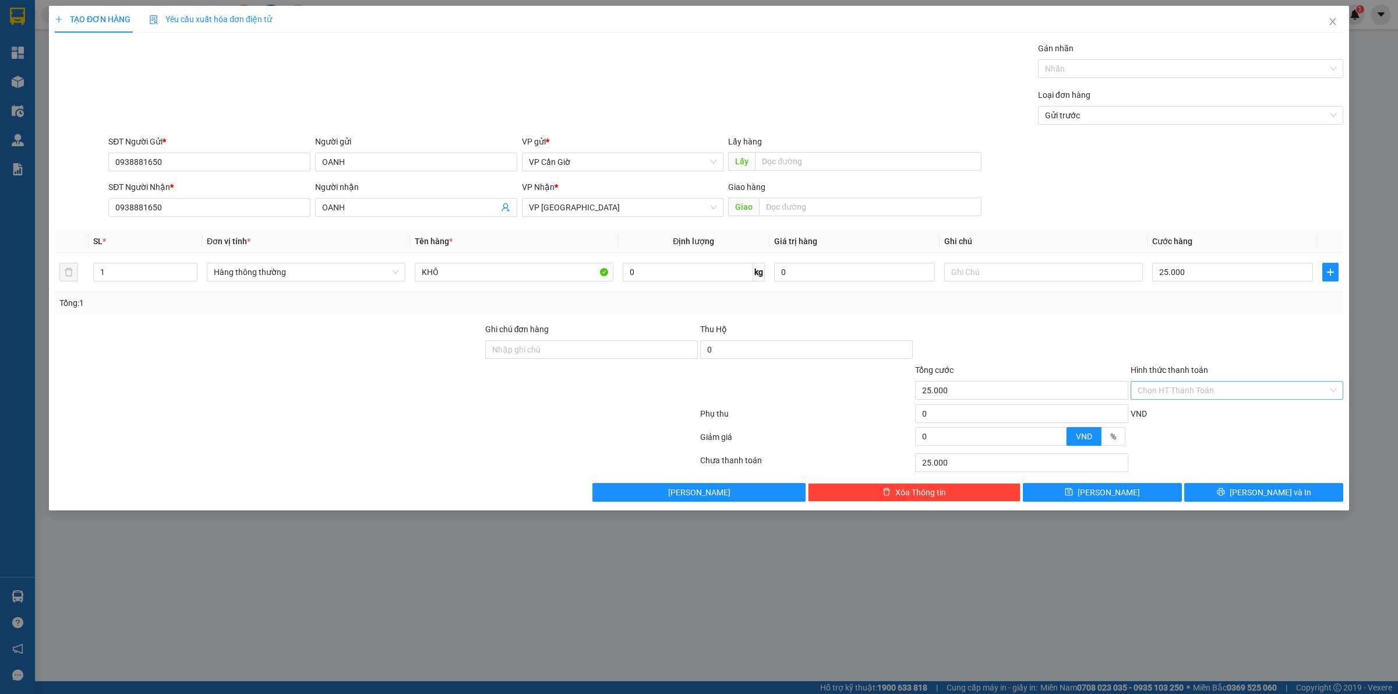
click at [1207, 389] on input "Hình thức thanh toán" at bounding box center [1233, 390] width 191 height 17
click at [1187, 413] on div "Tại văn phòng" at bounding box center [1237, 414] width 199 height 13
type input "0"
drag, startPoint x: 1224, startPoint y: 494, endPoint x: 1179, endPoint y: 471, distance: 50.6
click at [1224, 496] on button "[PERSON_NAME] và In" at bounding box center [1263, 492] width 159 height 19
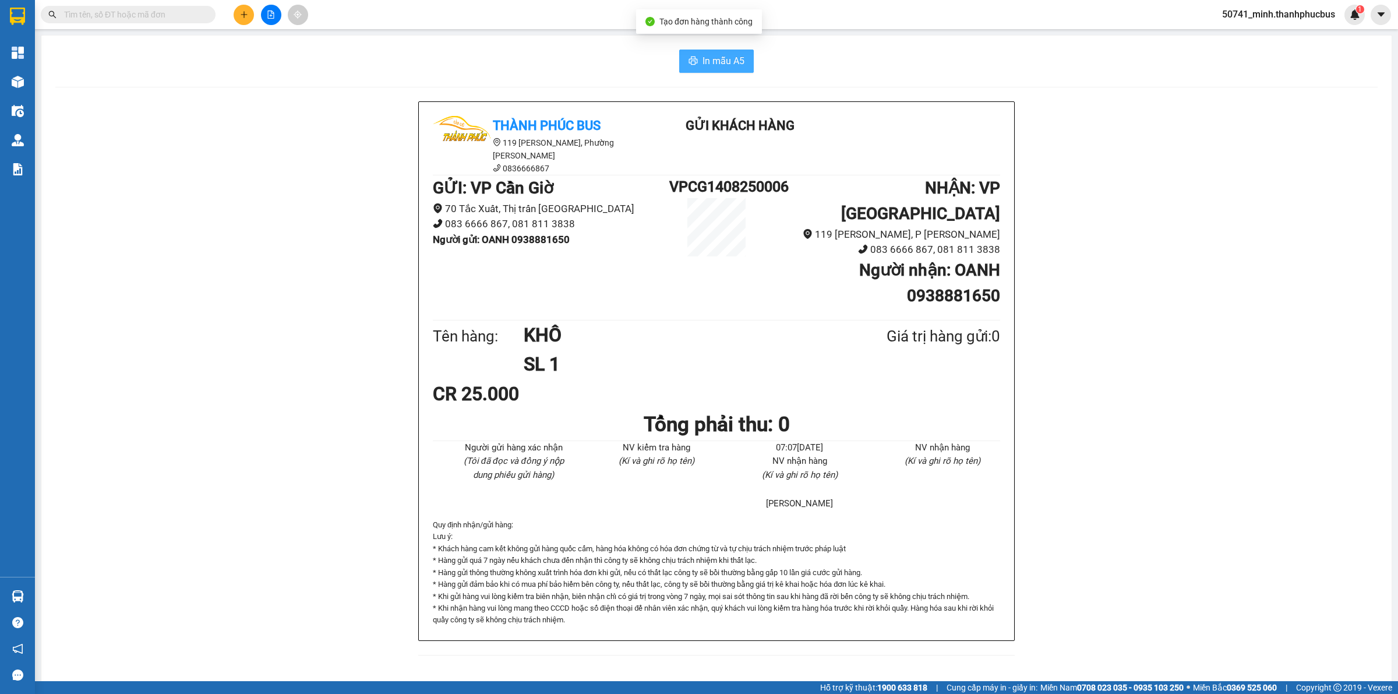
click at [732, 59] on span "In mẫu A5" at bounding box center [724, 61] width 42 height 15
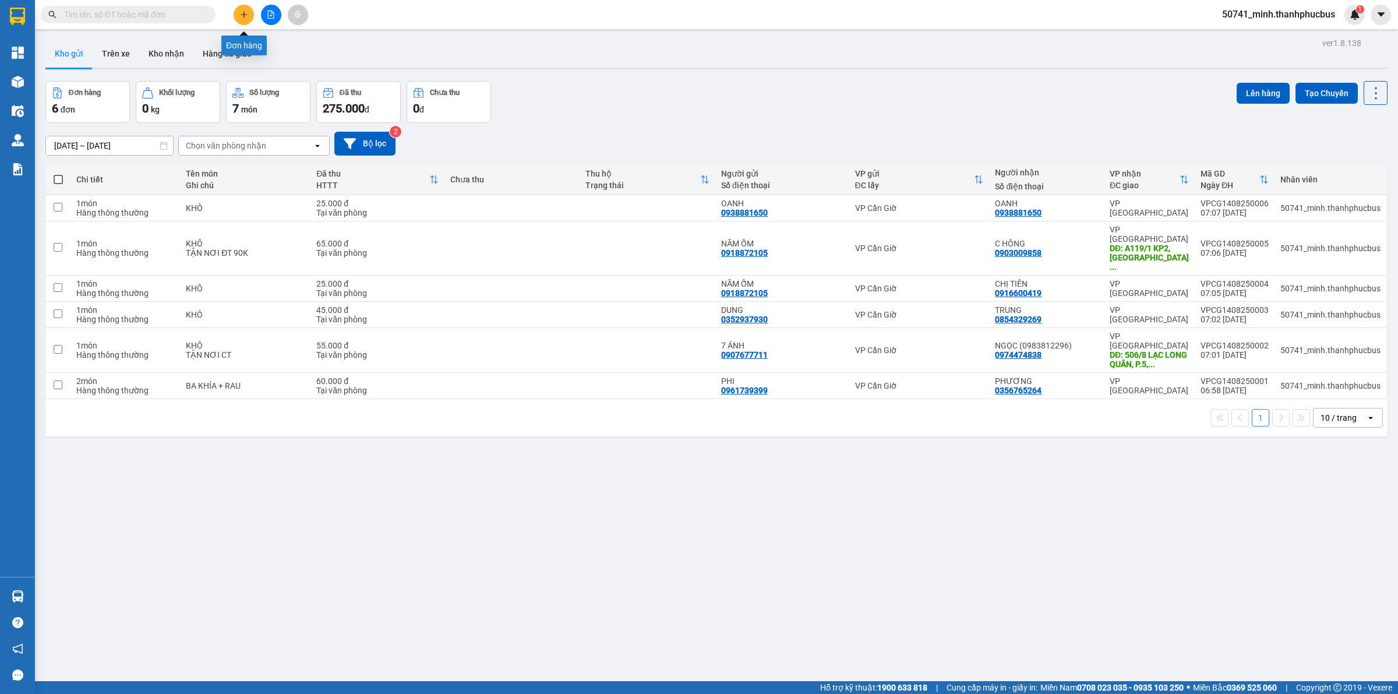
click at [242, 13] on icon "plus" at bounding box center [244, 14] width 8 height 8
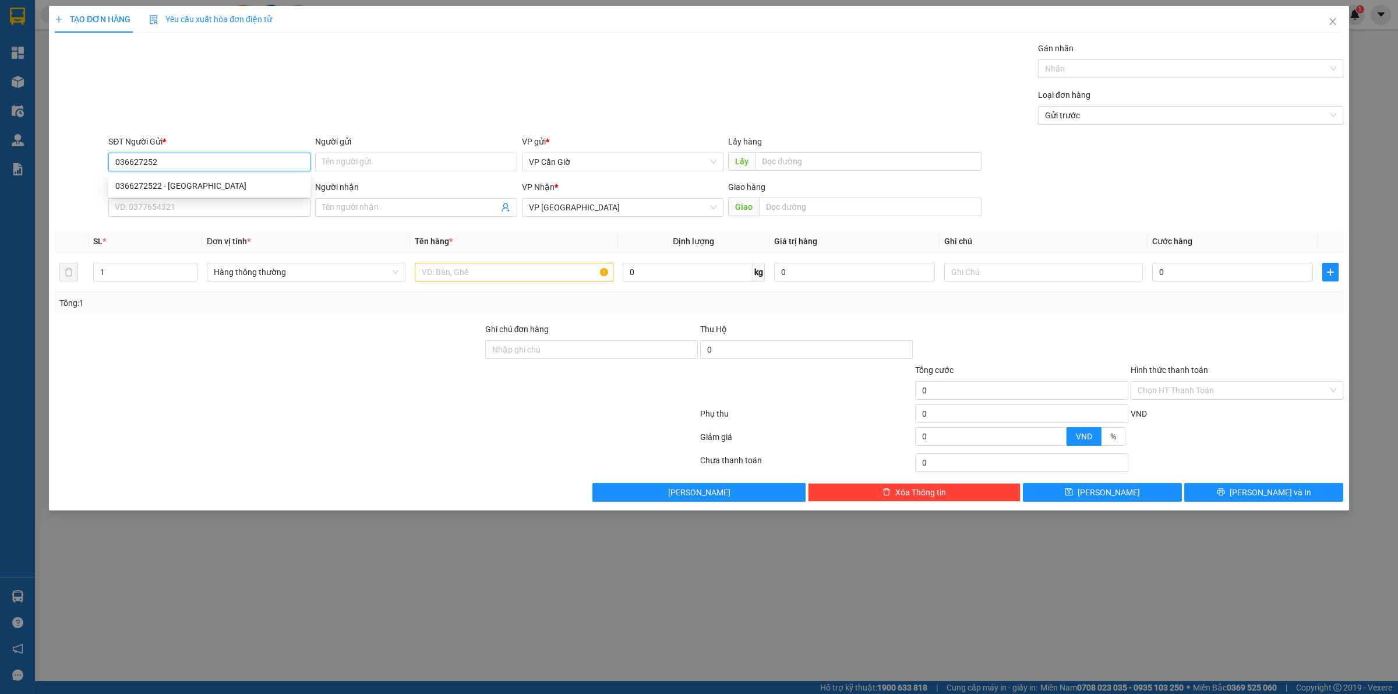
type input "0366272522"
click at [172, 192] on div "0366272522 - [GEOGRAPHIC_DATA]" at bounding box center [209, 186] width 202 height 19
type input "anh sơn"
type input "25.000"
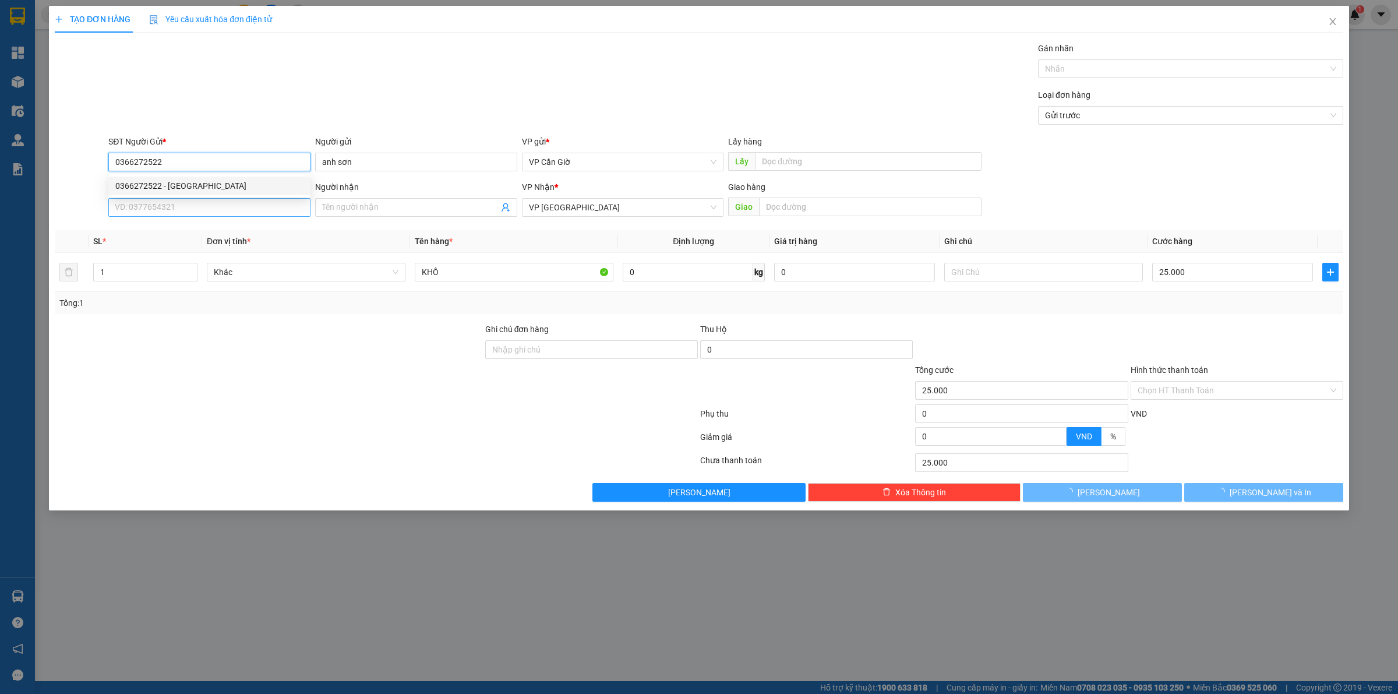
type input "0366272522"
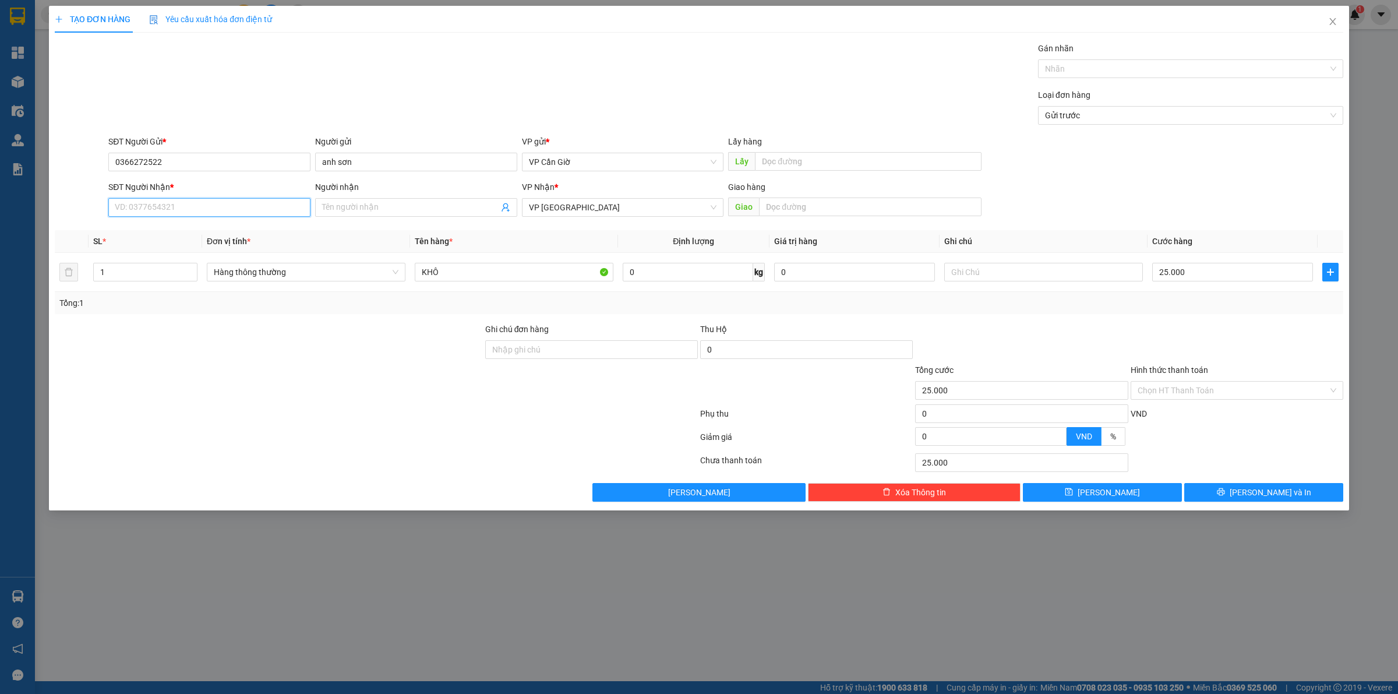
click at [200, 208] on input "SĐT Người Nhận *" at bounding box center [209, 207] width 202 height 19
click at [199, 227] on div "0945451779 - HOÀNG" at bounding box center [209, 231] width 188 height 13
type input "0945451779"
type input "HOÀNG"
click at [1195, 408] on div "VND" at bounding box center [1237, 417] width 215 height 20
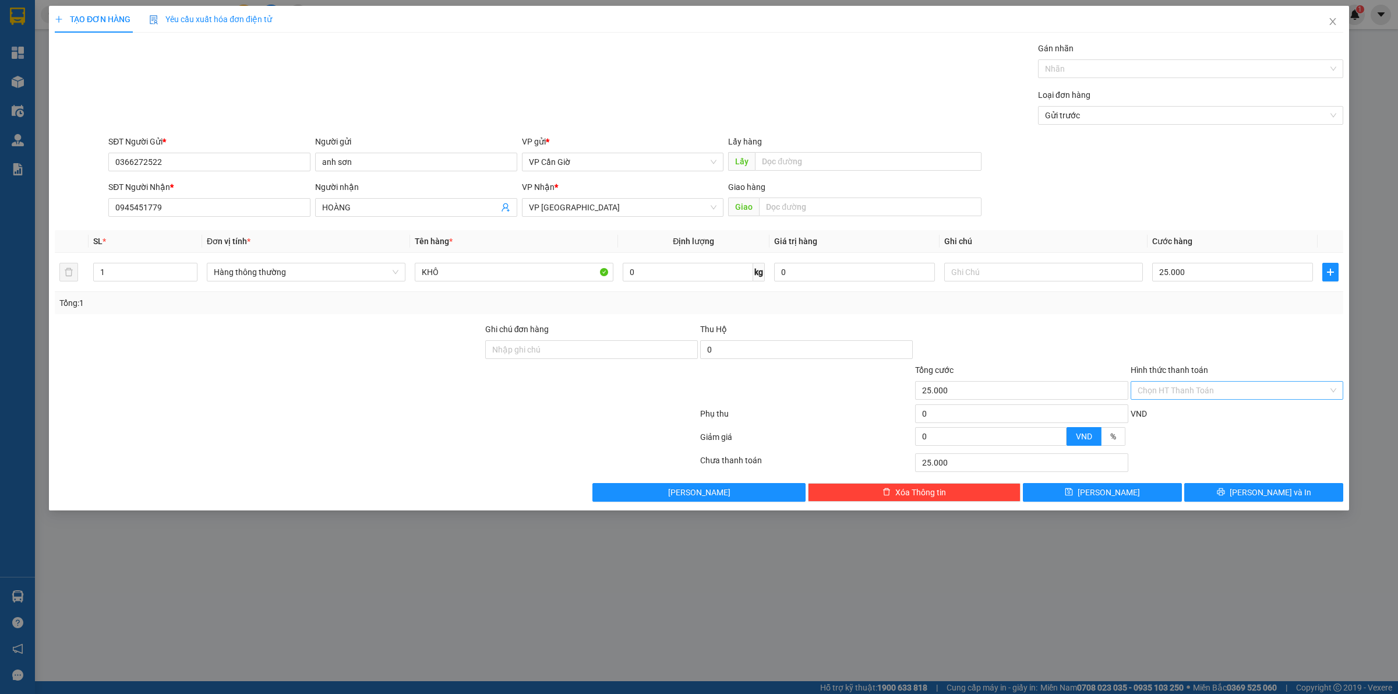
click at [1201, 392] on input "Hình thức thanh toán" at bounding box center [1233, 390] width 191 height 17
click at [1187, 414] on div "Tại văn phòng" at bounding box center [1237, 414] width 199 height 13
type input "0"
click at [575, 269] on input "KHÔ" at bounding box center [514, 272] width 199 height 19
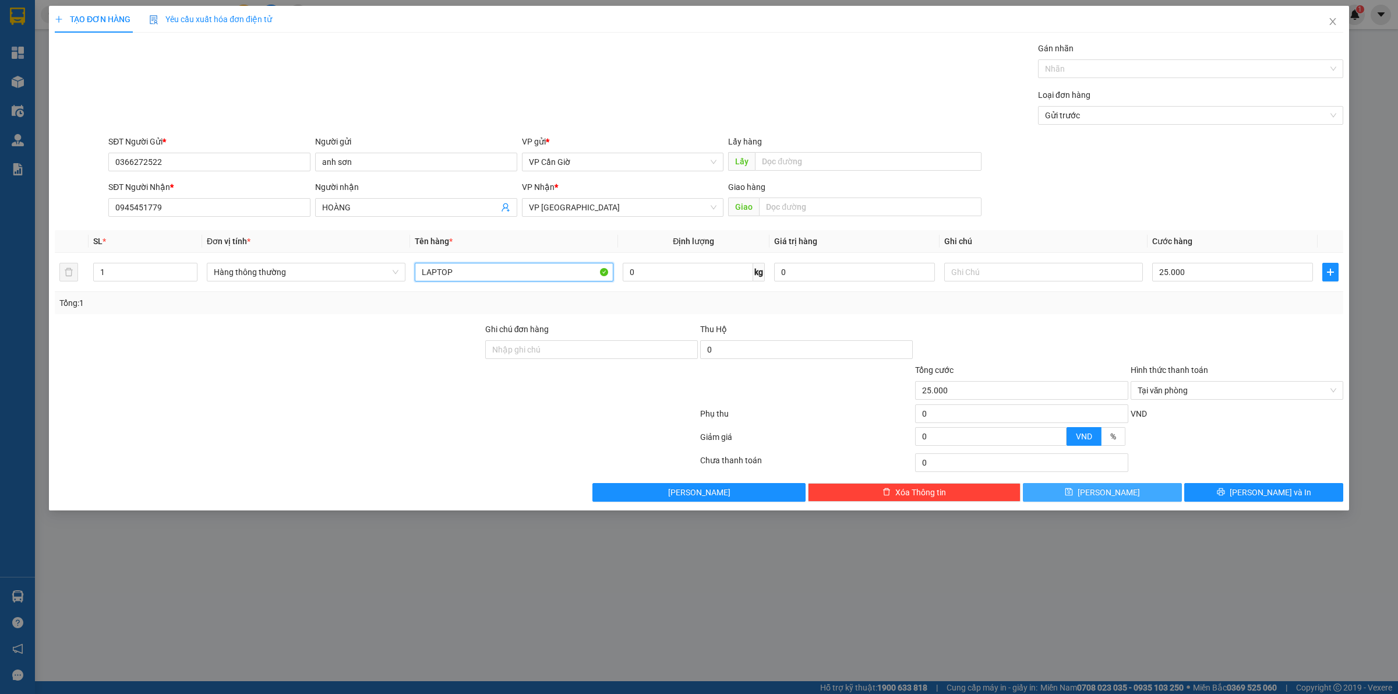
type input "LAPTOP"
drag, startPoint x: 1116, startPoint y: 488, endPoint x: 1115, endPoint y: 482, distance: 6.5
click at [1116, 489] on button "[PERSON_NAME]" at bounding box center [1102, 492] width 159 height 19
type input "0"
click at [1332, 17] on icon "close" at bounding box center [1332, 21] width 9 height 9
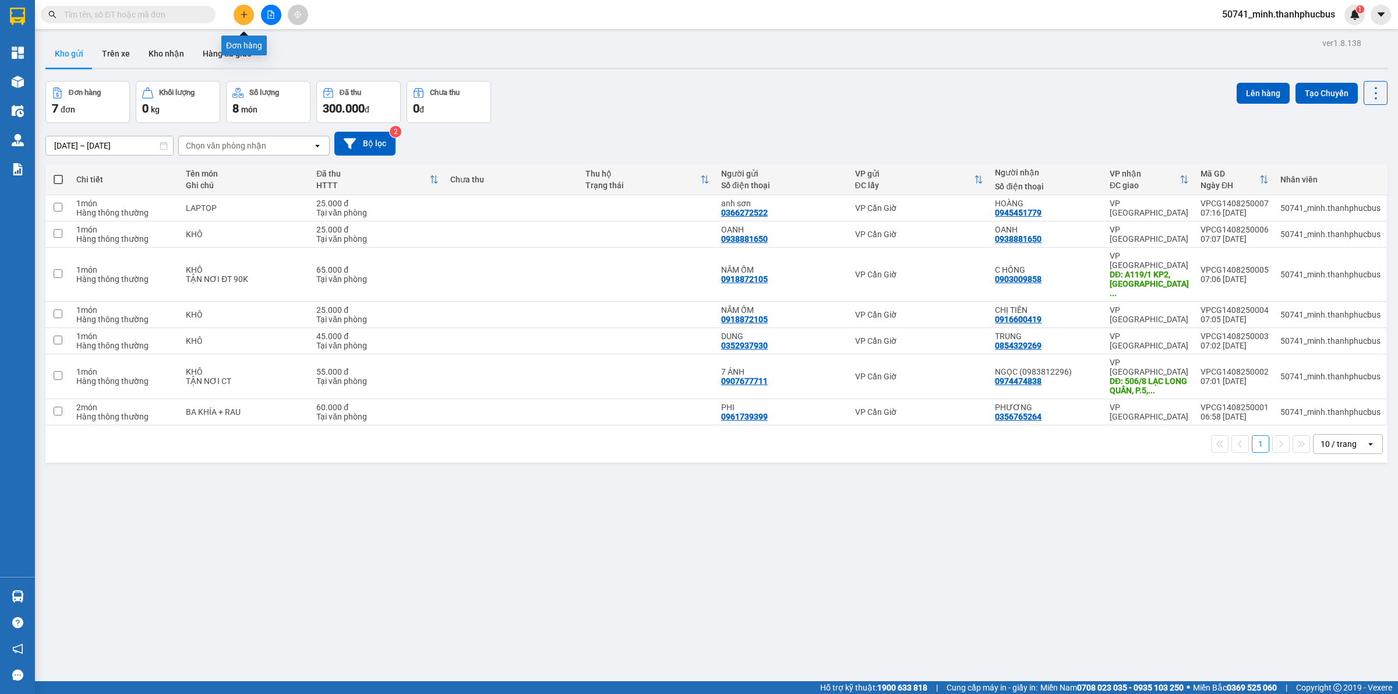
click at [242, 15] on icon "plus" at bounding box center [244, 14] width 6 height 1
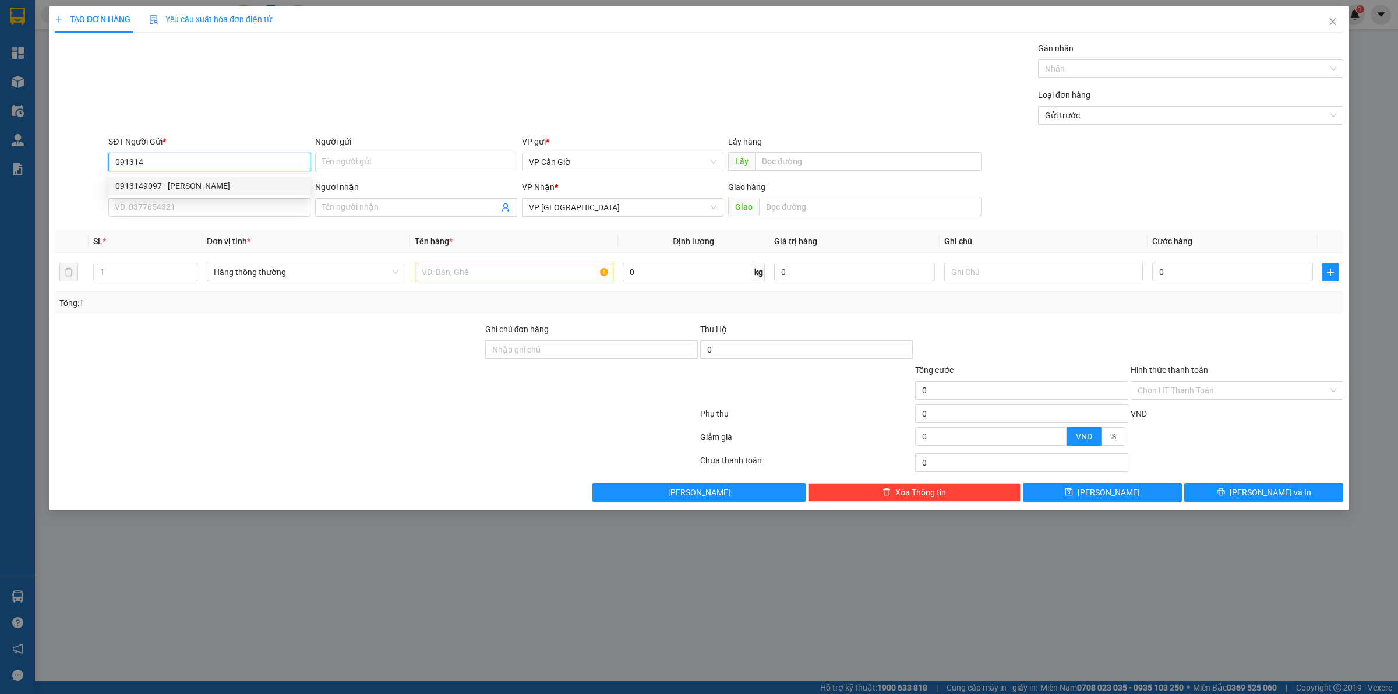
click at [187, 177] on div "0913149097 - [PERSON_NAME]" at bounding box center [209, 186] width 202 height 19
type input "0913149097"
type input "[PERSON_NAME]"
type input "35.000"
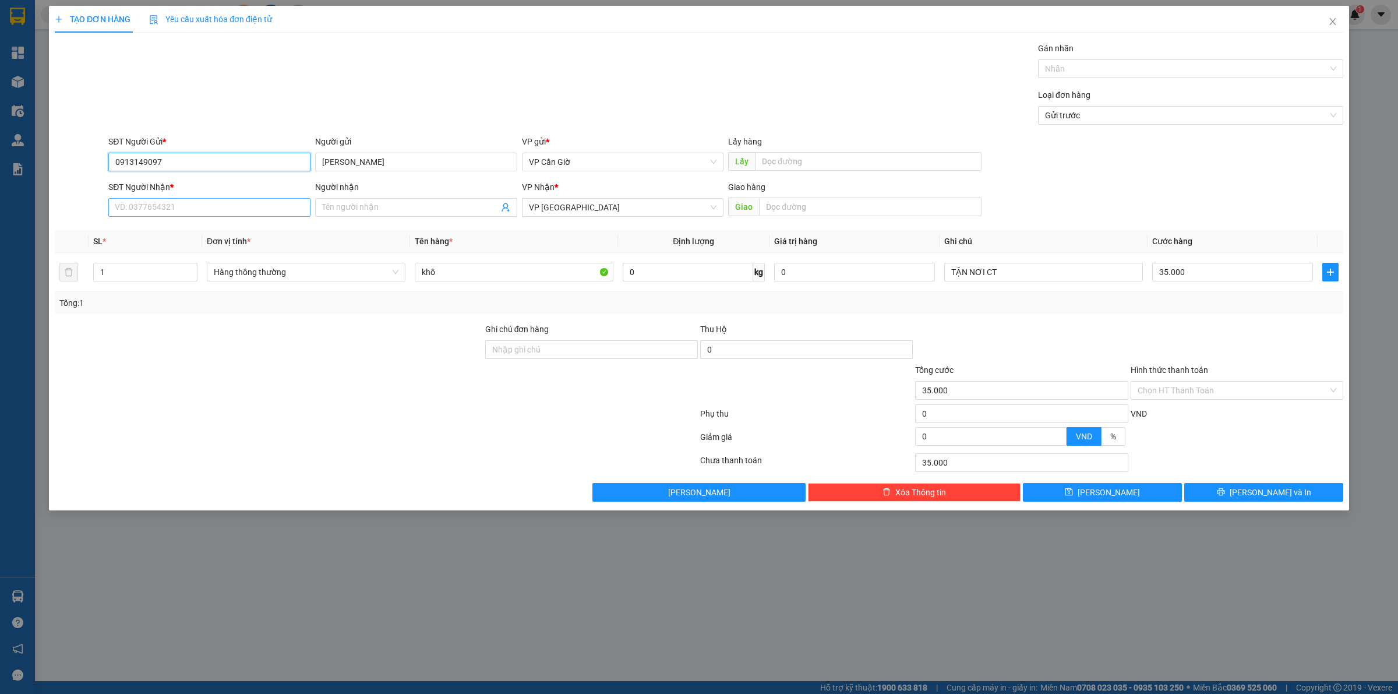
type input "0913149097"
drag, startPoint x: 210, startPoint y: 208, endPoint x: 207, endPoint y: 194, distance: 14.2
click at [210, 206] on input "SĐT Người Nhận *" at bounding box center [209, 207] width 202 height 19
type input "09188322838"
click at [415, 209] on input "Người nhận" at bounding box center [410, 207] width 177 height 13
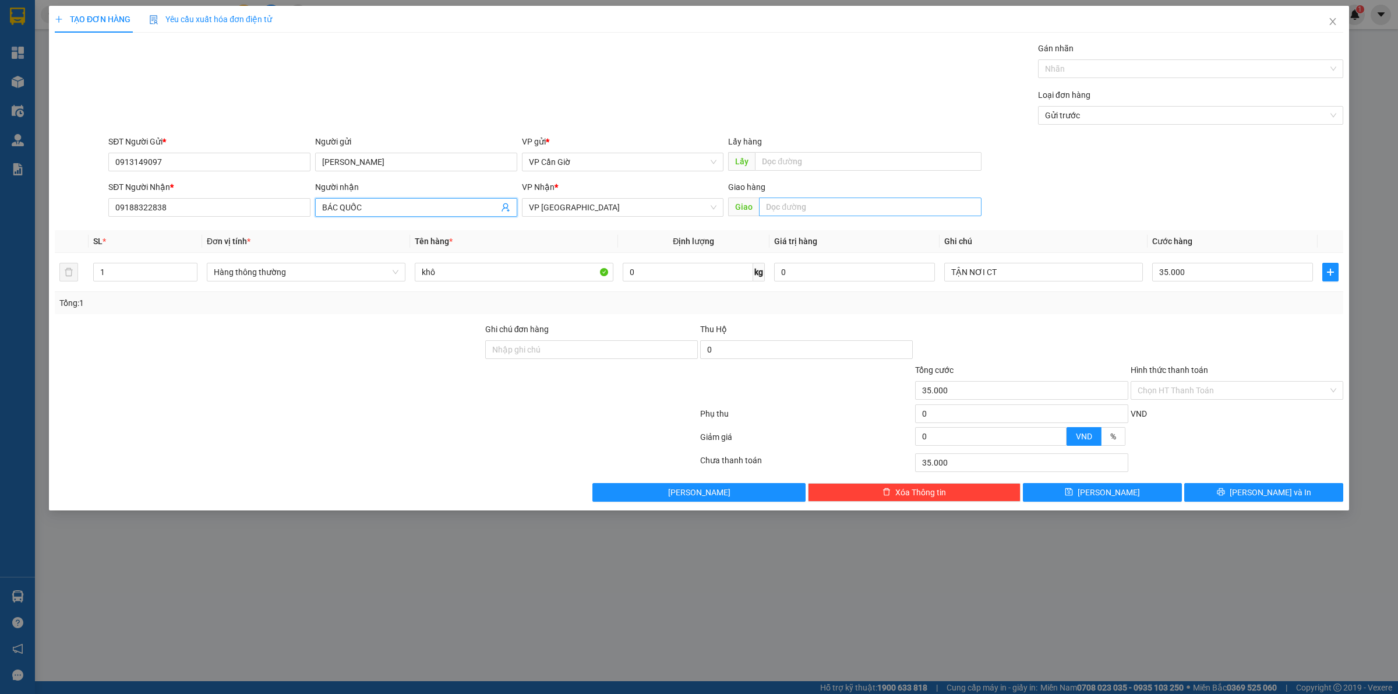
type input "BÁC QUỐC"
click at [904, 211] on input "text" at bounding box center [870, 207] width 223 height 19
type input "CC [GEOGRAPHIC_DATA], TÀO NHÀ LANDMARK 3 ( [PERSON_NAME], P.22, [GEOGRAPHIC_DAT…"
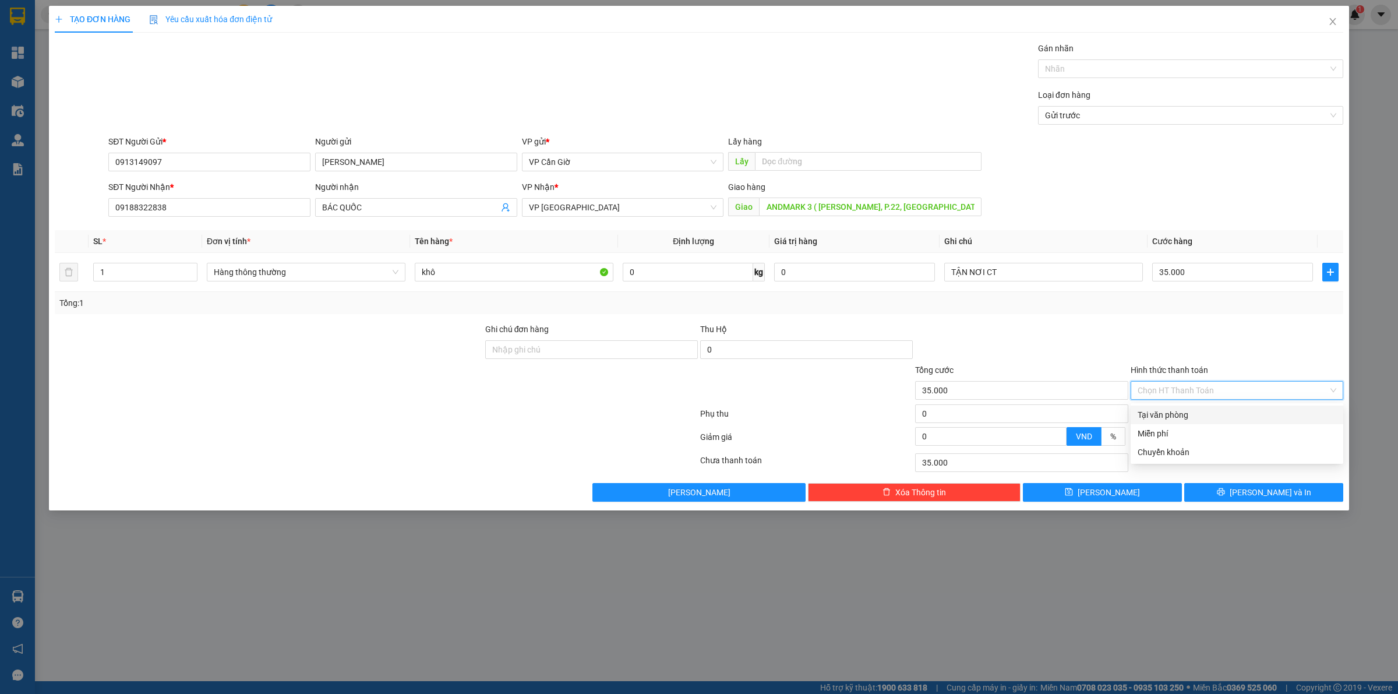
click at [1167, 387] on input "Hình thức thanh toán" at bounding box center [1233, 390] width 191 height 17
click at [1222, 283] on div "35.000" at bounding box center [1232, 271] width 161 height 23
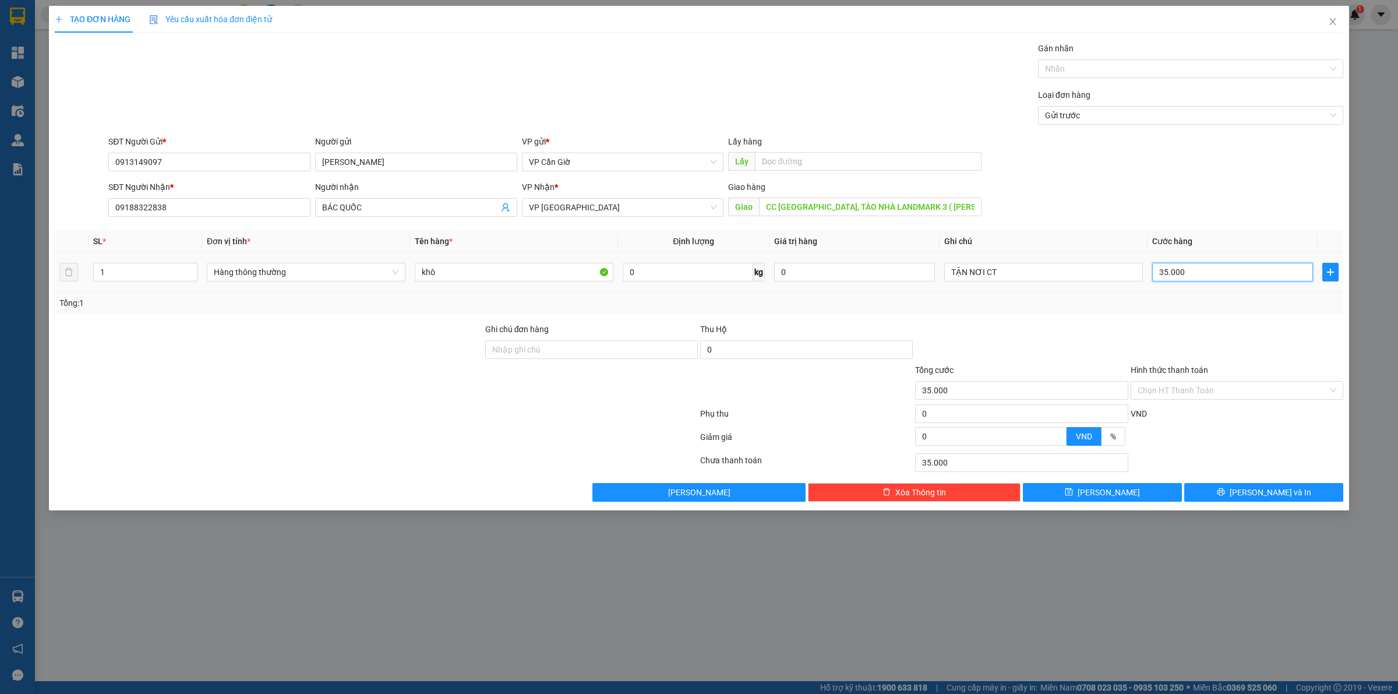
click at [1224, 274] on input "35.000" at bounding box center [1232, 272] width 161 height 19
type input "2"
type input "25"
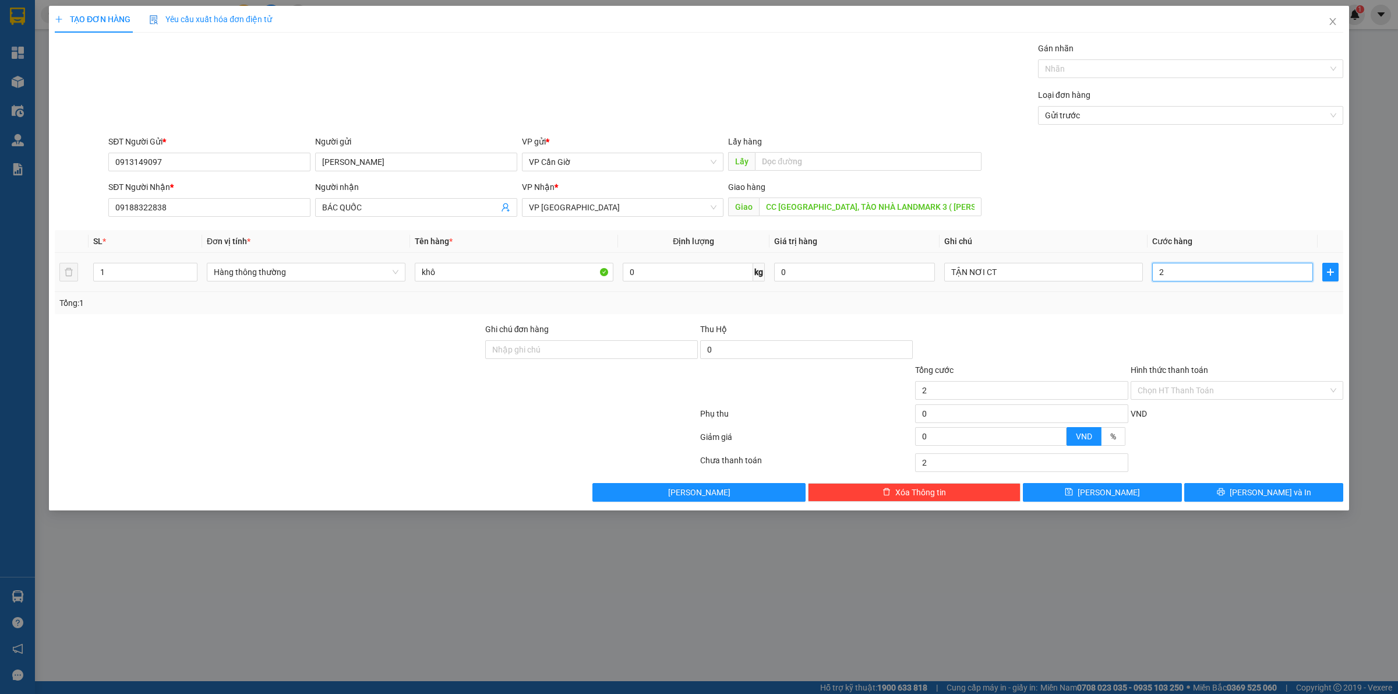
type input "25"
type input "250"
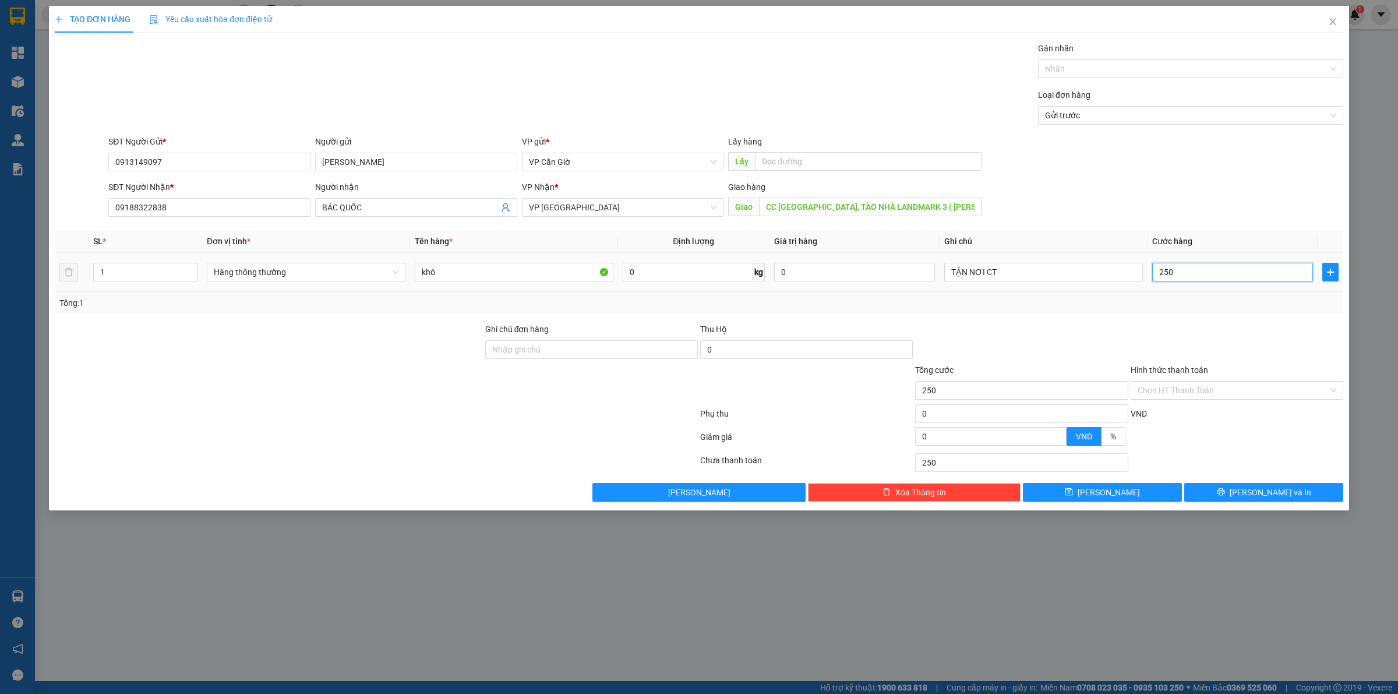
type input "2.500"
type input "25.000"
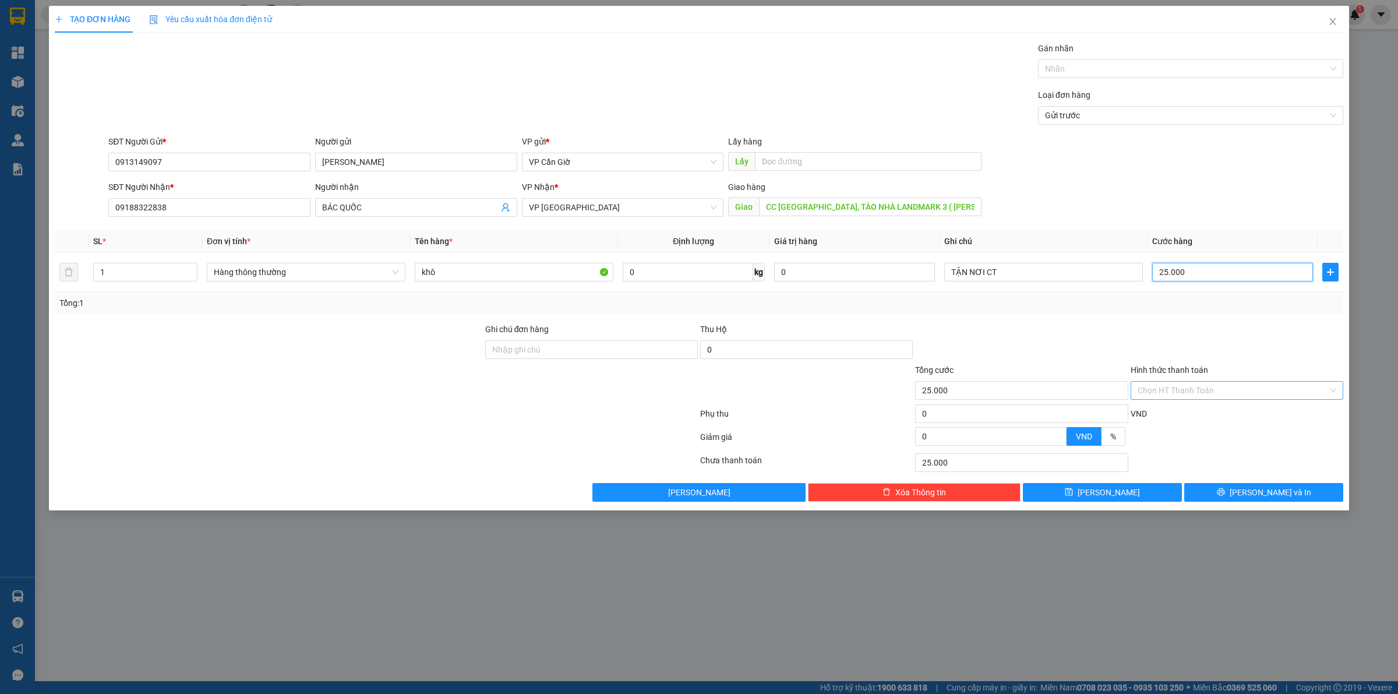
type input "25.000"
click at [1203, 386] on input "Hình thức thanh toán" at bounding box center [1233, 390] width 191 height 17
click at [1184, 418] on div "Tại văn phòng" at bounding box center [1237, 414] width 199 height 13
type input "0"
click at [1265, 497] on span "[PERSON_NAME] và In" at bounding box center [1271, 492] width 82 height 13
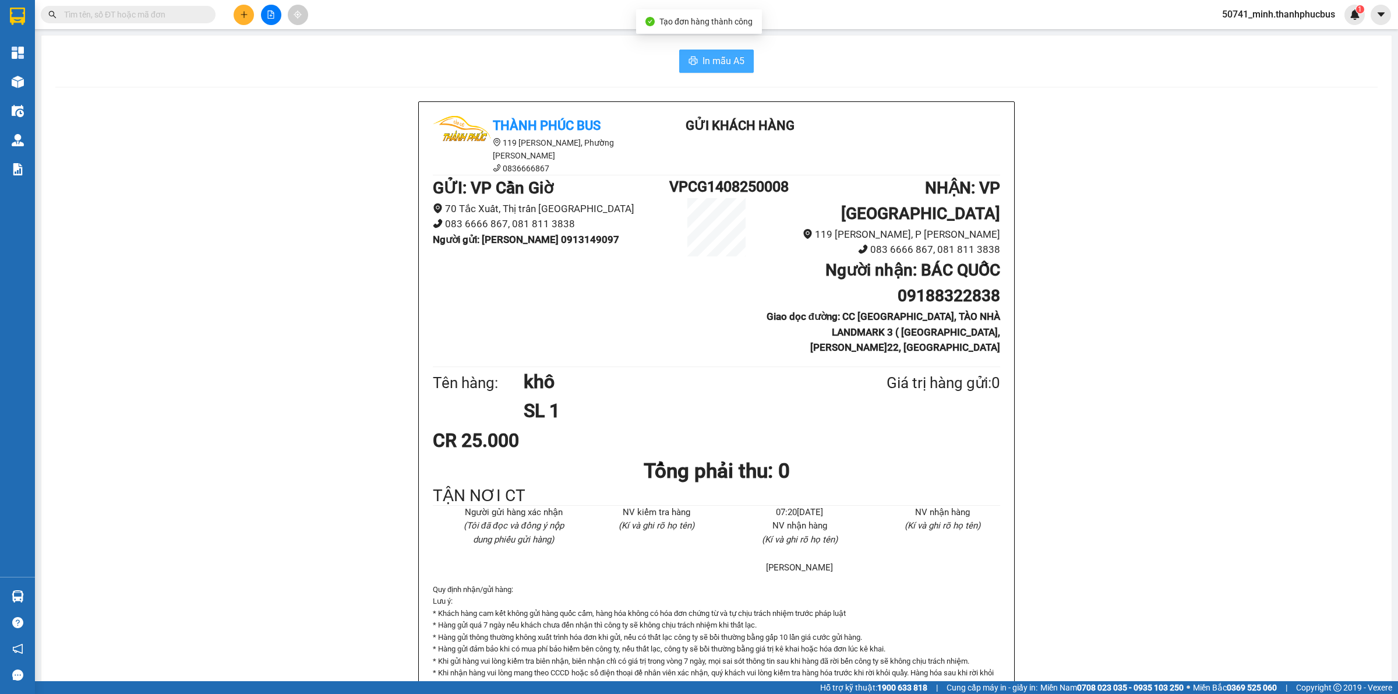
click at [718, 58] on span "In mẫu A5" at bounding box center [724, 61] width 42 height 15
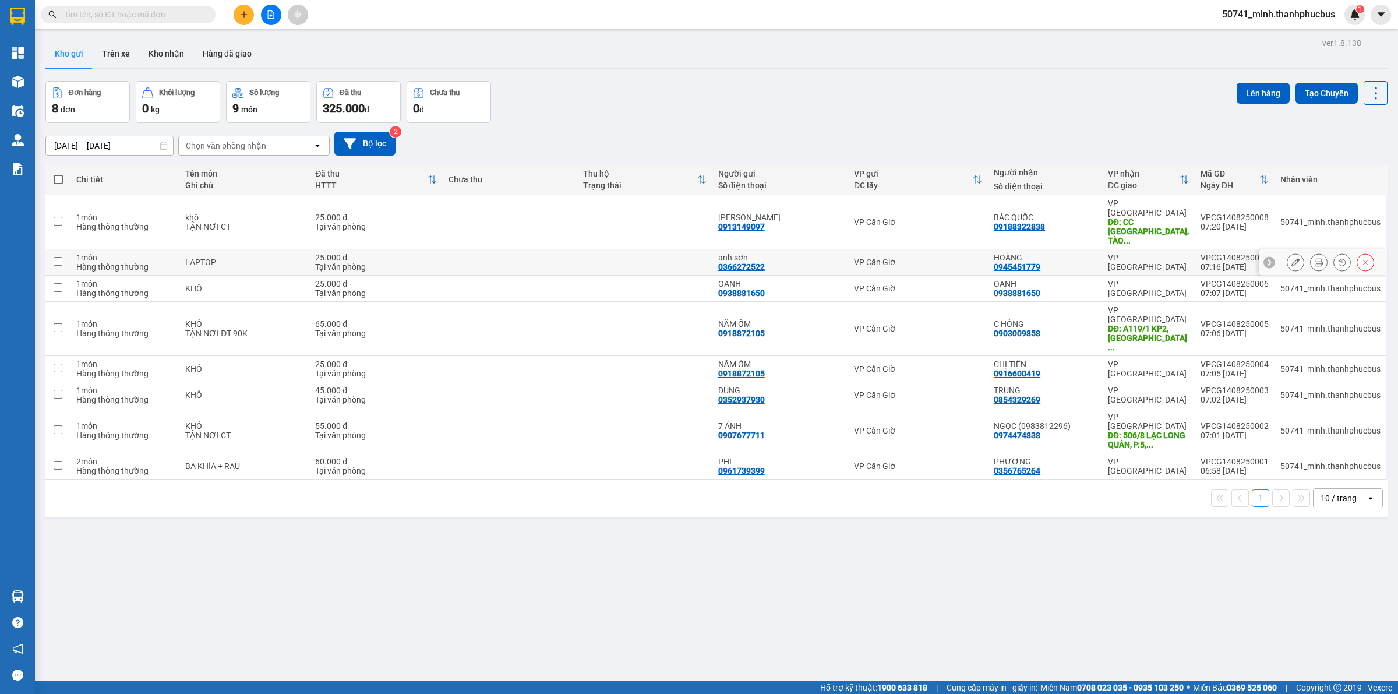
click at [1315, 258] on icon at bounding box center [1319, 262] width 8 height 8
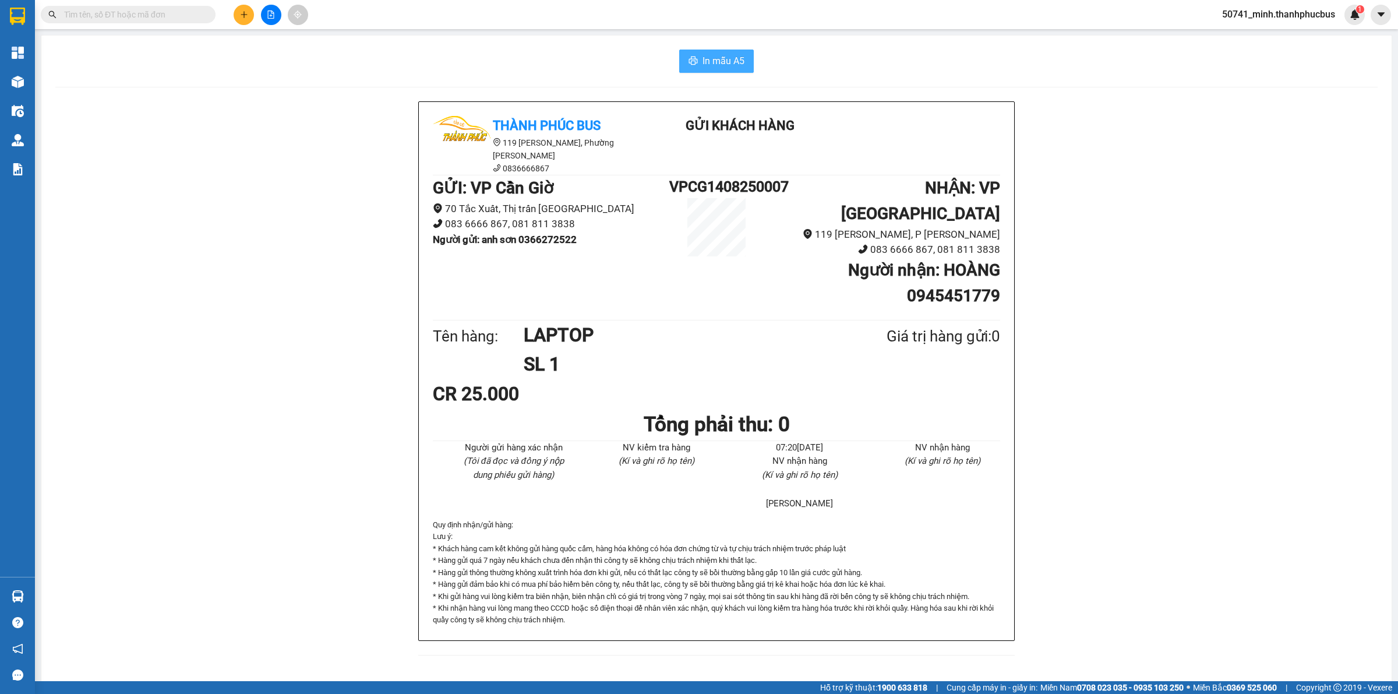
click at [689, 60] on icon "printer" at bounding box center [693, 61] width 9 height 8
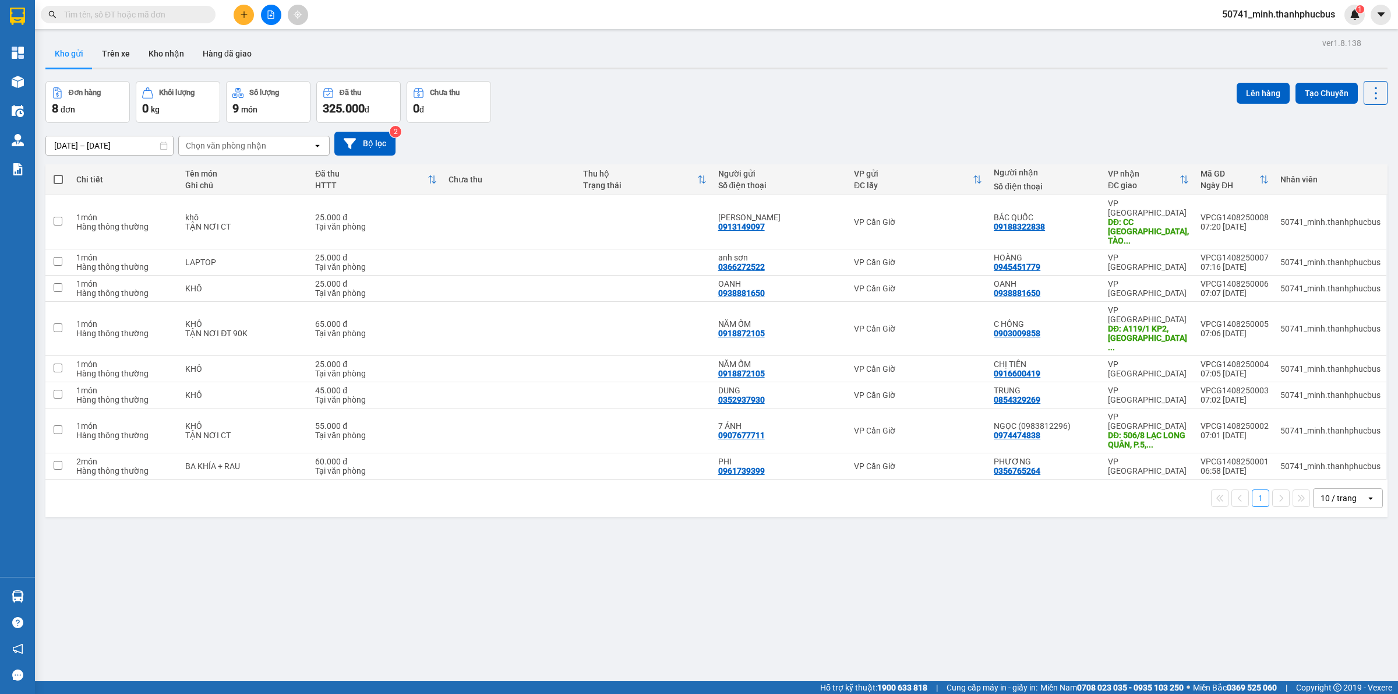
scroll to position [0, 28]
